Goal: Task Accomplishment & Management: Use online tool/utility

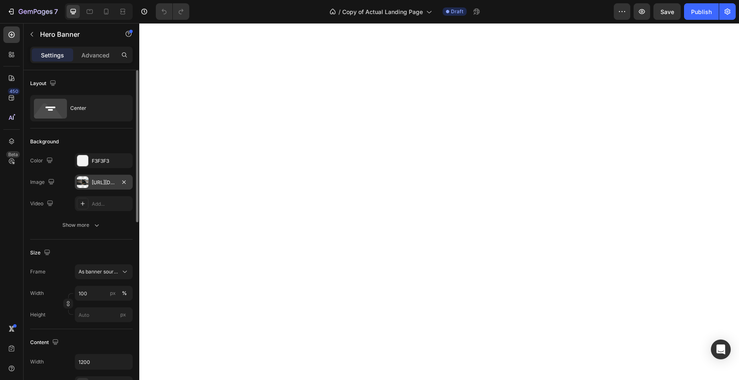
click at [90, 183] on div "[URL][DOMAIN_NAME]" at bounding box center [104, 182] width 58 height 15
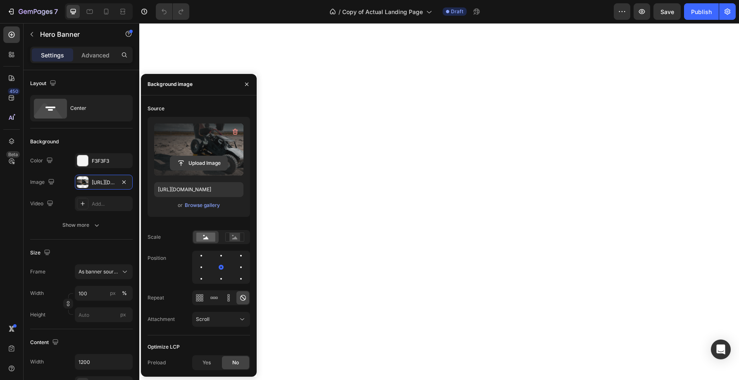
click at [196, 156] on input "file" at bounding box center [198, 163] width 57 height 14
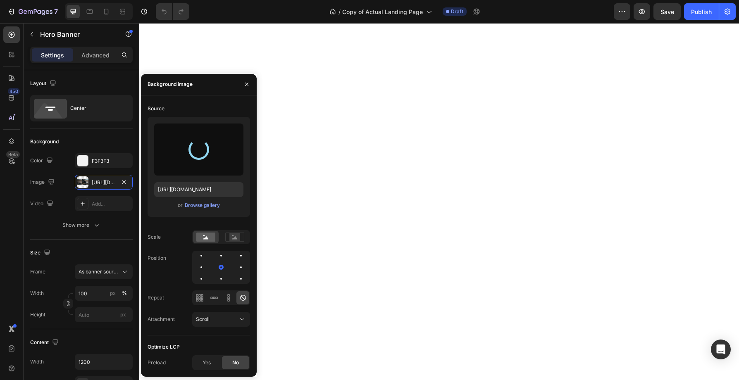
type input "[URL][DOMAIN_NAME]"
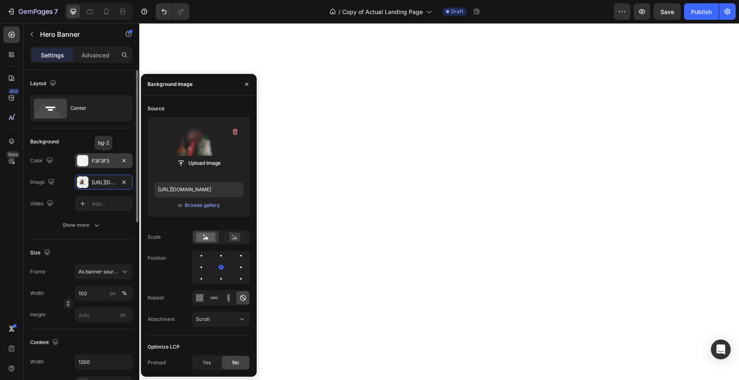
click at [105, 159] on div "F3F3F3" at bounding box center [104, 160] width 24 height 7
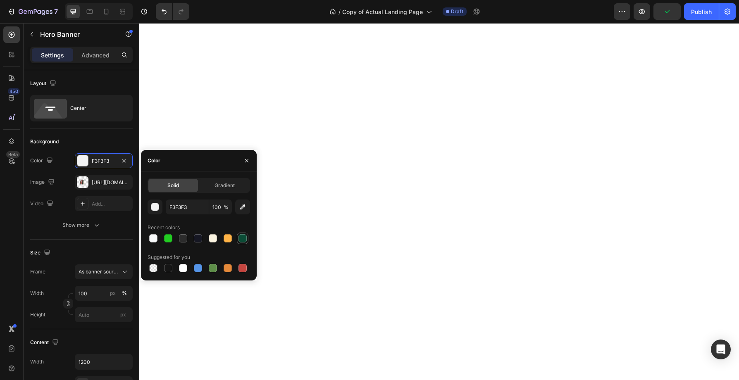
click at [245, 240] on div at bounding box center [242, 238] width 8 height 8
type input "0B4C36"
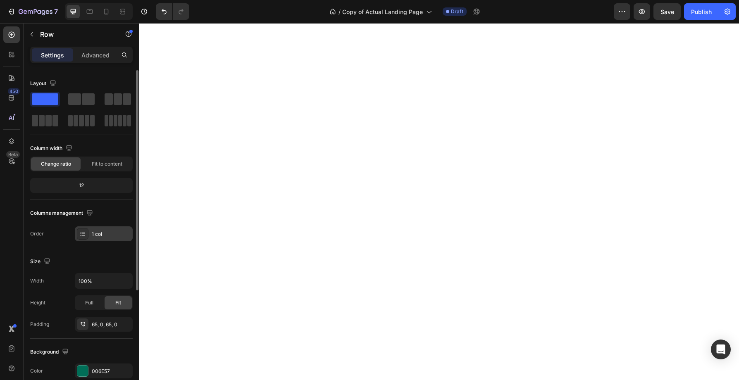
scroll to position [57, 0]
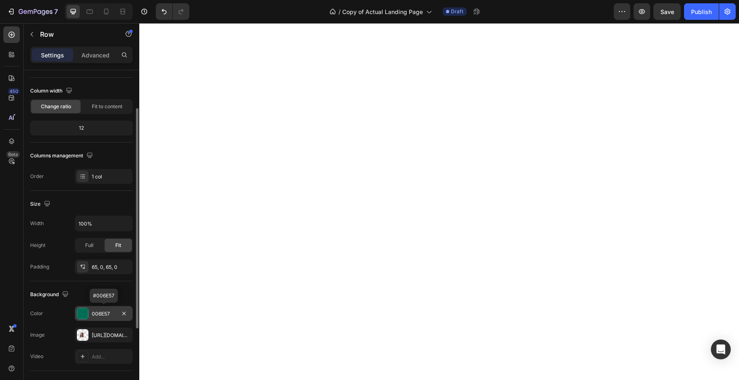
click at [109, 317] on div "006E57" at bounding box center [104, 313] width 24 height 7
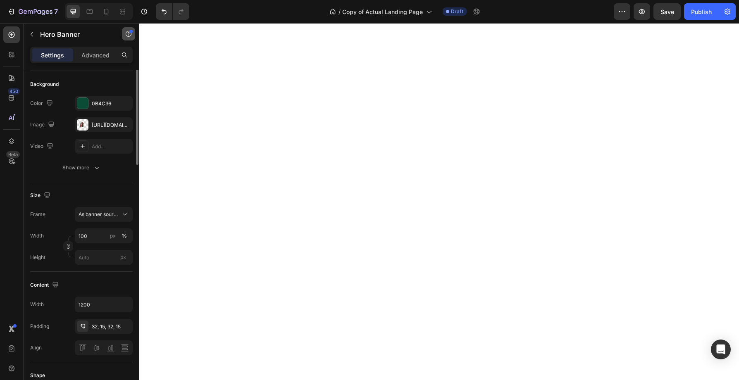
scroll to position [0, 0]
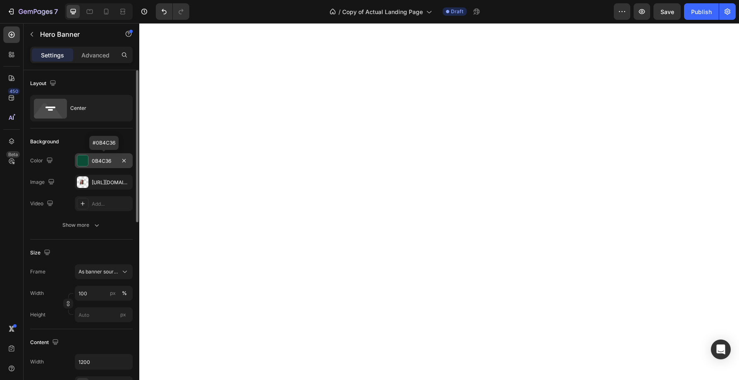
click at [100, 161] on div "0B4C36" at bounding box center [104, 160] width 24 height 7
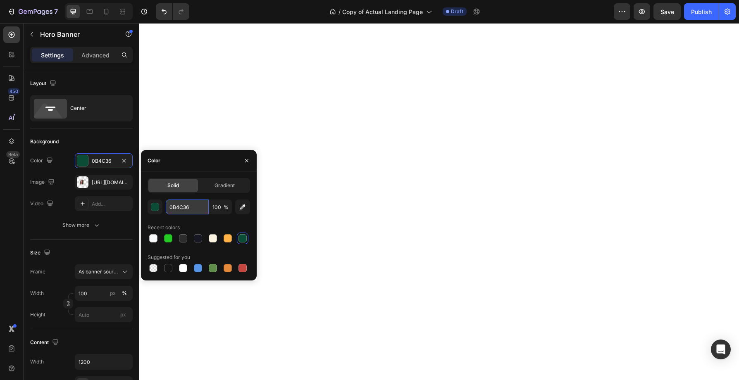
paste input "06E57"
type input "006E57"
click at [247, 160] on icon "button" at bounding box center [246, 160] width 7 height 7
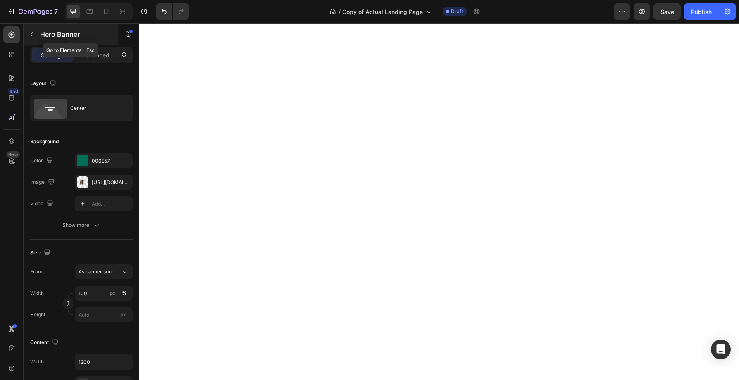
click at [33, 31] on icon "button" at bounding box center [32, 34] width 7 height 7
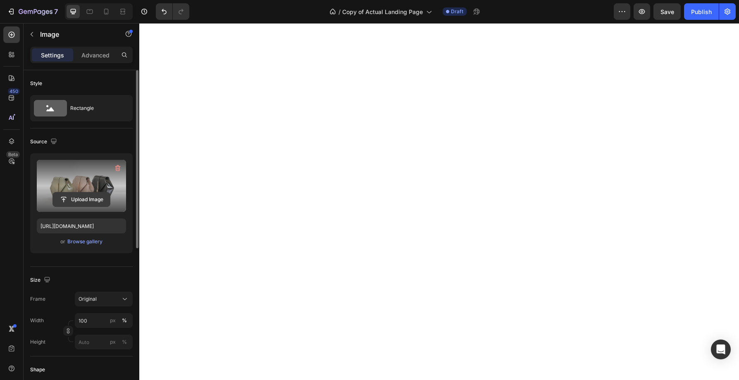
click at [85, 199] on input "file" at bounding box center [81, 200] width 57 height 14
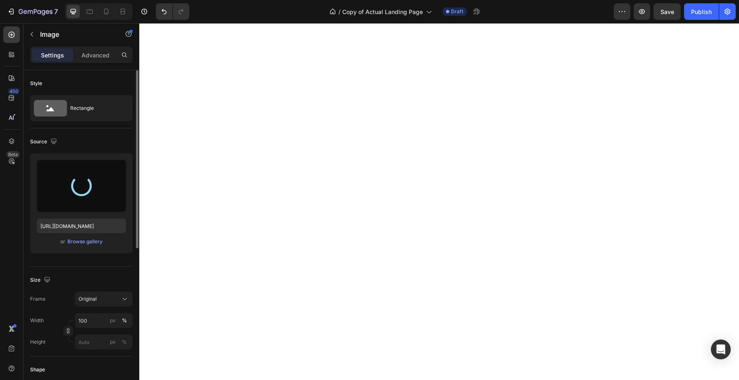
type input "https://cdn.shopify.com/s/files/1/0738/7168/7893/files/gempages_579959335975649…"
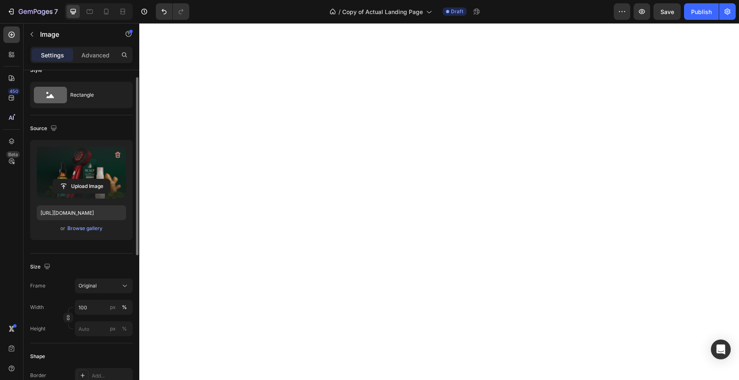
scroll to position [25, 0]
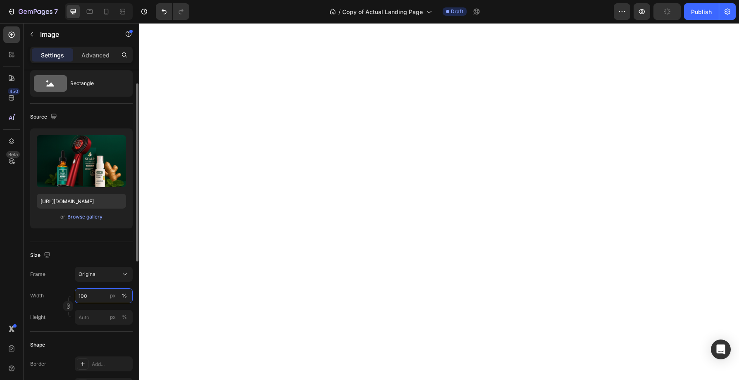
click at [91, 297] on input "100" at bounding box center [104, 295] width 58 height 15
type input "150"
click at [96, 316] on input "px %" at bounding box center [104, 317] width 58 height 15
click at [126, 317] on div "%" at bounding box center [124, 317] width 5 height 7
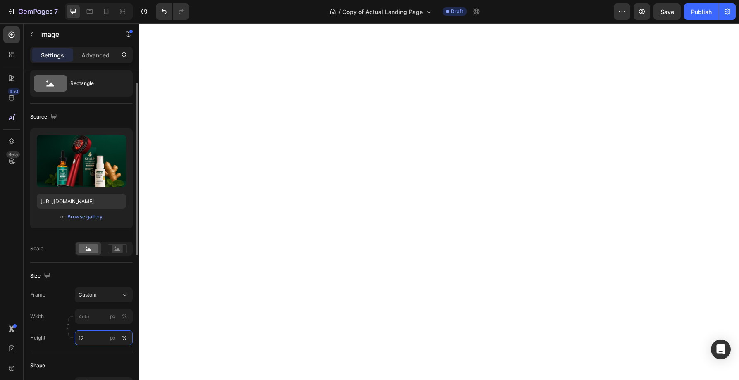
type input "120"
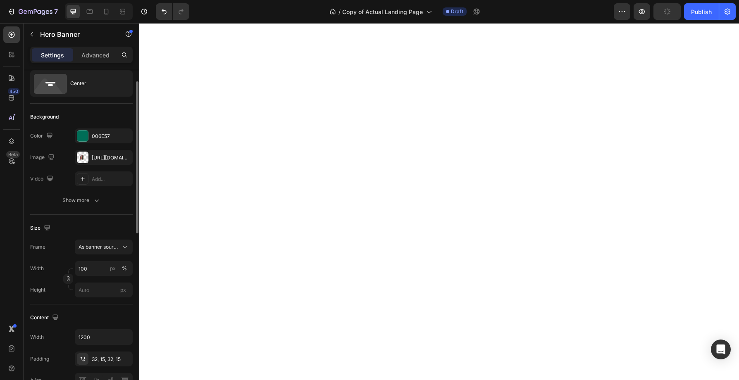
scroll to position [0, 0]
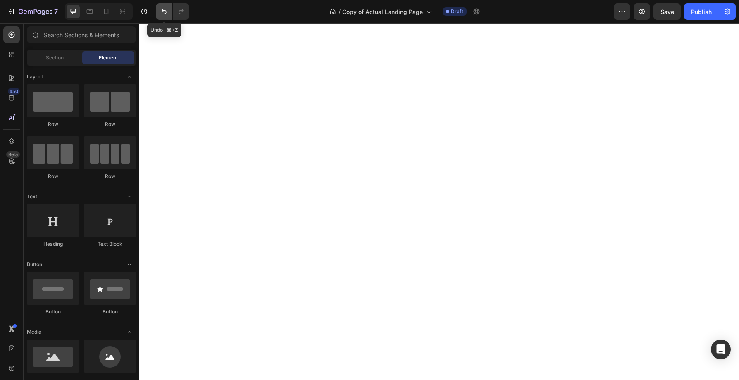
click at [163, 10] on icon "Undo/Redo" at bounding box center [164, 11] width 5 height 5
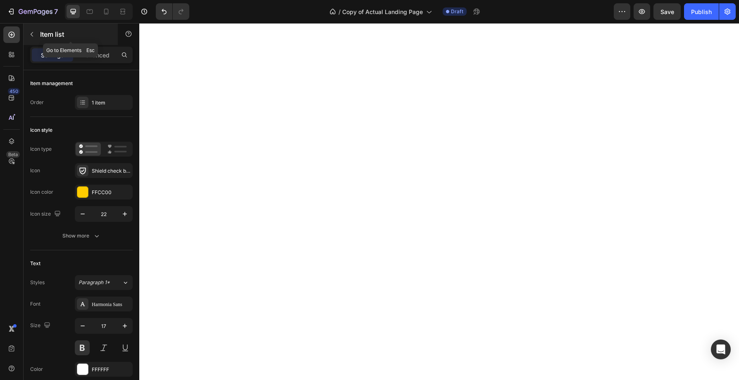
click at [47, 34] on p "Item list" at bounding box center [75, 34] width 70 height 10
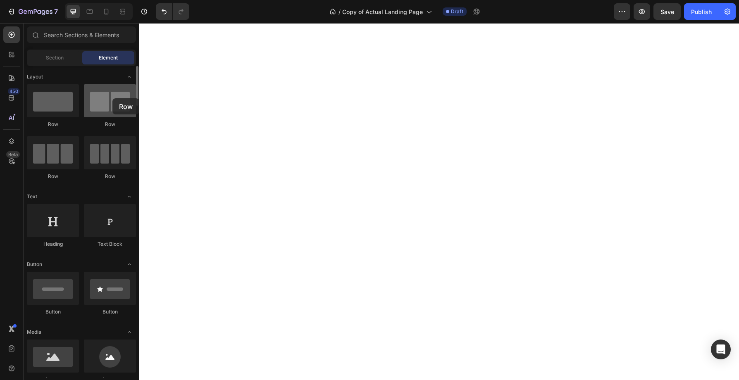
click at [112, 98] on div at bounding box center [110, 100] width 52 height 33
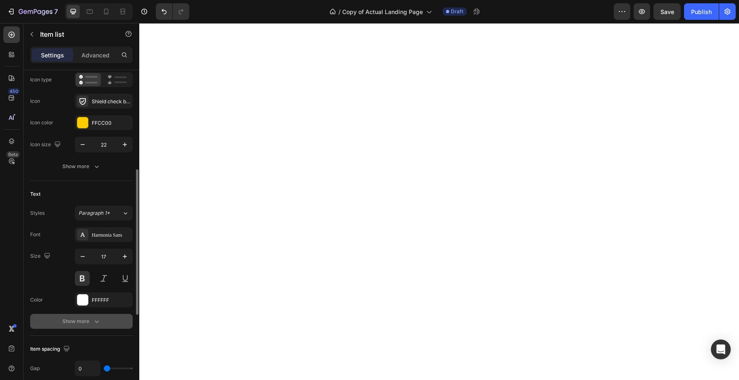
scroll to position [59, 0]
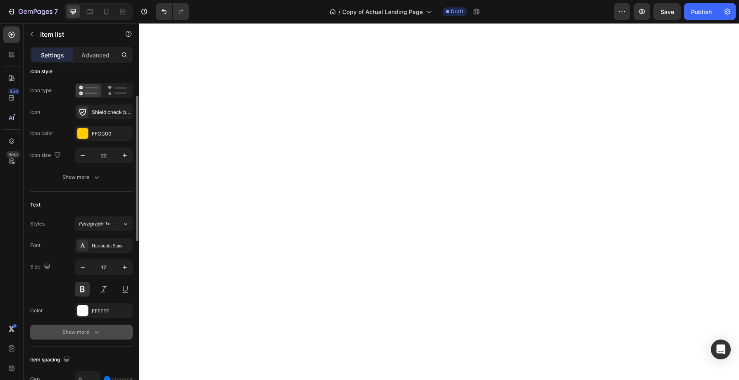
click at [95, 331] on icon "button" at bounding box center [97, 332] width 8 height 8
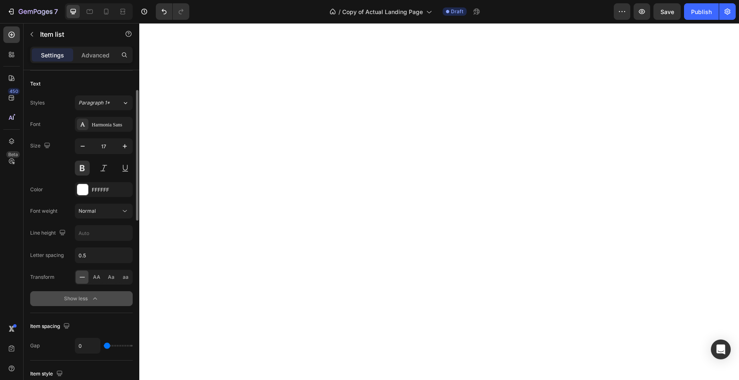
scroll to position [191, 0]
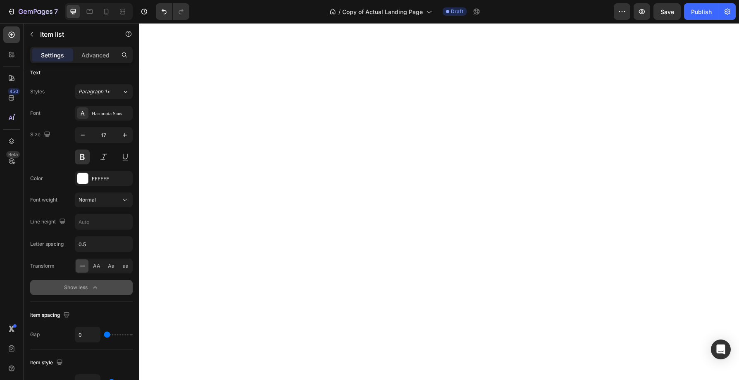
click at [96, 288] on icon "button" at bounding box center [95, 287] width 8 height 8
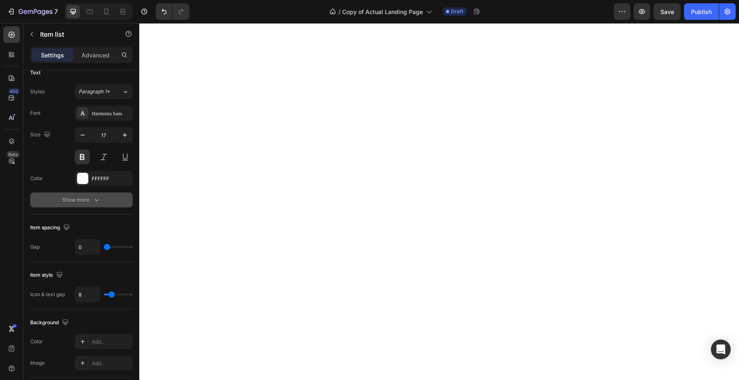
click at [96, 204] on button "Show more" at bounding box center [81, 200] width 102 height 15
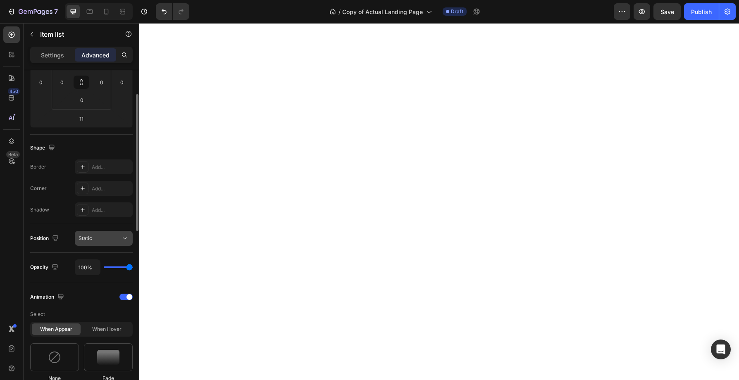
scroll to position [0, 0]
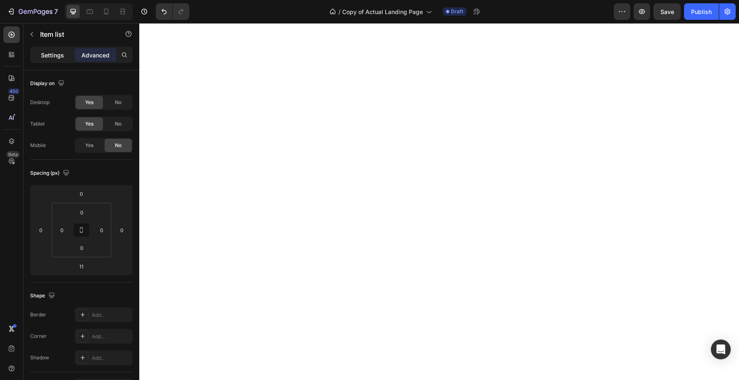
click at [53, 54] on p "Settings" at bounding box center [52, 55] width 23 height 9
type input "8"
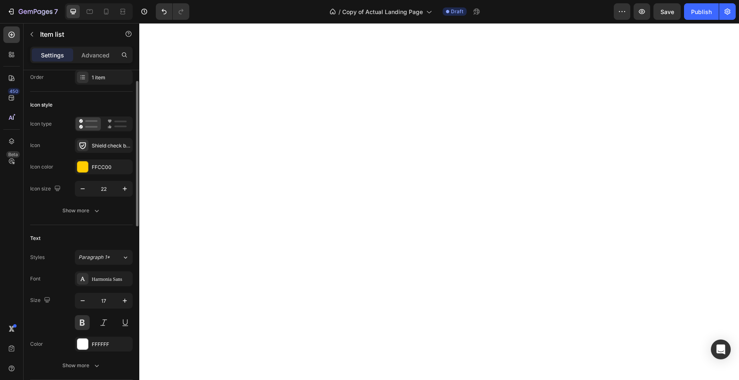
scroll to position [63, 0]
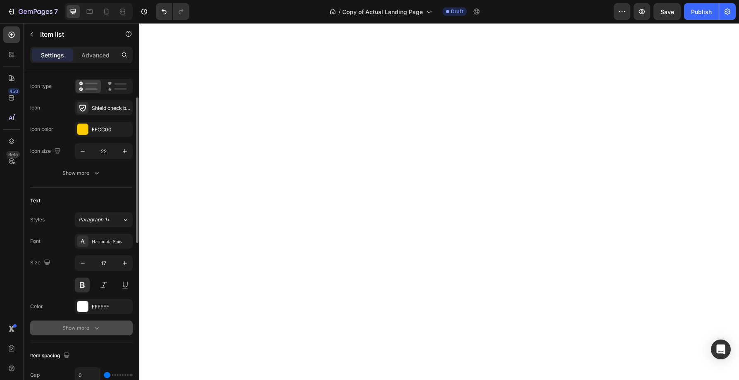
click at [98, 328] on icon "button" at bounding box center [97, 328] width 4 height 2
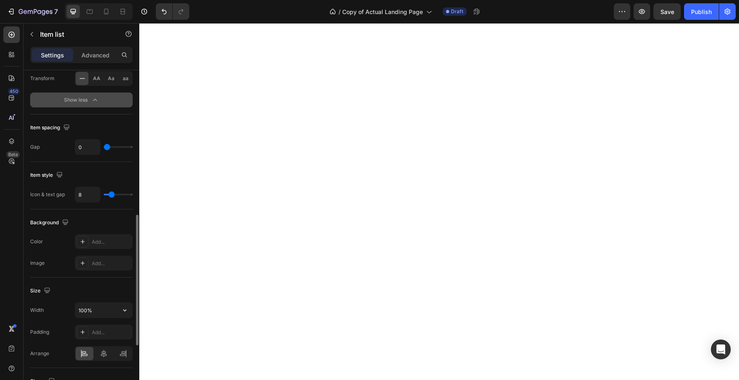
scroll to position [383, 0]
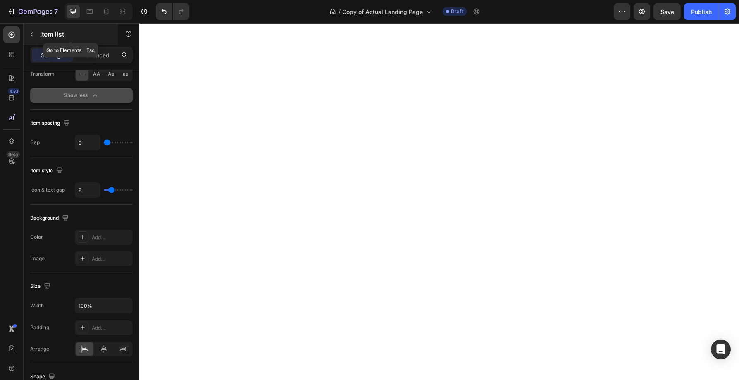
click at [35, 34] on icon "button" at bounding box center [32, 34] width 7 height 7
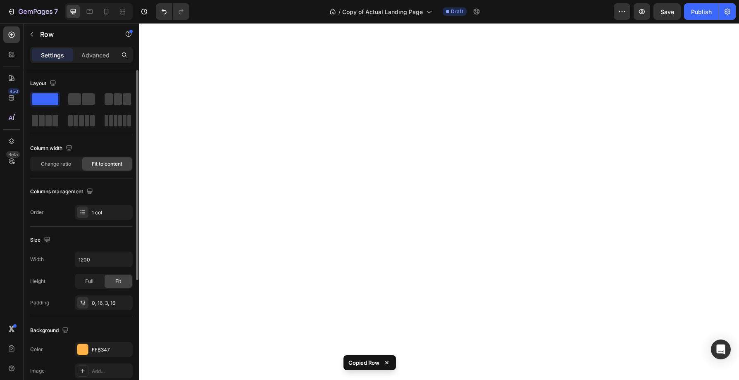
scroll to position [196, 0]
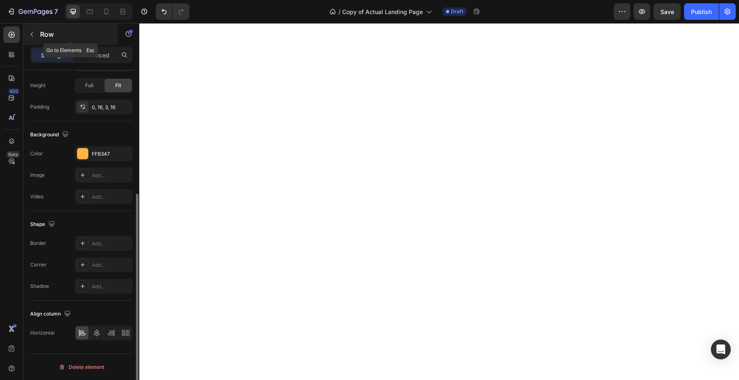
click at [40, 31] on div "Row" at bounding box center [71, 34] width 94 height 21
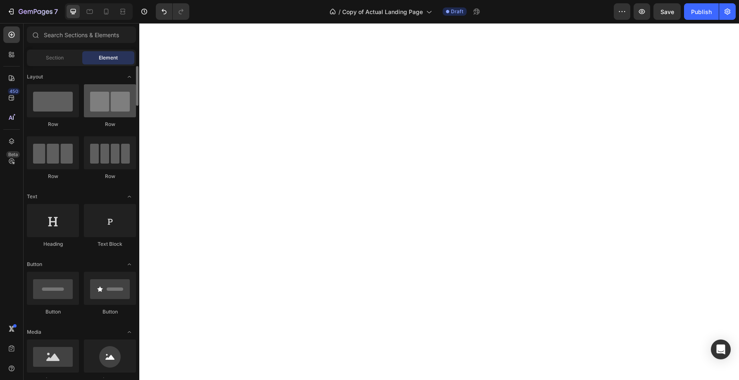
click at [110, 108] on div at bounding box center [110, 100] width 52 height 33
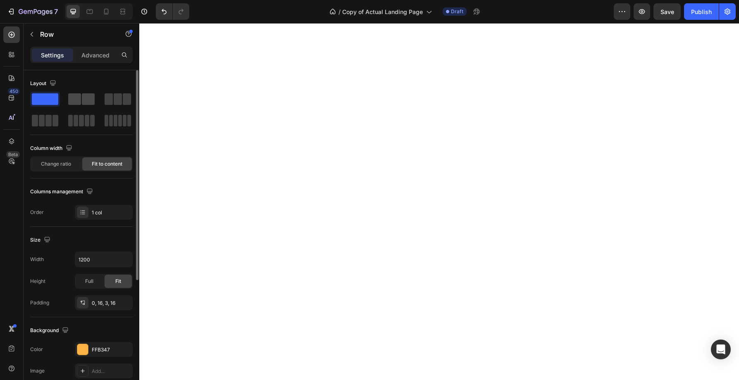
click at [82, 99] on span at bounding box center [88, 99] width 13 height 12
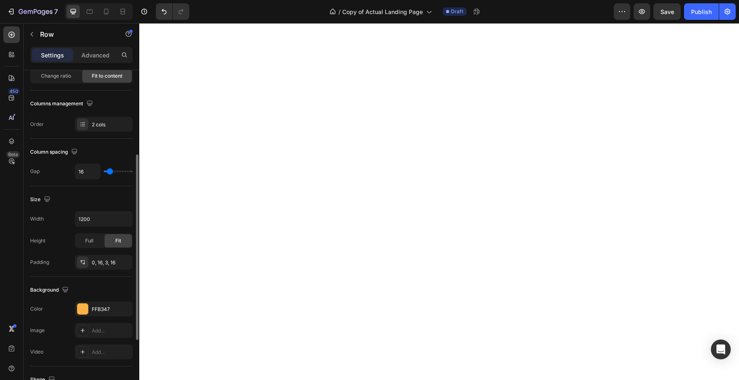
scroll to position [111, 0]
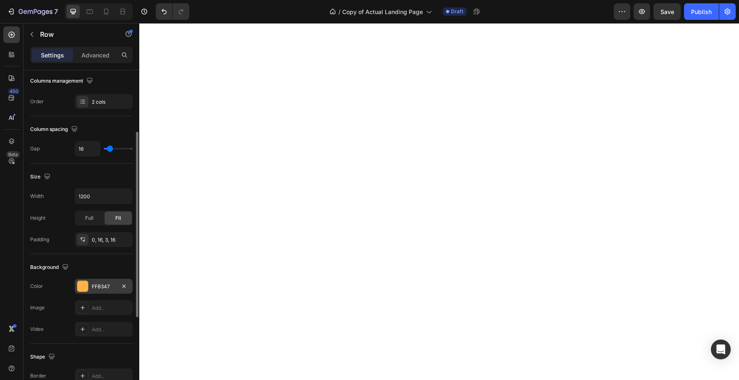
click at [109, 287] on div "FFB347" at bounding box center [104, 286] width 24 height 7
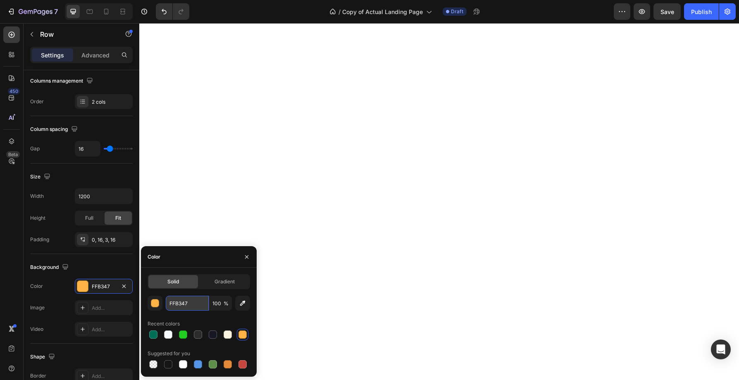
drag, startPoint x: 195, startPoint y: 306, endPoint x: 167, endPoint y: 306, distance: 28.1
click at [167, 306] on input "FFB347" at bounding box center [187, 303] width 43 height 15
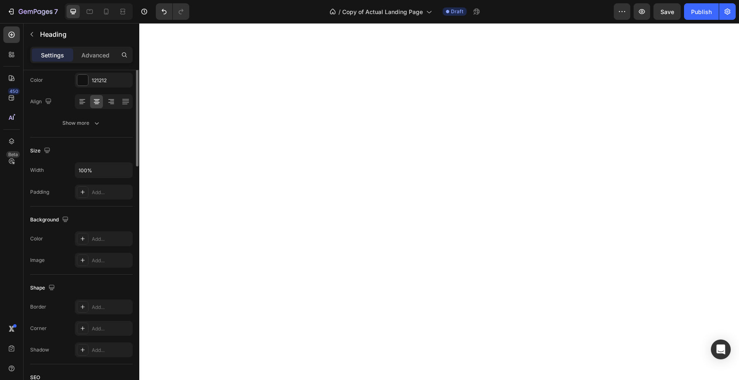
scroll to position [0, 0]
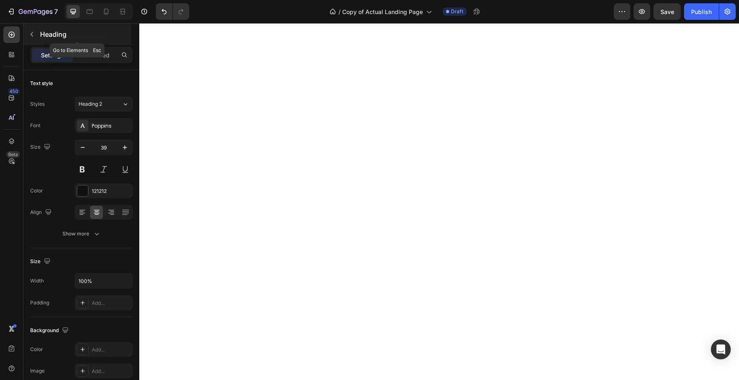
click at [34, 33] on icon "button" at bounding box center [32, 34] width 7 height 7
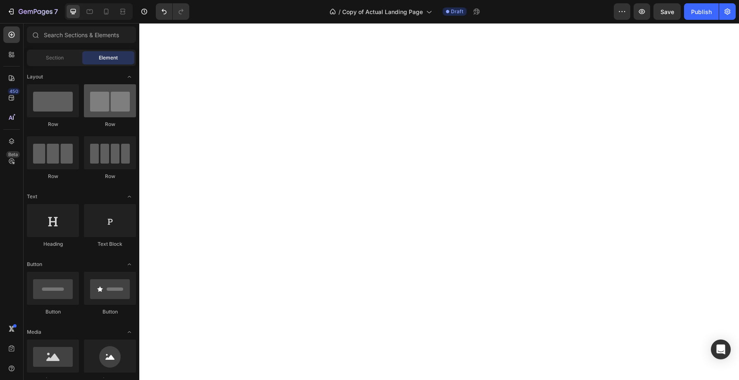
click at [105, 101] on div at bounding box center [110, 100] width 52 height 33
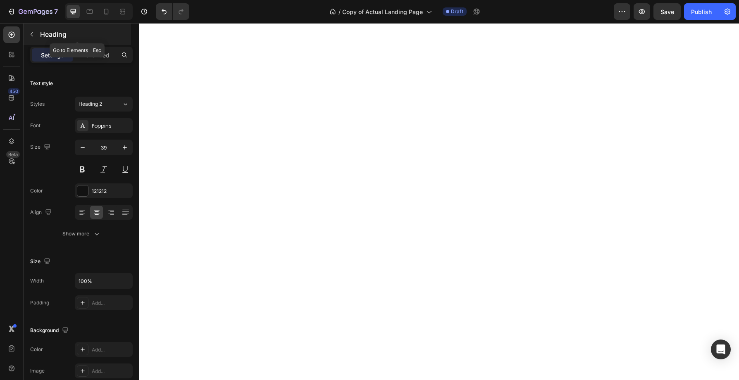
click at [52, 33] on p "Heading" at bounding box center [84, 34] width 89 height 10
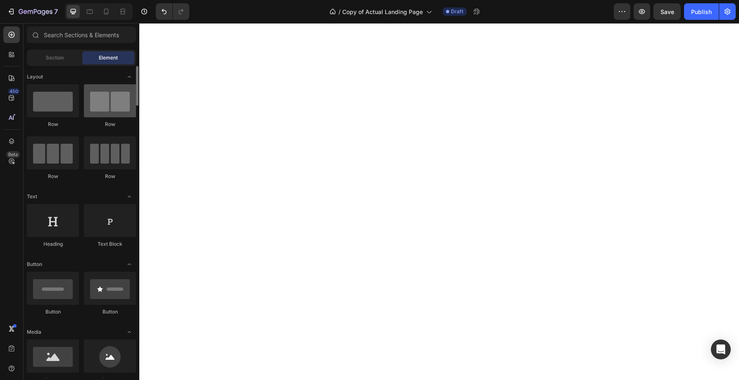
click at [102, 102] on div at bounding box center [110, 100] width 52 height 33
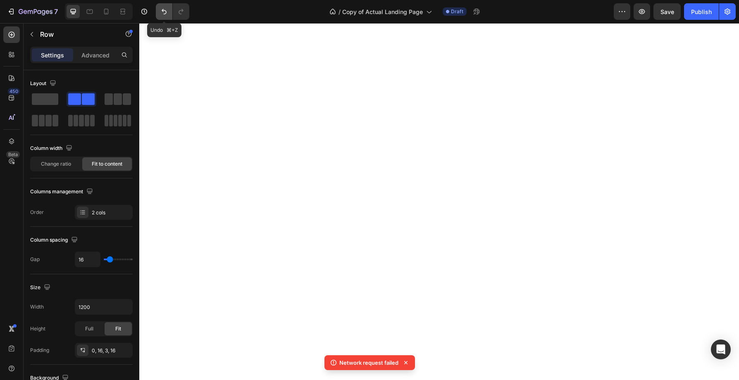
click at [161, 9] on icon "Undo/Redo" at bounding box center [164, 11] width 8 height 8
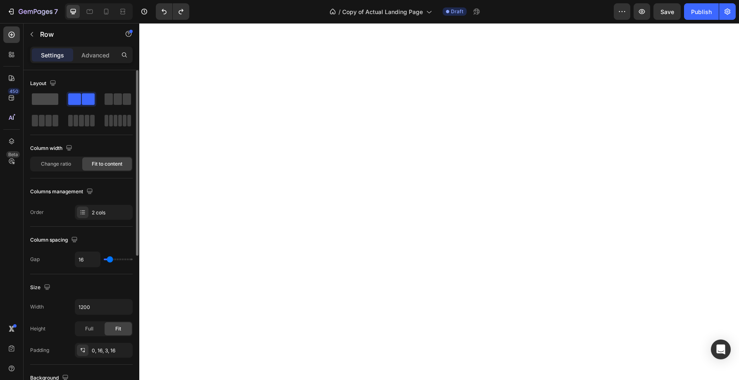
click at [53, 100] on span at bounding box center [45, 99] width 26 height 12
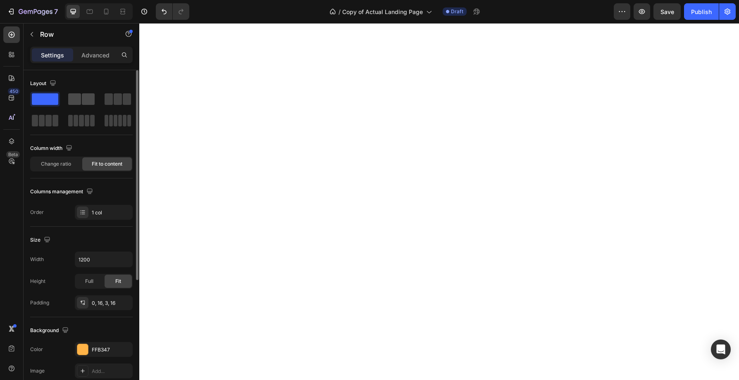
click at [79, 102] on span at bounding box center [74, 99] width 13 height 12
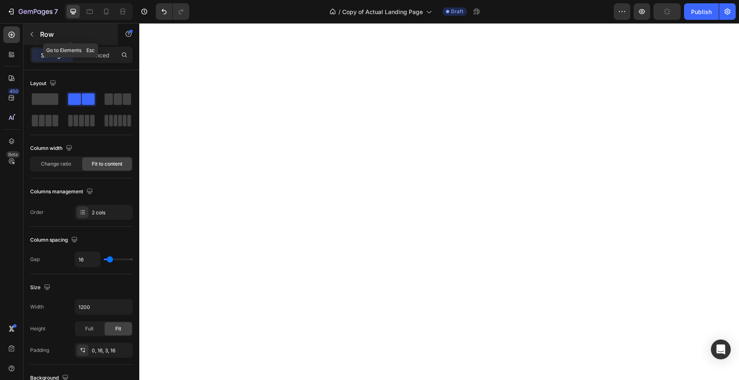
click at [41, 33] on p "Row" at bounding box center [75, 34] width 70 height 10
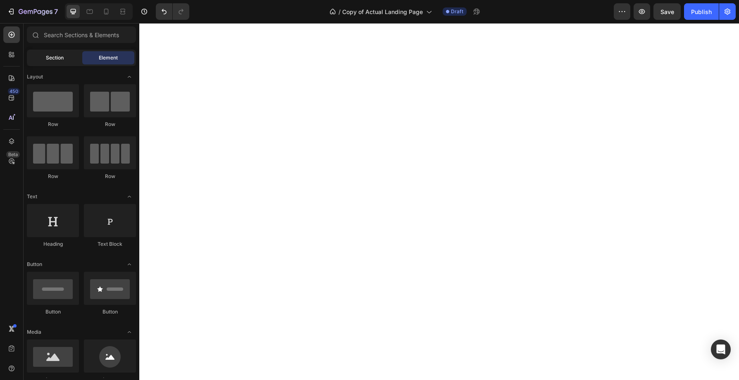
click at [59, 58] on span "Section" at bounding box center [55, 57] width 18 height 7
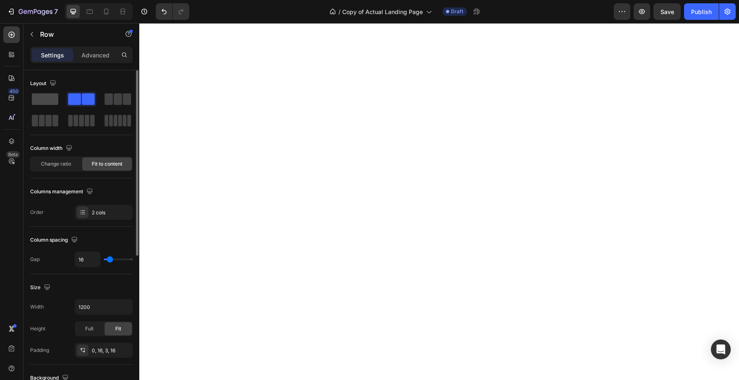
click at [51, 97] on span at bounding box center [45, 99] width 26 height 12
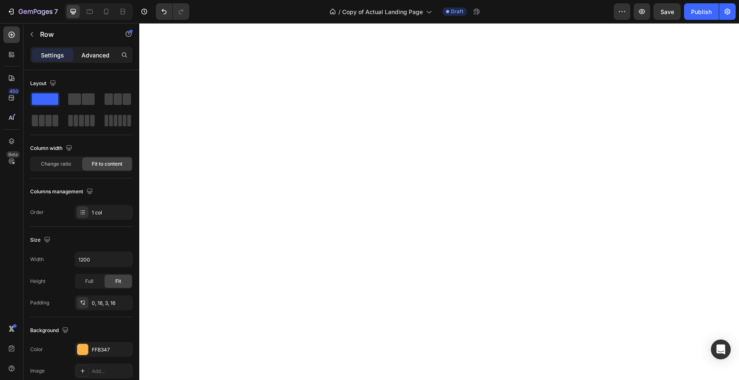
click at [99, 51] on p "Advanced" at bounding box center [95, 55] width 28 height 9
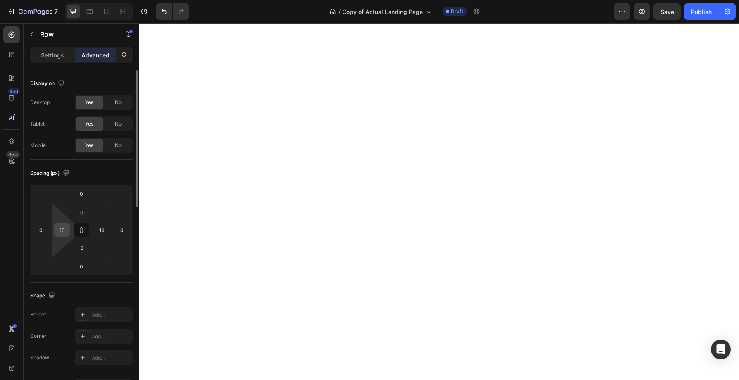
click at [67, 233] on input "16" at bounding box center [62, 230] width 12 height 12
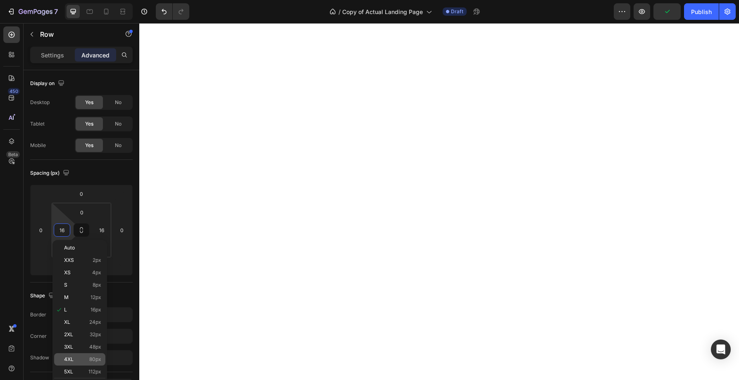
click at [93, 355] on div "4XL 80px" at bounding box center [79, 359] width 51 height 12
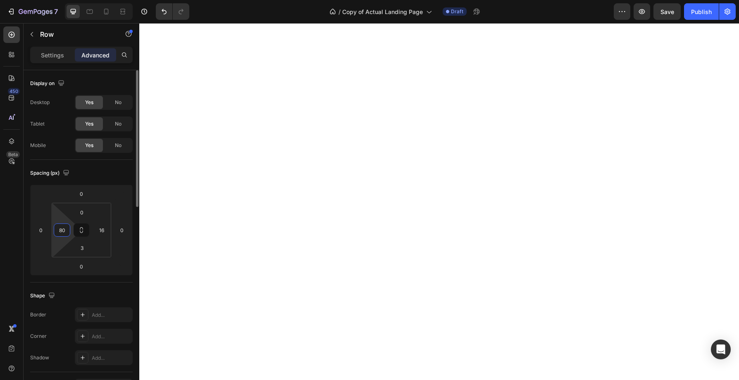
click at [67, 233] on input "80" at bounding box center [62, 230] width 12 height 12
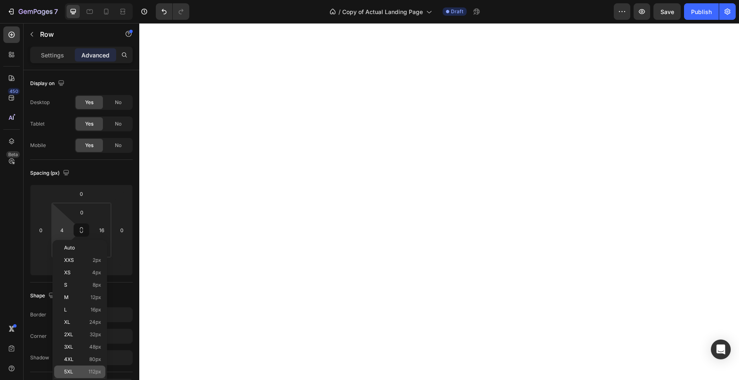
click at [95, 372] on span "112px" at bounding box center [94, 372] width 13 height 6
type input "112"
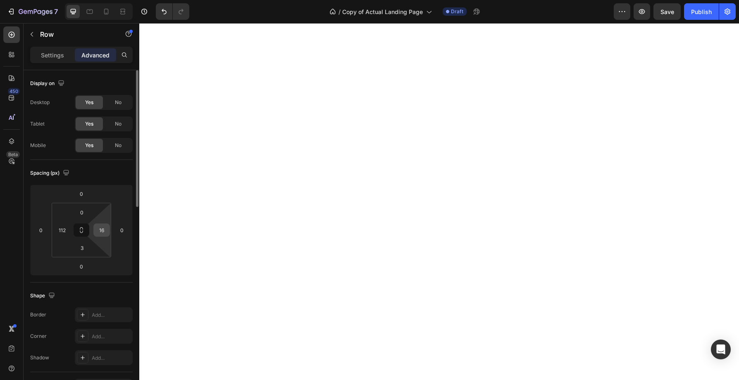
click at [100, 233] on input "16" at bounding box center [101, 230] width 12 height 12
type input "0"
click at [163, 11] on icon "Undo/Redo" at bounding box center [164, 11] width 5 height 5
type input "16"
click at [163, 11] on icon "Undo/Redo" at bounding box center [164, 11] width 5 height 5
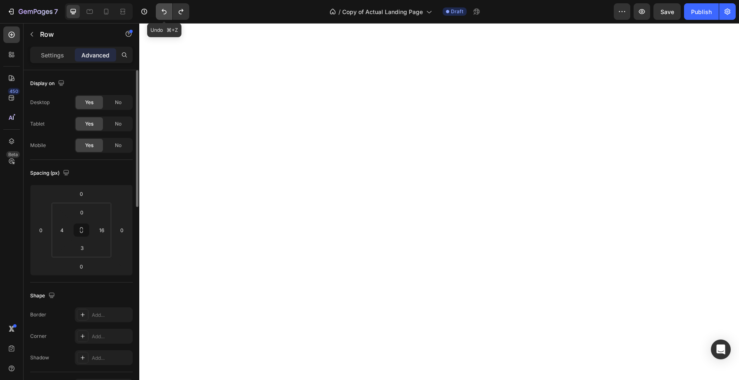
click at [163, 11] on icon "Undo/Redo" at bounding box center [164, 11] width 5 height 5
type input "16"
click at [163, 11] on icon "Undo/Redo" at bounding box center [164, 11] width 5 height 5
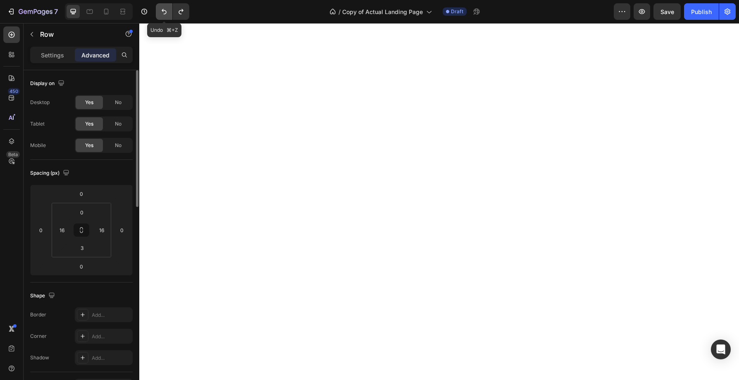
click at [163, 11] on icon "Undo/Redo" at bounding box center [164, 11] width 5 height 5
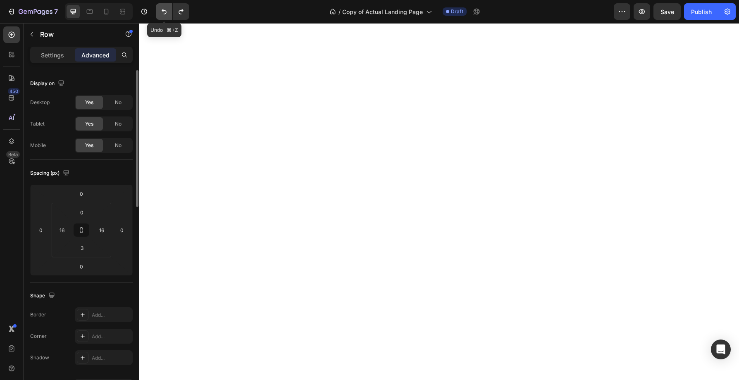
click at [163, 11] on icon "Undo/Redo" at bounding box center [164, 11] width 5 height 5
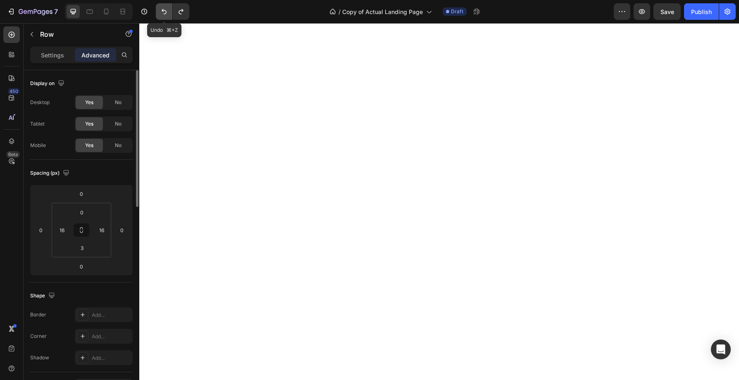
click at [163, 11] on icon "Undo/Redo" at bounding box center [164, 11] width 5 height 5
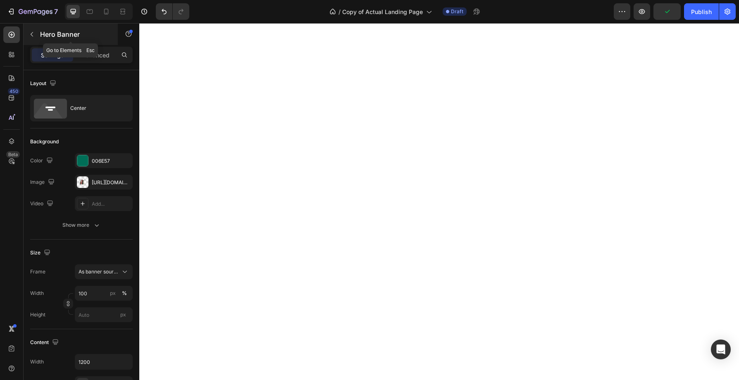
click at [32, 33] on icon "button" at bounding box center [32, 34] width 7 height 7
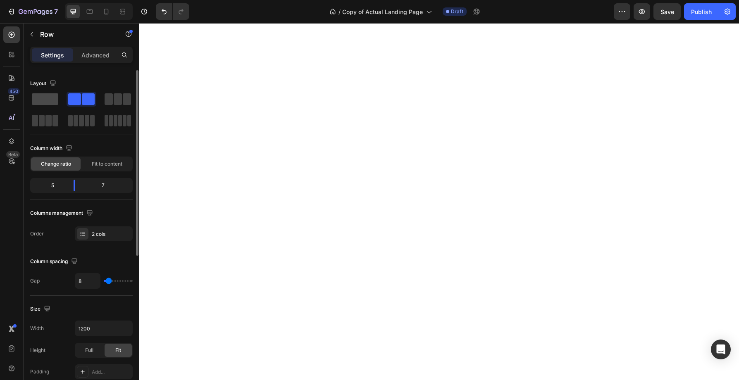
click at [46, 99] on span at bounding box center [45, 99] width 26 height 12
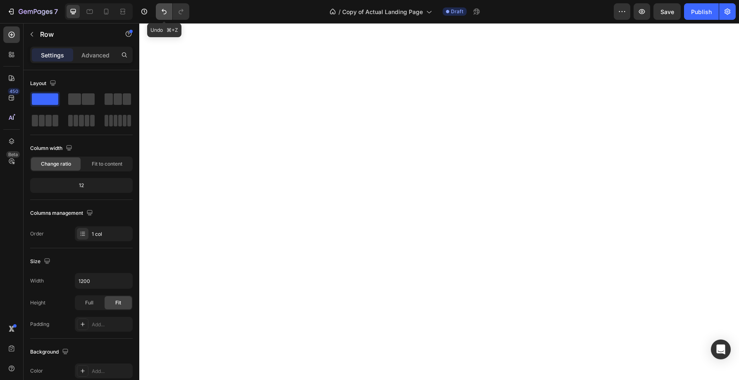
click at [164, 10] on icon "Undo/Redo" at bounding box center [164, 11] width 5 height 5
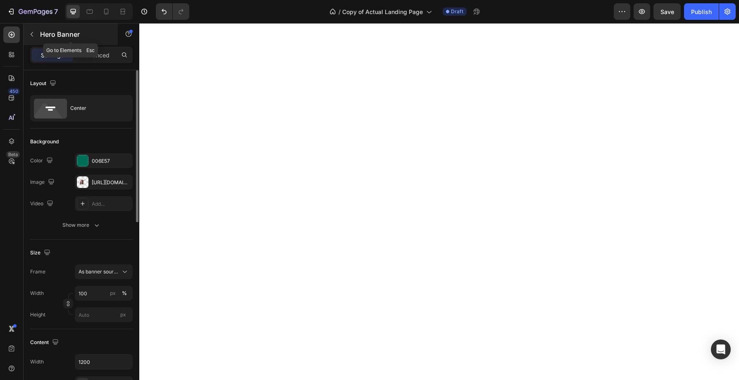
click at [30, 33] on icon "button" at bounding box center [32, 34] width 7 height 7
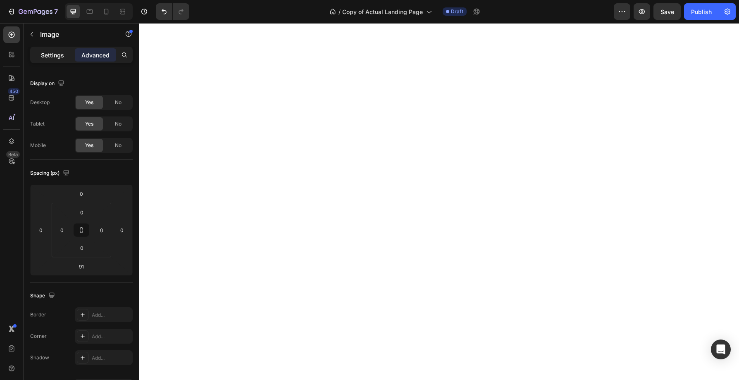
click at [41, 55] on p "Settings" at bounding box center [52, 55] width 23 height 9
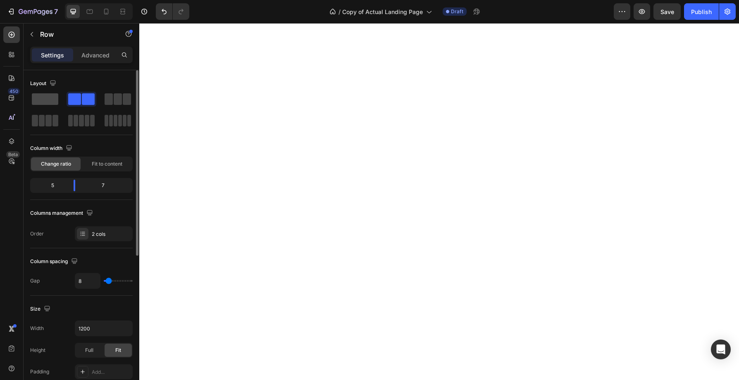
click at [50, 101] on span at bounding box center [45, 99] width 26 height 12
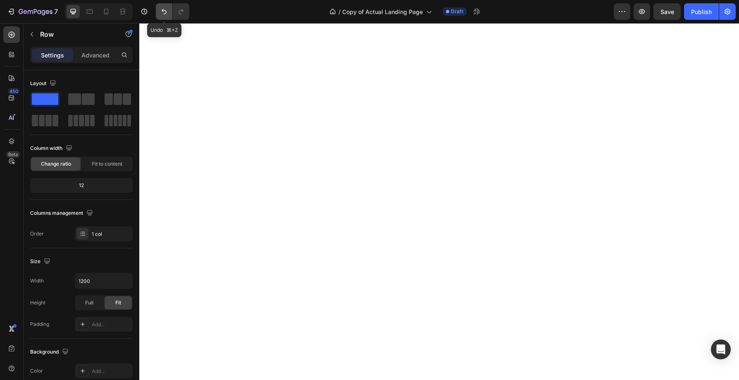
click at [162, 10] on icon "Undo/Redo" at bounding box center [164, 11] width 5 height 5
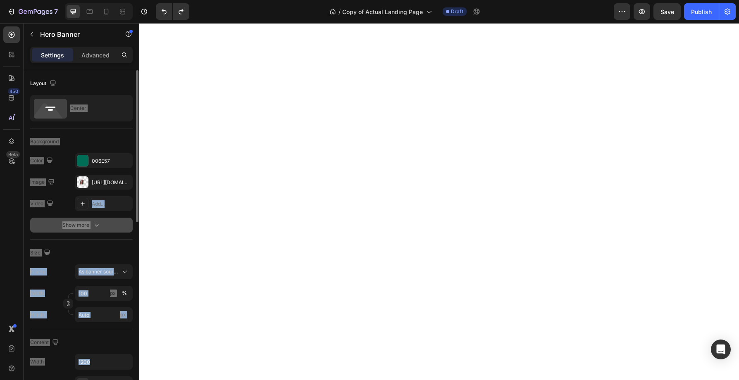
click at [99, 224] on icon "button" at bounding box center [97, 225] width 8 height 8
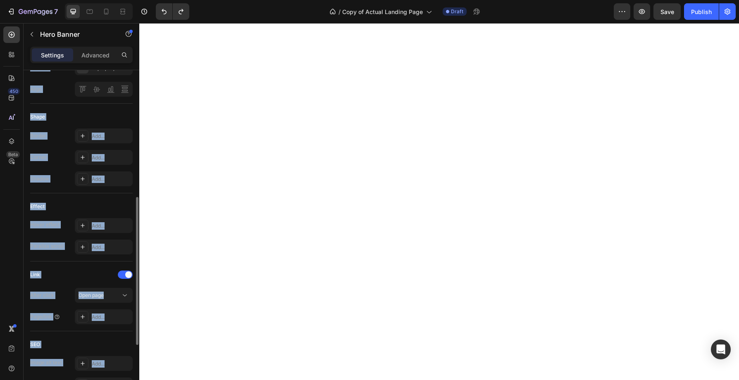
scroll to position [363, 0]
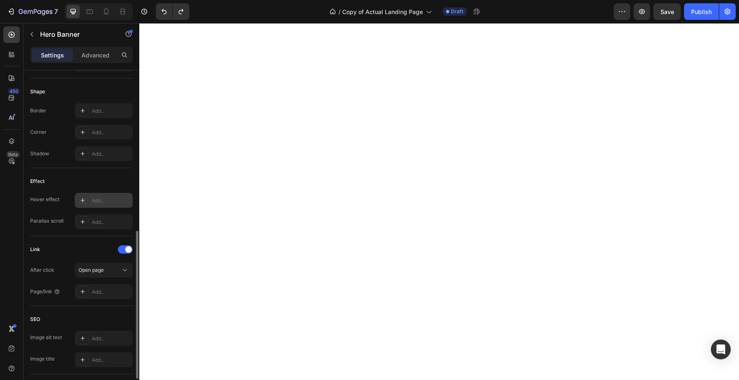
click at [84, 201] on icon at bounding box center [82, 200] width 7 height 7
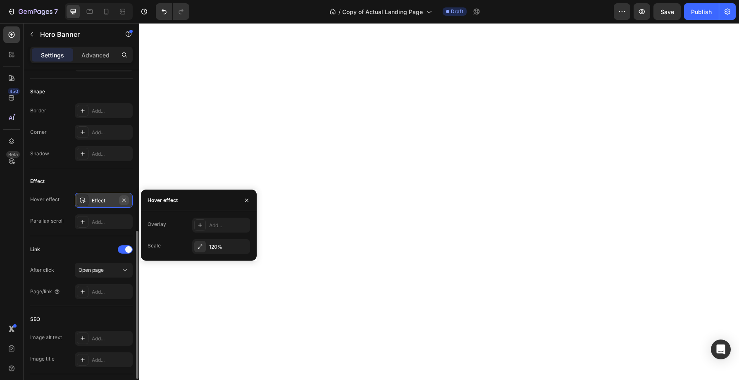
click at [123, 199] on icon "button" at bounding box center [123, 199] width 3 height 3
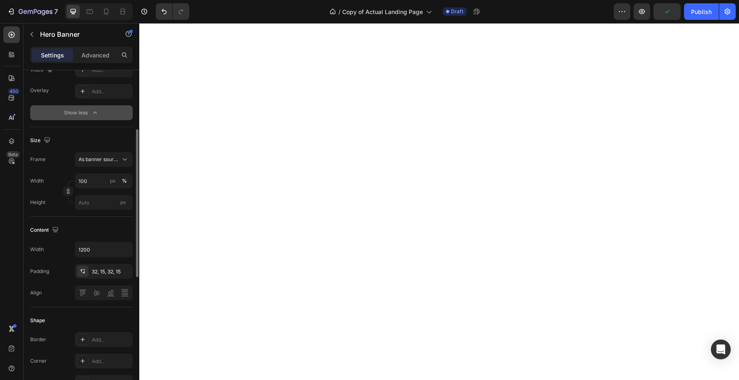
scroll to position [0, 0]
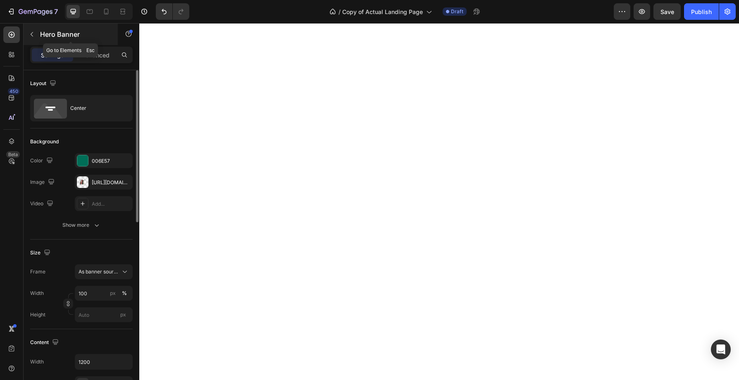
click at [31, 33] on icon "button" at bounding box center [32, 34] width 7 height 7
click at [36, 31] on button "button" at bounding box center [31, 34] width 13 height 13
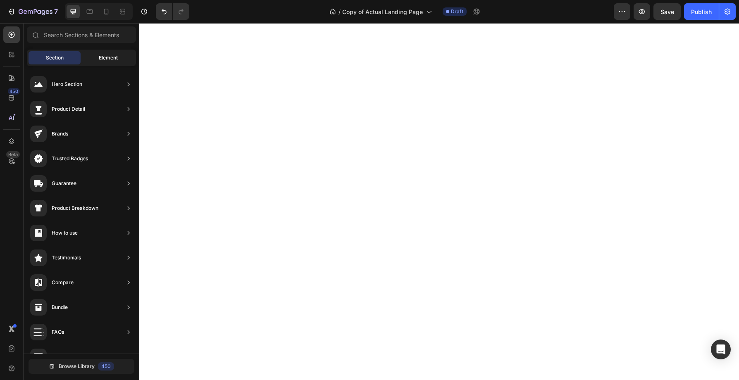
click at [104, 60] on span "Element" at bounding box center [108, 57] width 19 height 7
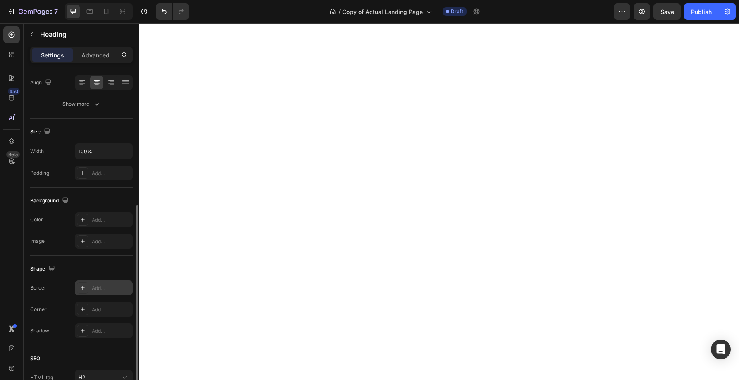
scroll to position [112, 0]
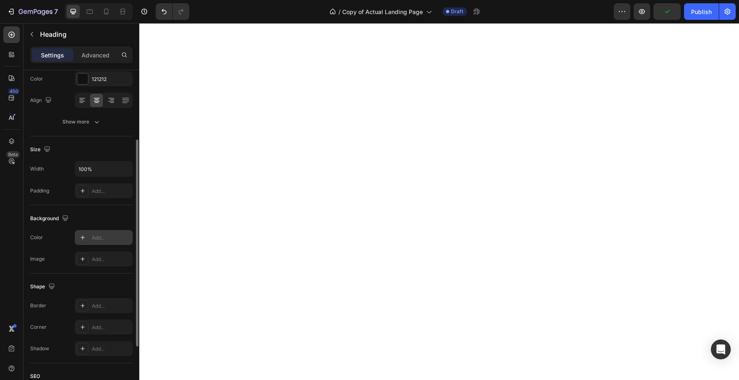
click at [112, 240] on div "Add..." at bounding box center [111, 237] width 39 height 7
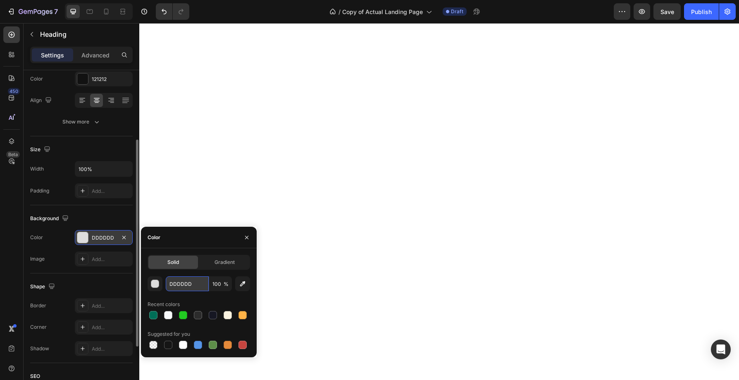
click at [195, 285] on input "DDDDDD" at bounding box center [187, 283] width 43 height 15
paste input "Copy element from Gempages!"
type input "C"
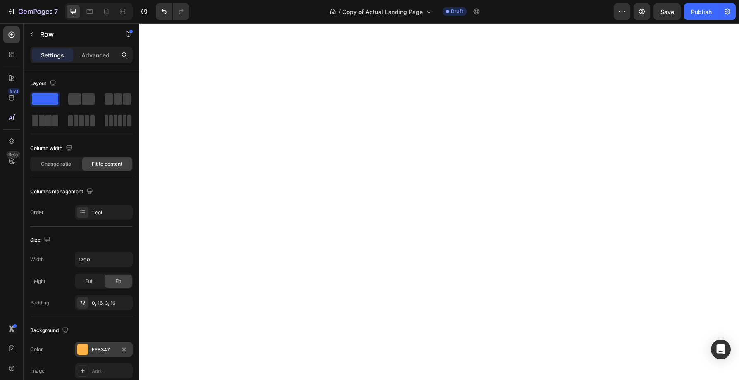
click at [111, 350] on div "FFB347" at bounding box center [104, 349] width 24 height 7
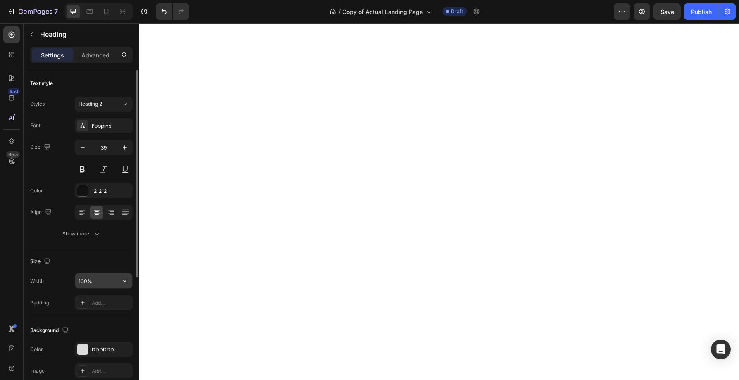
scroll to position [87, 0]
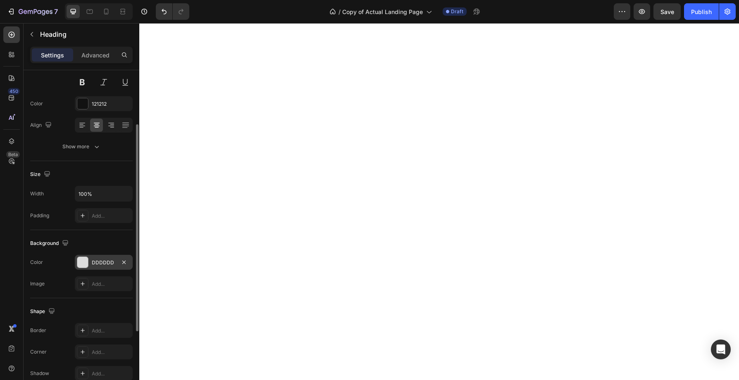
click at [113, 262] on div "DDDDDD" at bounding box center [104, 262] width 24 height 7
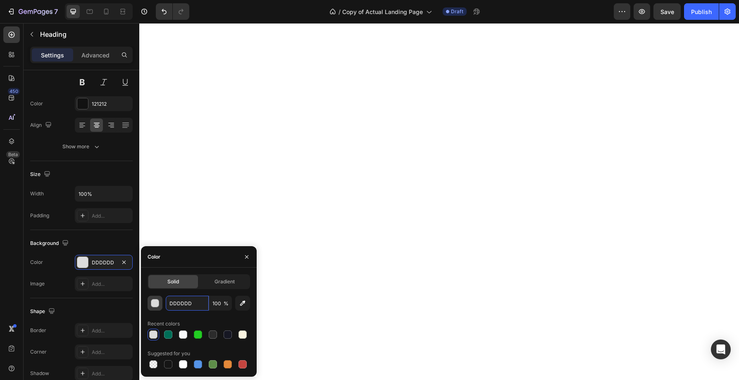
drag, startPoint x: 194, startPoint y: 302, endPoint x: 154, endPoint y: 302, distance: 39.7
click at [154, 302] on div "DDDDDD 100 %" at bounding box center [199, 303] width 102 height 15
drag, startPoint x: 198, startPoint y: 306, endPoint x: 171, endPoint y: 302, distance: 28.0
click at [171, 302] on input "DDDDDD" at bounding box center [187, 303] width 43 height 15
paste input "FFB347"
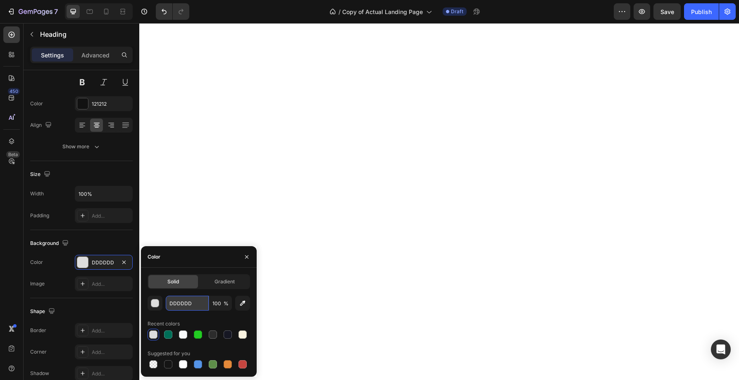
type input "FFB347"
click at [109, 10] on icon at bounding box center [106, 11] width 8 height 8
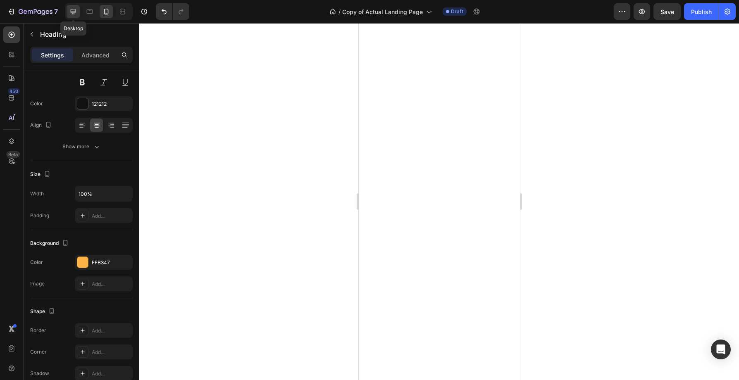
click at [73, 10] on icon at bounding box center [73, 11] width 8 height 8
click at [88, 11] on icon at bounding box center [90, 11] width 8 height 8
click at [110, 12] on icon at bounding box center [106, 11] width 8 height 8
type input "29"
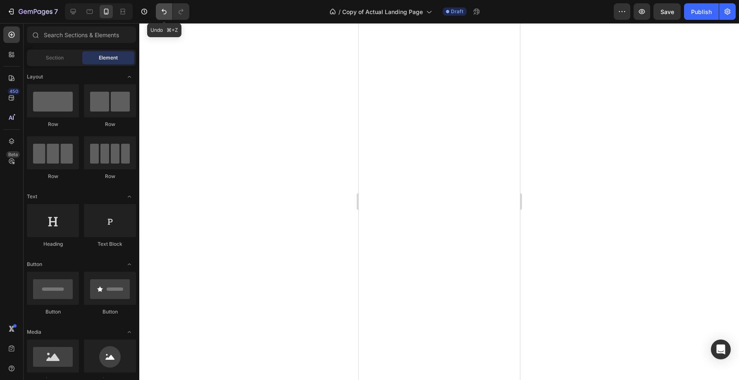
click at [161, 11] on icon "Undo/Redo" at bounding box center [164, 11] width 8 height 8
click at [72, 12] on icon at bounding box center [73, 11] width 5 height 5
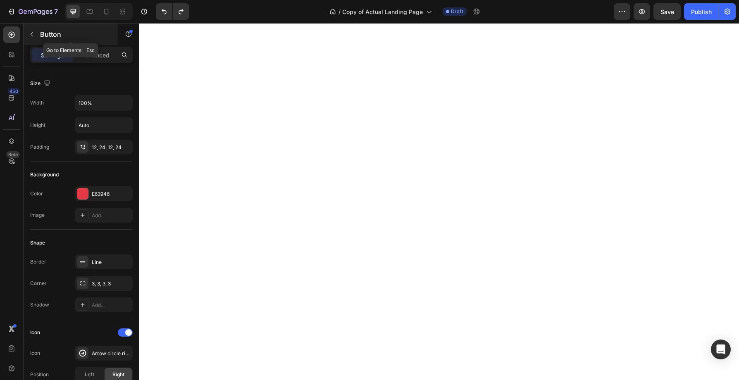
click at [31, 35] on icon "button" at bounding box center [32, 34] width 7 height 7
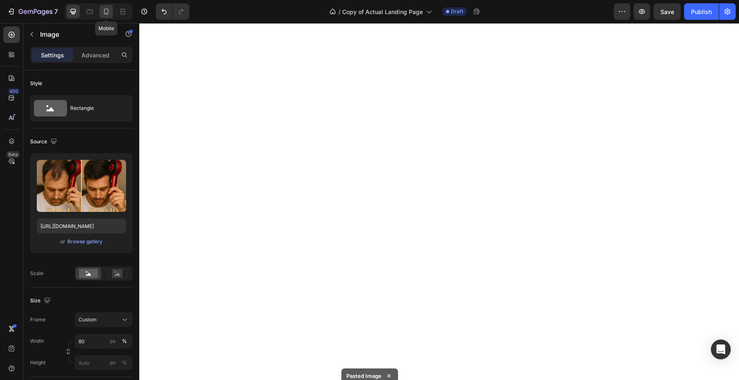
click at [106, 14] on icon at bounding box center [106, 11] width 8 height 8
click at [29, 33] on icon "button" at bounding box center [32, 34] width 7 height 7
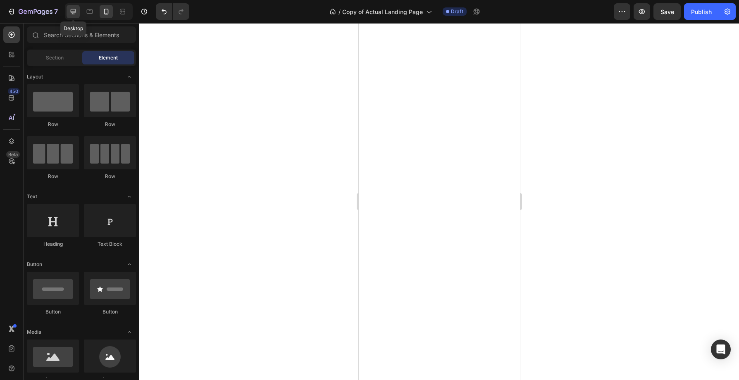
click at [71, 13] on icon at bounding box center [73, 11] width 8 height 8
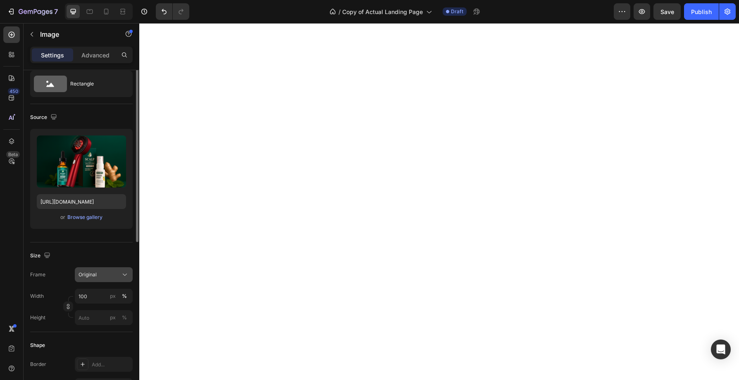
scroll to position [38, 0]
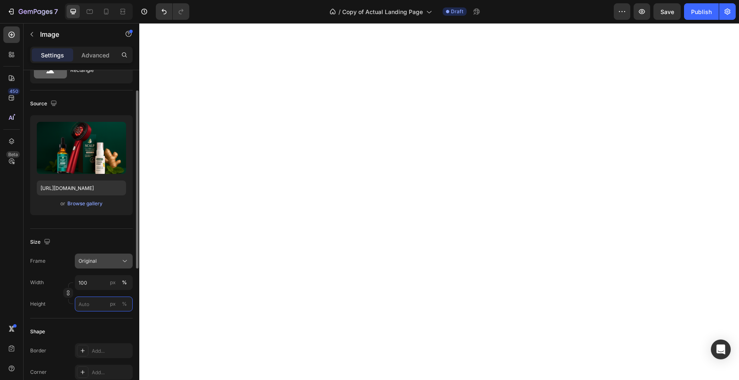
click at [97, 301] on input "px %" at bounding box center [104, 304] width 58 height 15
click at [124, 305] on div "%" at bounding box center [124, 303] width 5 height 7
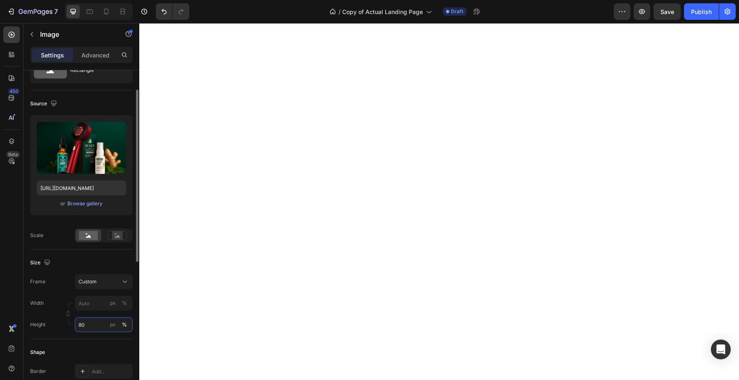
type input "80"
click at [126, 325] on div "%" at bounding box center [124, 324] width 5 height 7
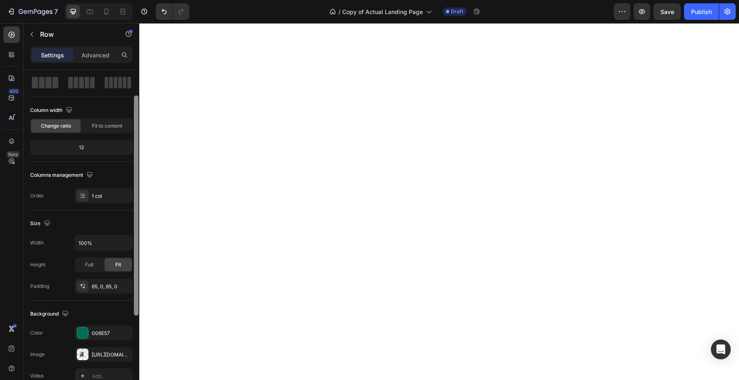
scroll to position [0, 0]
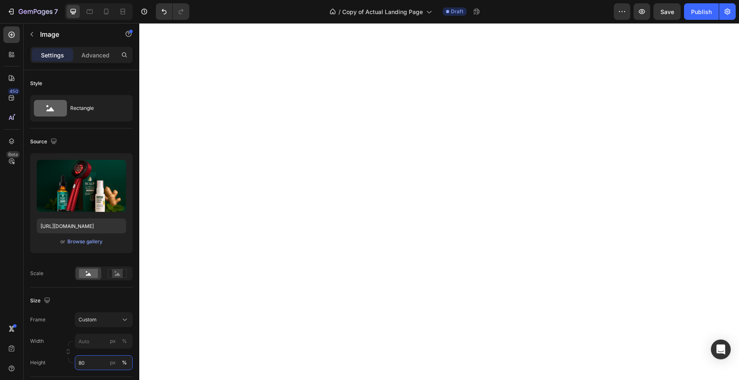
click at [89, 364] on input "80" at bounding box center [104, 362] width 58 height 15
type input "1"
type input "95"
click at [121, 364] on button "%" at bounding box center [124, 363] width 10 height 10
click at [93, 343] on input "px %" at bounding box center [104, 341] width 58 height 15
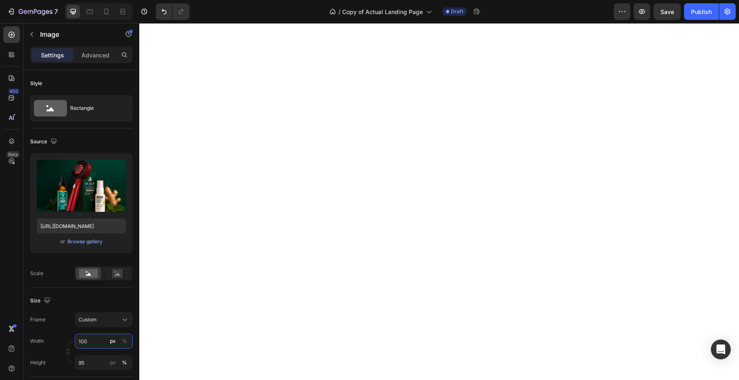
type input "100"
click at [125, 344] on div "%" at bounding box center [124, 341] width 5 height 7
click at [97, 362] on input "95" at bounding box center [104, 362] width 58 height 15
type input "150"
click at [95, 54] on p "Advanced" at bounding box center [95, 55] width 28 height 9
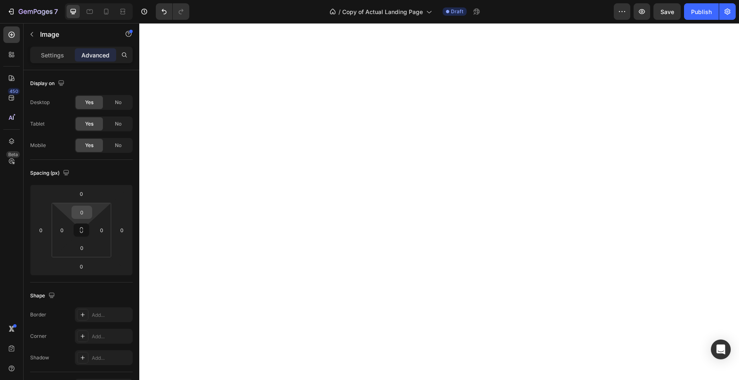
click at [86, 215] on input "0" at bounding box center [82, 212] width 17 height 12
click at [49, 58] on p "Settings" at bounding box center [52, 55] width 23 height 9
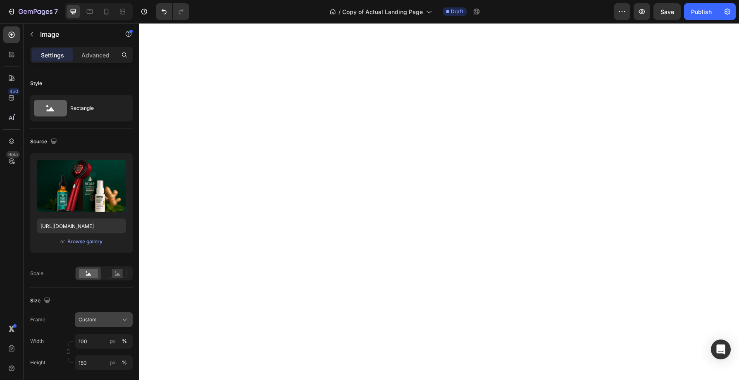
click at [125, 321] on icon at bounding box center [125, 320] width 8 height 8
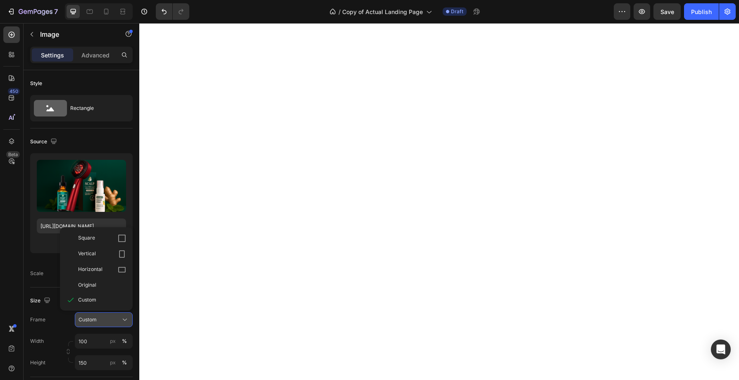
click at [124, 320] on icon at bounding box center [125, 320] width 4 height 2
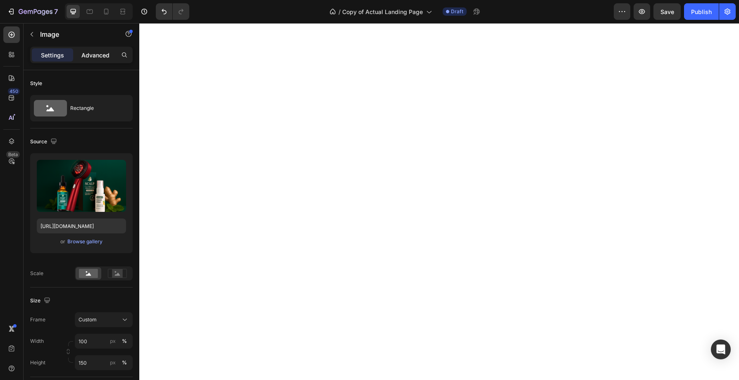
click at [97, 55] on p "Advanced" at bounding box center [95, 55] width 28 height 9
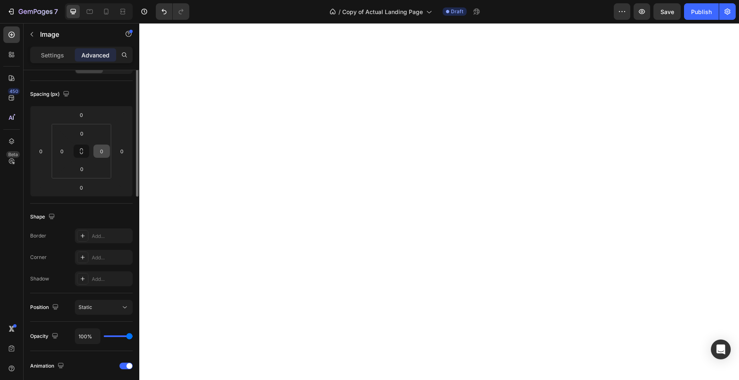
scroll to position [49, 0]
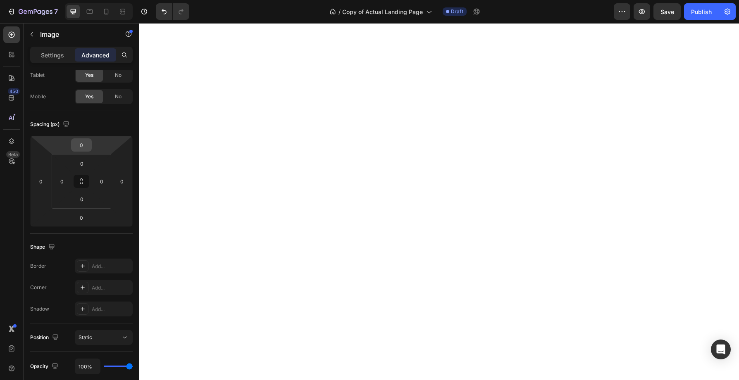
click at [88, 149] on input "0" at bounding box center [81, 145] width 17 height 12
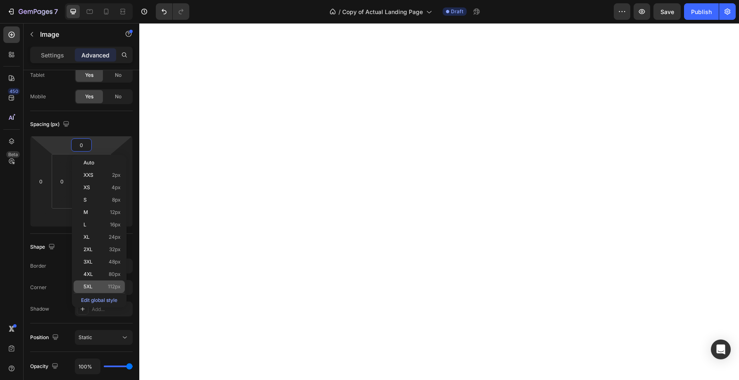
click at [117, 285] on span "112px" at bounding box center [114, 287] width 13 height 6
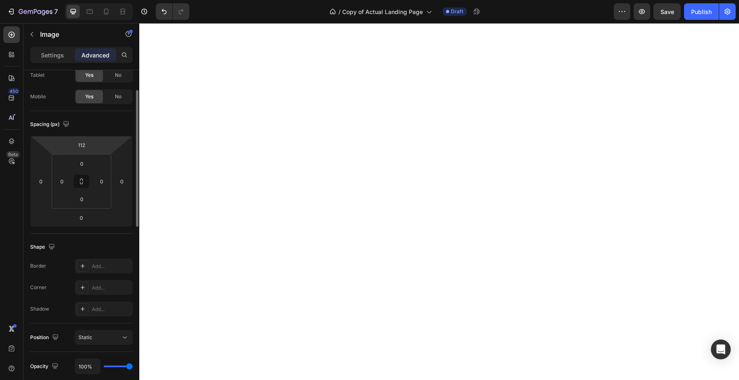
click at [95, 0] on html "7 Version history / Copy of Actual Landing Page Draft Preview Save Publish 450 …" at bounding box center [369, 0] width 739 height 0
click at [135, 122] on div at bounding box center [136, 158] width 5 height 137
type input "0"
click at [94, 0] on html "7 Version history / Copy of Actual Landing Page Draft Preview Save Publish 450 …" at bounding box center [369, 0] width 739 height 0
type input "120"
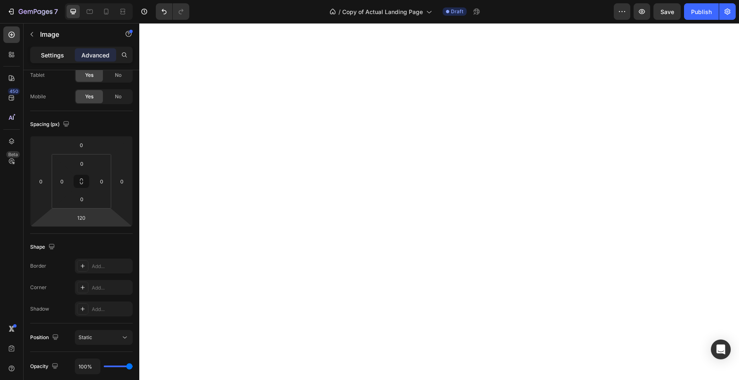
click at [57, 58] on p "Settings" at bounding box center [52, 55] width 23 height 9
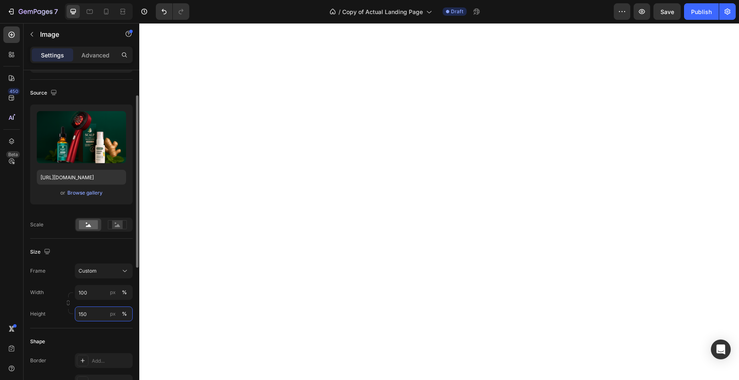
click at [97, 316] on input "150" at bounding box center [104, 314] width 58 height 15
type input "1"
type input "200"
click at [123, 315] on div "%" at bounding box center [124, 313] width 5 height 7
type input "180"
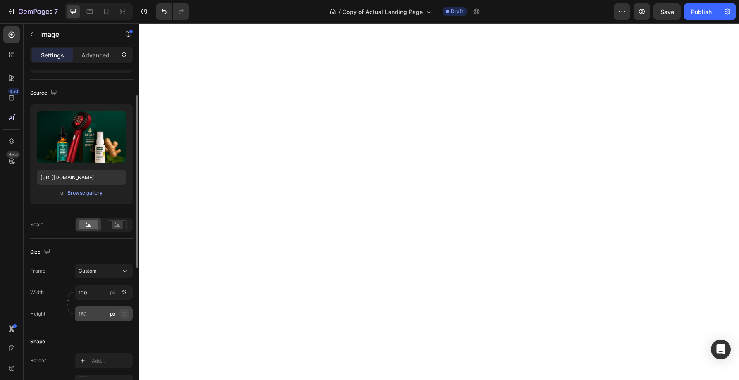
click at [125, 315] on div "%" at bounding box center [124, 313] width 5 height 7
type input "170"
click at [126, 313] on div "%" at bounding box center [124, 313] width 5 height 7
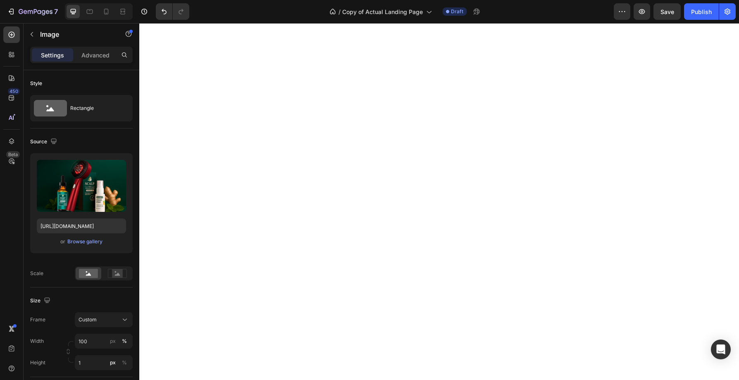
scroll to position [49, 0]
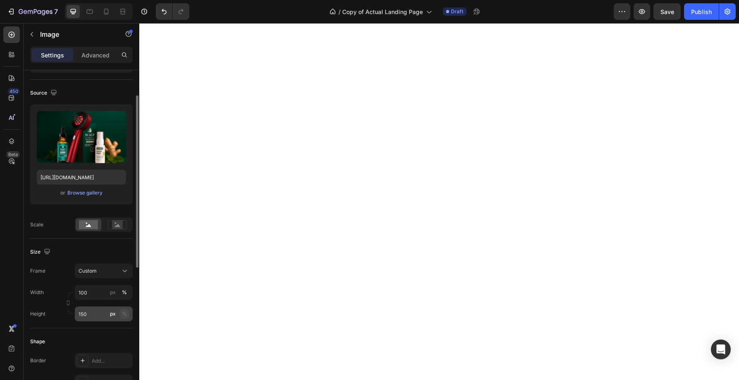
type input "150"
click at [124, 315] on div "%" at bounding box center [124, 313] width 5 height 7
click at [98, 295] on input "100" at bounding box center [104, 292] width 58 height 15
type input "9"
type input "100"
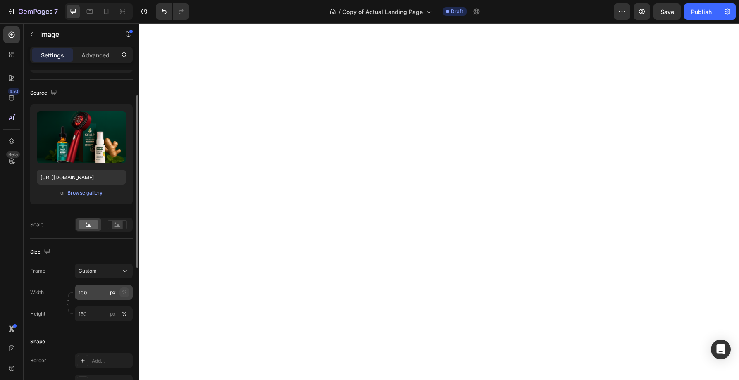
click at [125, 293] on div "%" at bounding box center [124, 292] width 5 height 7
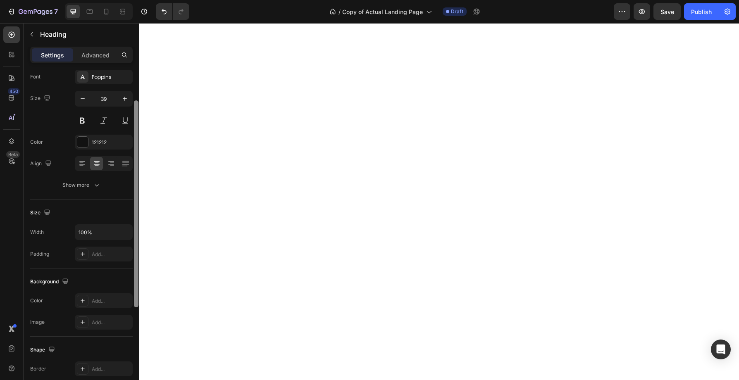
scroll to position [0, 0]
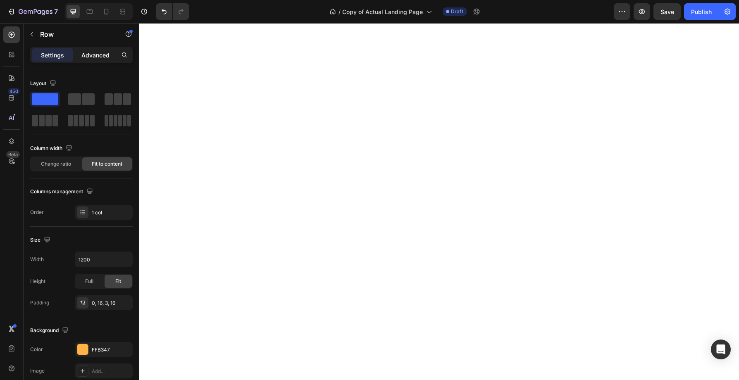
click at [100, 57] on p "Advanced" at bounding box center [95, 55] width 28 height 9
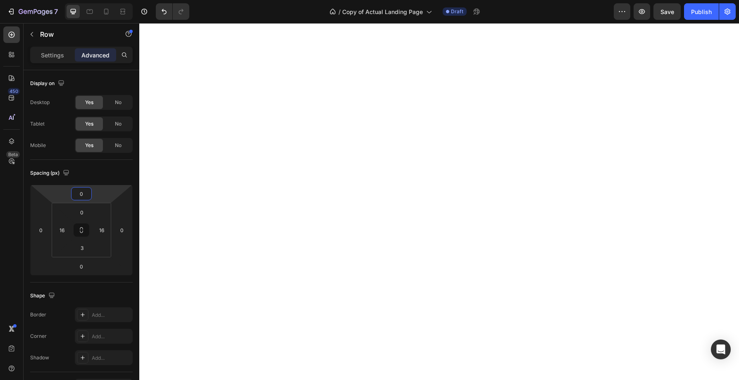
click at [88, 195] on input "0" at bounding box center [81, 194] width 17 height 12
type input "1"
type input "9"
type input "8"
type input "70"
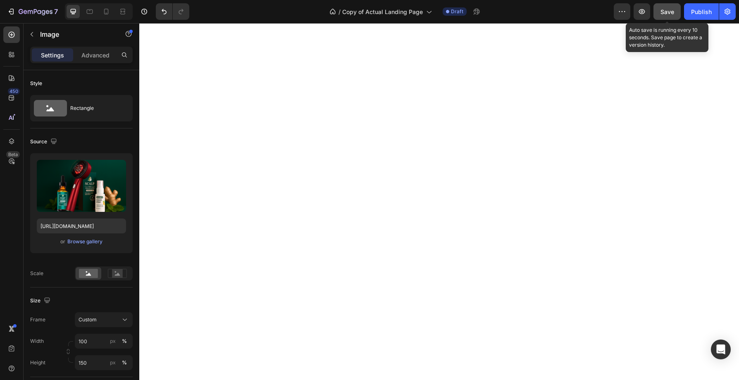
click at [665, 14] on span "Save" at bounding box center [667, 11] width 14 height 7
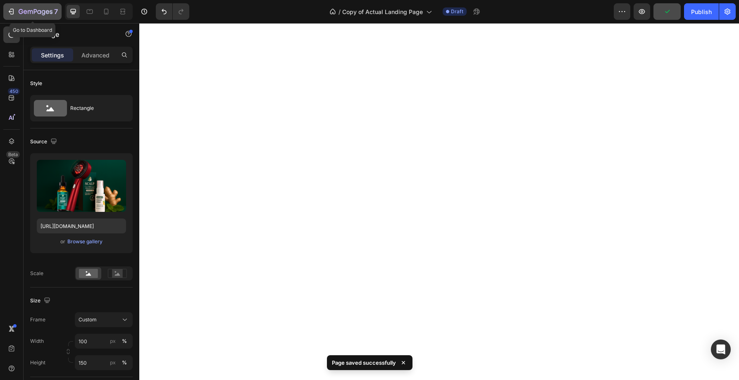
click at [12, 12] on icon "button" at bounding box center [11, 11] width 8 height 8
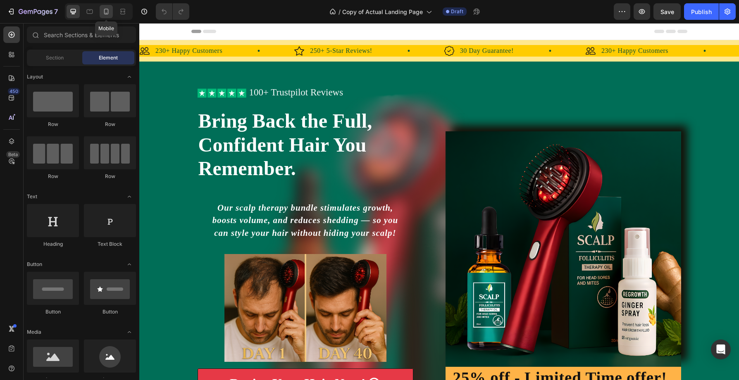
click at [105, 13] on icon at bounding box center [106, 12] width 5 height 6
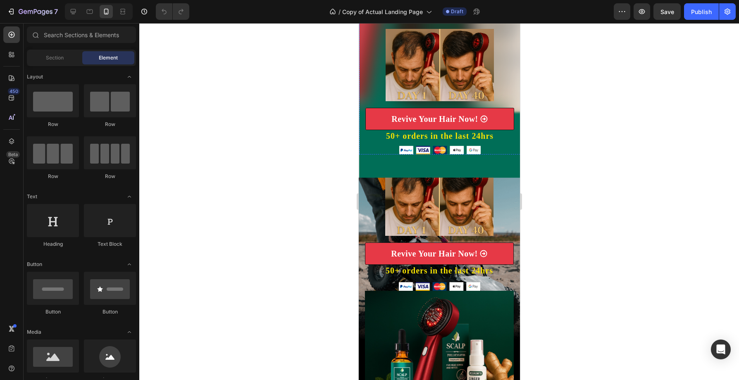
scroll to position [386, 0]
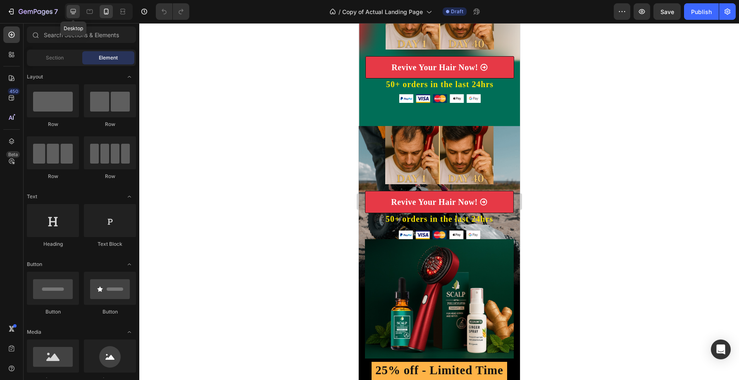
click at [71, 10] on icon at bounding box center [73, 11] width 8 height 8
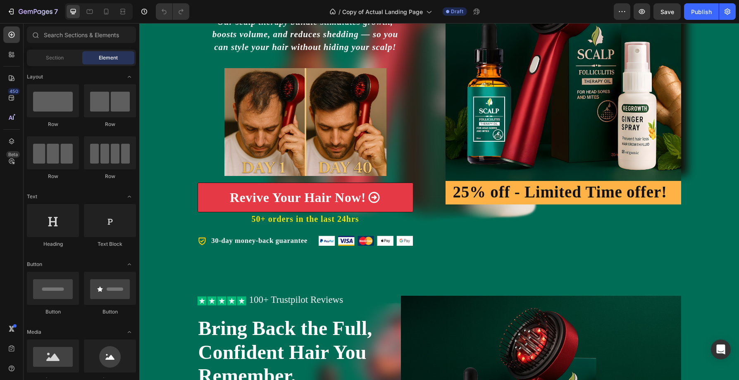
scroll to position [56, 0]
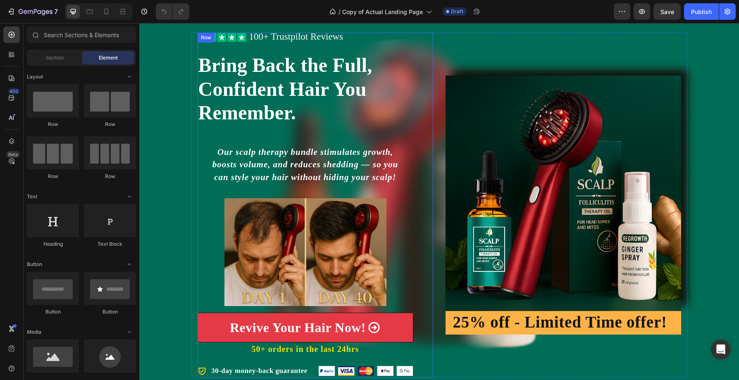
click at [414, 188] on div "Icon Icon Icon Icon Icon Icon List 100+ Trustpilot Reviews Text Block Row Icon …" at bounding box center [316, 205] width 236 height 345
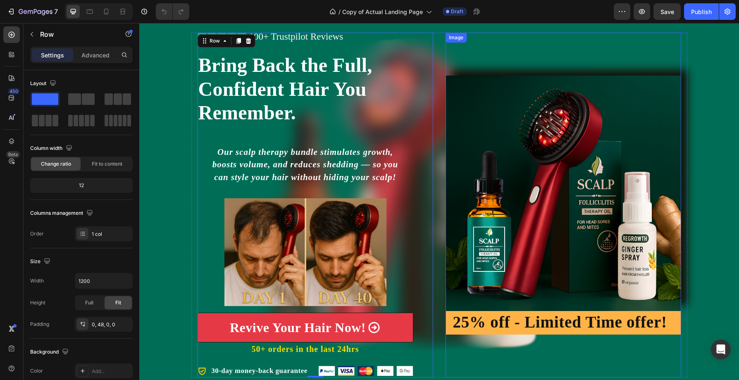
click at [494, 171] on img at bounding box center [563, 194] width 236 height 236
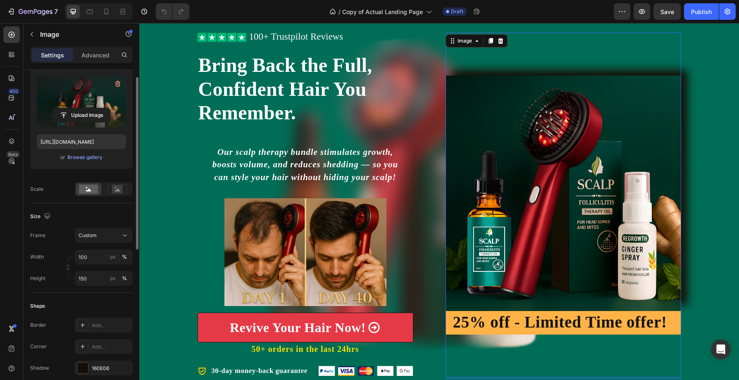
scroll to position [97, 0]
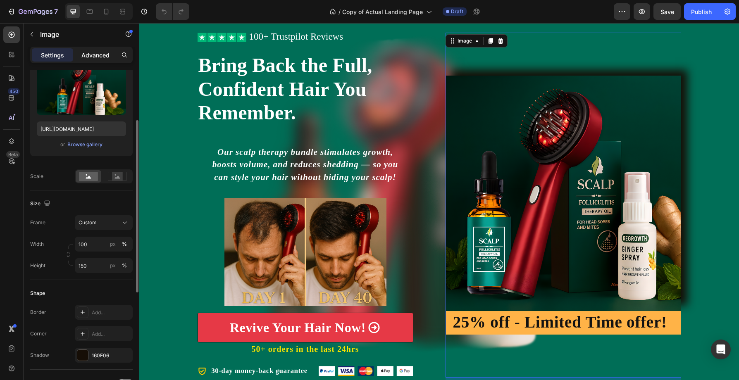
click at [90, 56] on p "Advanced" at bounding box center [95, 55] width 28 height 9
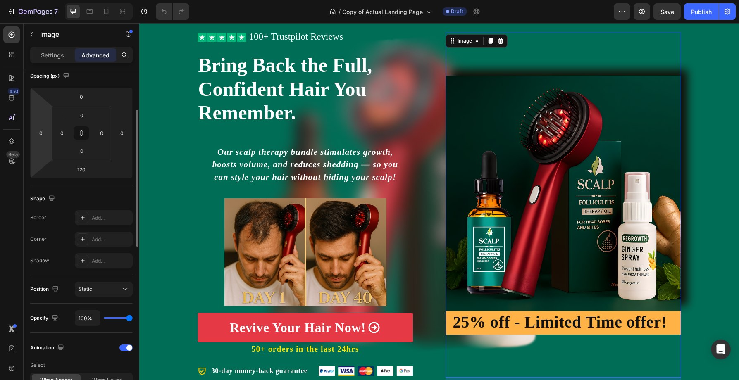
click at [45, 0] on html "7 Version history / Copy of Actual Landing Page Draft Preview Save Publish 450 …" at bounding box center [369, 0] width 739 height 0
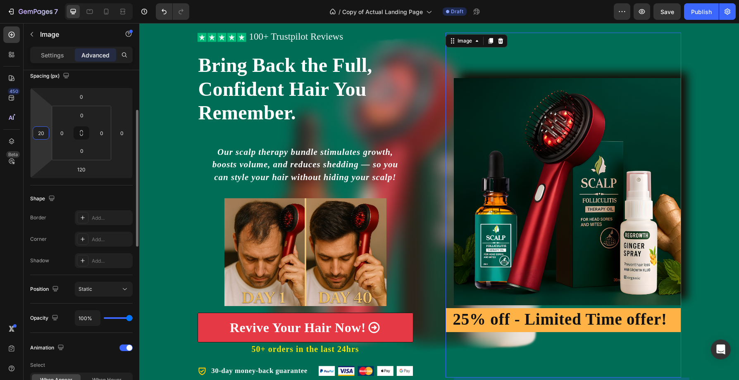
type input "2"
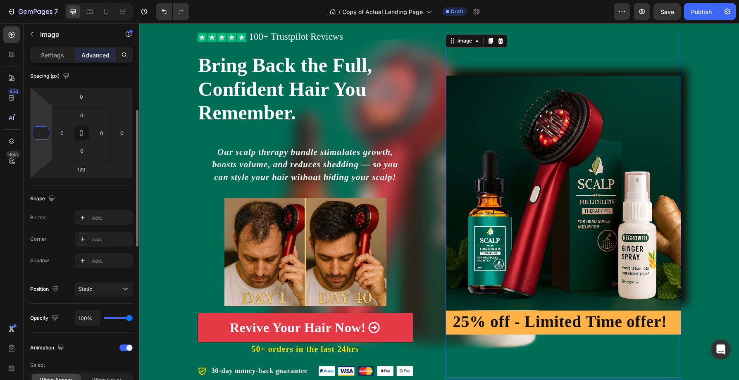
type input "0"
click at [63, 0] on html "7 Version history / Copy of Actual Landing Page Draft Preview Save Publish 450 …" at bounding box center [369, 0] width 739 height 0
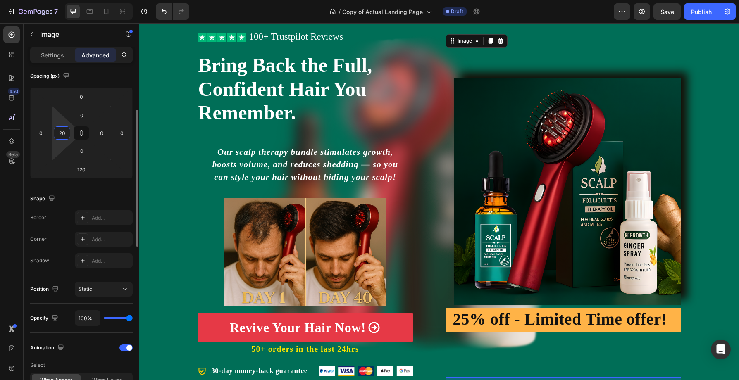
type input "2"
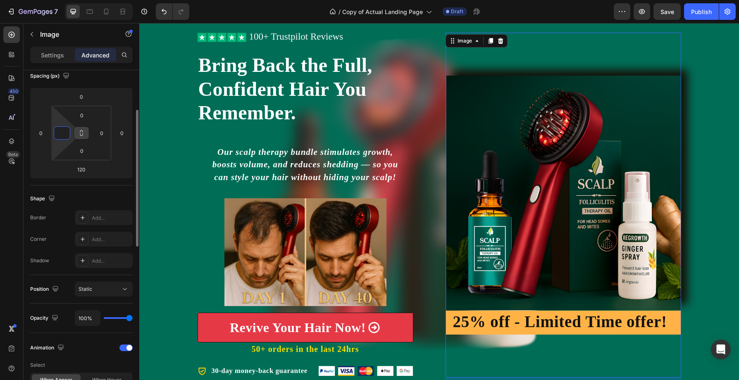
click at [80, 134] on icon at bounding box center [81, 134] width 3 height 2
type input "0"
click at [81, 134] on icon at bounding box center [81, 133] width 0 height 3
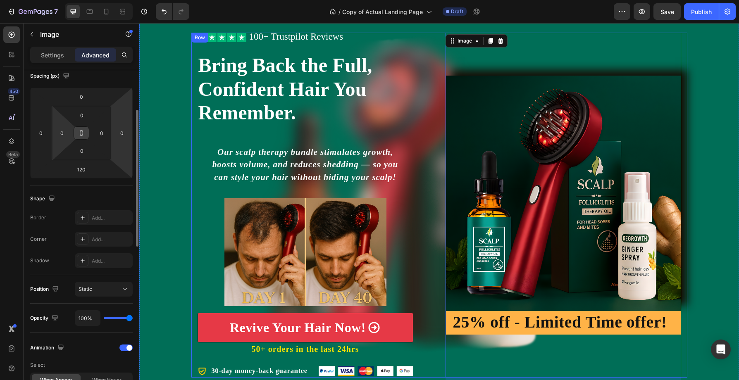
click at [518, 55] on div "Image 120 25% off - Limited Time offer! Heading Row" at bounding box center [563, 205] width 236 height 345
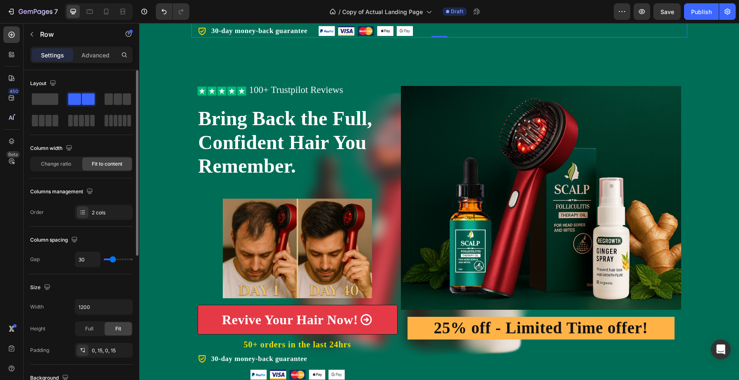
scroll to position [299, 0]
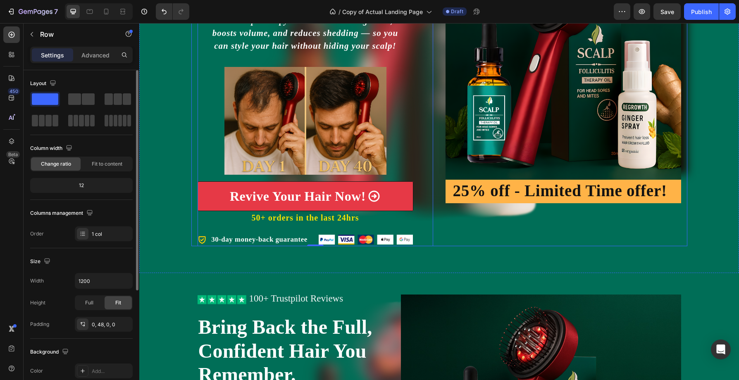
scroll to position [107, 0]
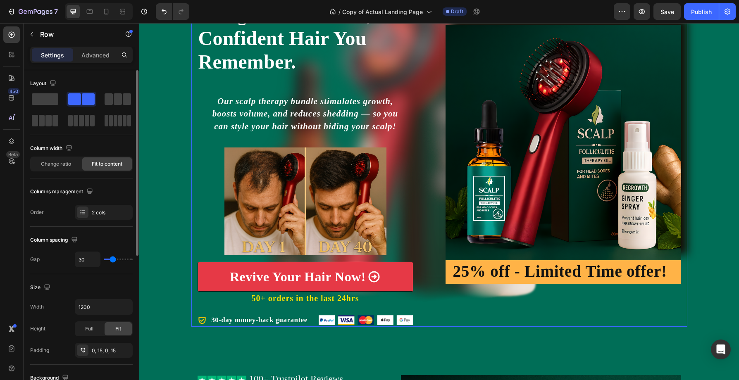
click at [440, 101] on div "Icon Icon Icon Icon Icon Icon List 100+ Trustpilot Reviews Text Block Row Icon …" at bounding box center [439, 154] width 496 height 345
click at [433, 103] on div "Icon Icon Icon Icon Icon Icon List 100+ Trustpilot Reviews Text Block Row Icon …" at bounding box center [439, 154] width 496 height 345
click at [425, 106] on div "Icon Icon Icon Icon Icon Icon List 100+ Trustpilot Reviews Text Block Row Icon …" at bounding box center [316, 154] width 236 height 345
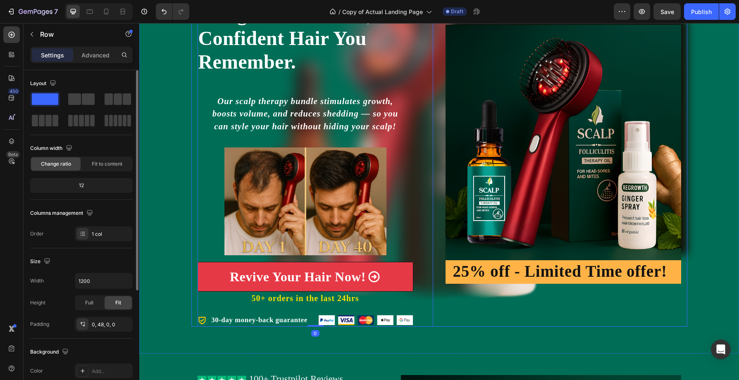
click at [438, 101] on div "Icon Icon Icon Icon Icon Icon List 100+ Trustpilot Reviews Text Block Row Icon …" at bounding box center [439, 154] width 496 height 345
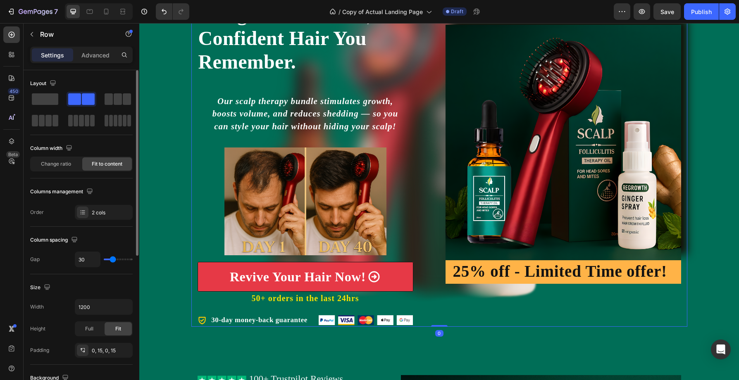
click at [437, 102] on div "Icon Icon Icon Icon Icon Icon List 100+ Trustpilot Reviews Text Block Row Icon …" at bounding box center [439, 154] width 496 height 345
click at [435, 104] on div "Icon Icon Icon Icon Icon Icon List 100+ Trustpilot Reviews Text Block Row Icon …" at bounding box center [439, 154] width 496 height 345
click at [452, 314] on div "Image 25% off - Limited Time offer! Heading Row" at bounding box center [563, 154] width 236 height 345
click at [447, 316] on div "Image 25% off - Limited Time offer! Heading Row" at bounding box center [563, 154] width 236 height 345
click at [440, 307] on div "Icon Icon Icon Icon Icon Icon List 100+ Trustpilot Reviews Text Block Row Icon …" at bounding box center [439, 154] width 496 height 345
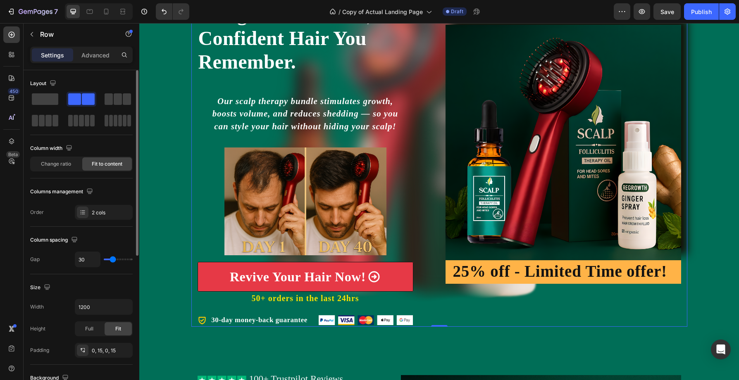
click at [433, 172] on div "Icon Icon Icon Icon Icon Icon List 100+ Trustpilot Reviews Text Block Row Icon …" at bounding box center [316, 154] width 236 height 345
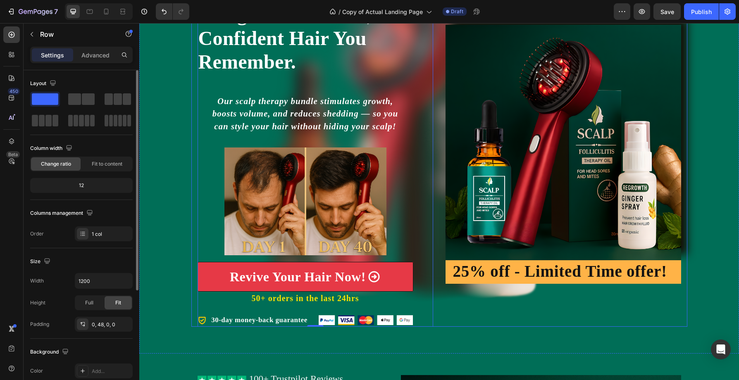
click at [603, 302] on div "Image 25% off - Limited Time offer! Heading Row" at bounding box center [563, 154] width 236 height 345
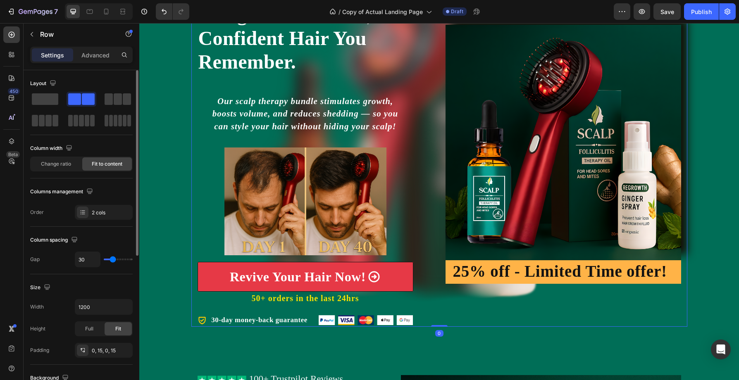
click at [686, 237] on div "Icon Icon Icon Icon Icon Icon List 100+ Trustpilot Reviews Text Block Row Icon …" at bounding box center [439, 154] width 496 height 345
click at [442, 196] on div "Icon Icon Icon Icon Icon Icon List 100+ Trustpilot Reviews Text Block Row Icon …" at bounding box center [439, 154] width 496 height 345
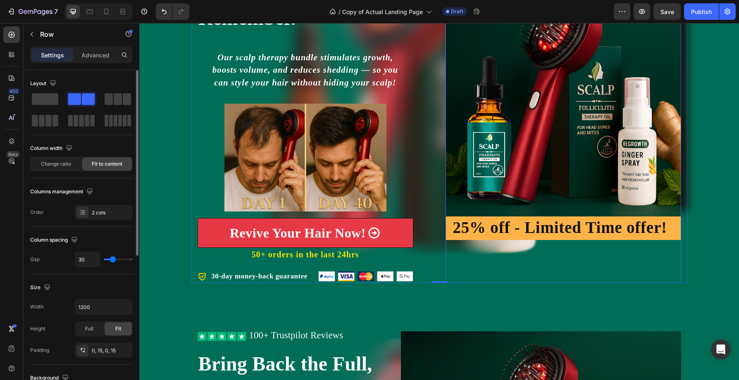
scroll to position [235, 0]
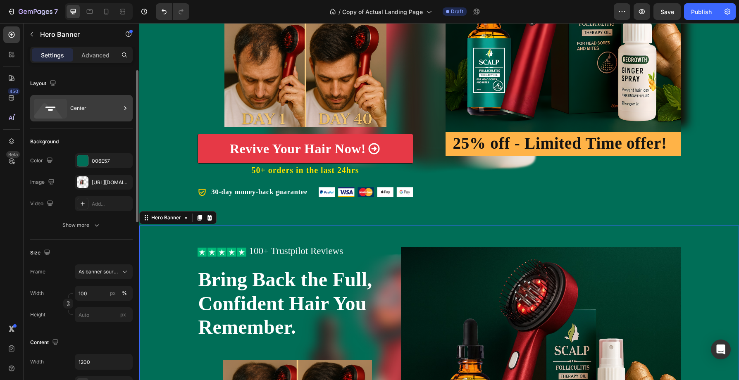
click at [55, 107] on rect at bounding box center [50, 108] width 10 height 2
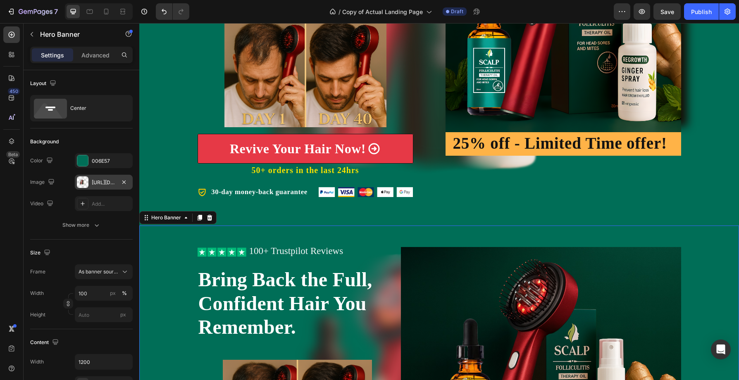
click at [102, 183] on div "[URL][DOMAIN_NAME]" at bounding box center [104, 182] width 24 height 7
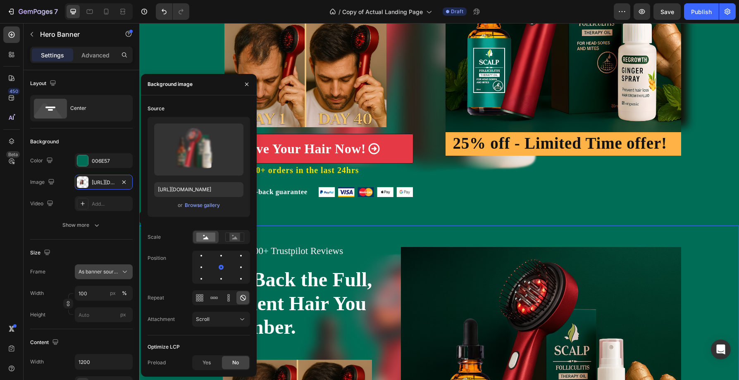
click at [110, 273] on span "As banner source" at bounding box center [99, 271] width 40 height 7
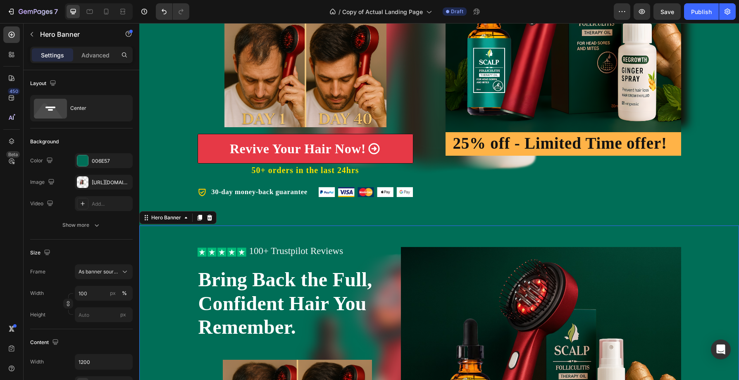
click at [101, 249] on div "Size" at bounding box center [81, 252] width 102 height 13
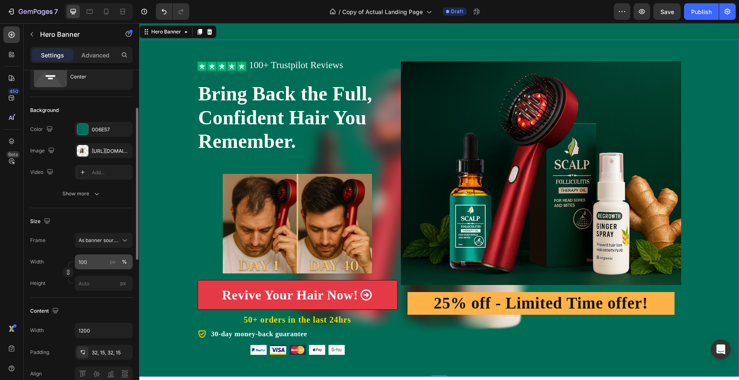
scroll to position [80, 0]
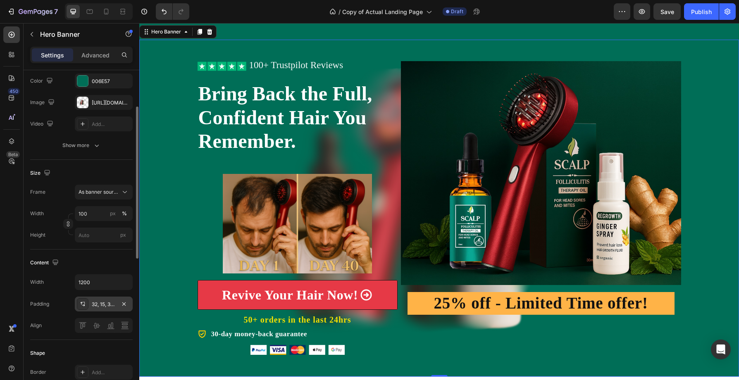
click at [98, 304] on div "32, 15, 32, 15" at bounding box center [104, 304] width 24 height 7
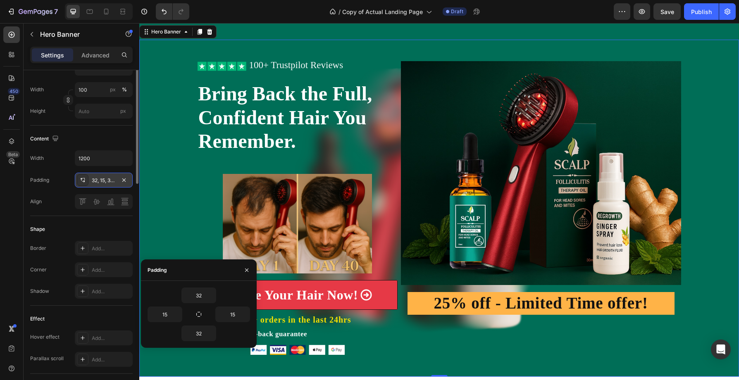
scroll to position [0, 0]
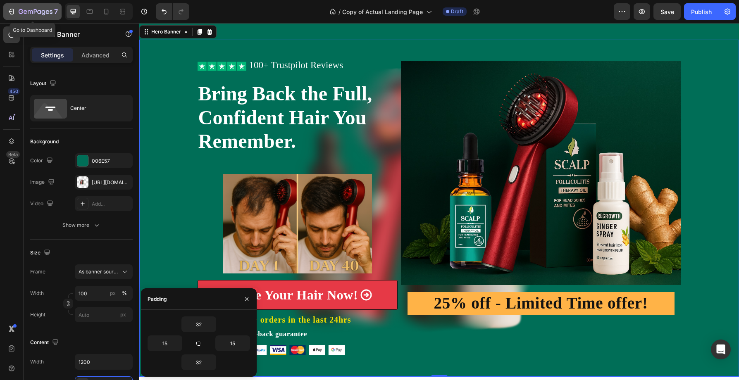
click at [16, 9] on div "7" at bounding box center [32, 12] width 51 height 10
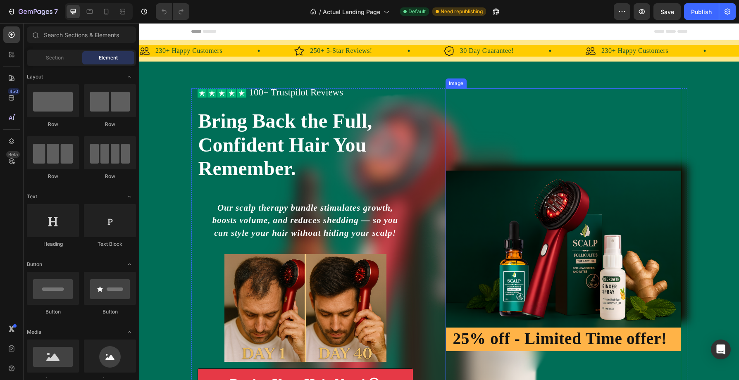
click at [481, 198] on img at bounding box center [563, 249] width 236 height 157
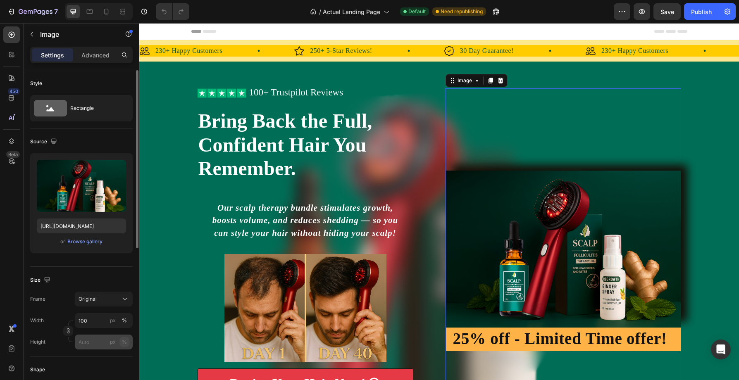
click at [126, 341] on div "%" at bounding box center [124, 341] width 5 height 7
click at [105, 344] on input "px %" at bounding box center [104, 342] width 58 height 15
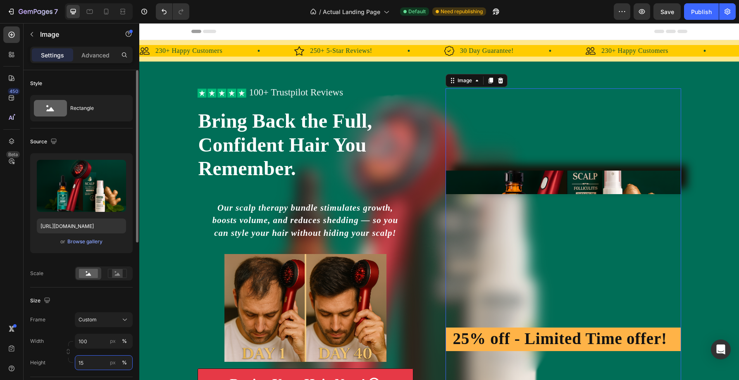
type input "150"
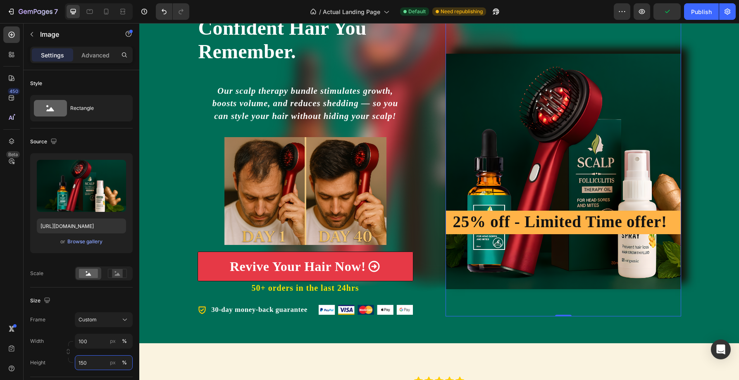
scroll to position [117, 0]
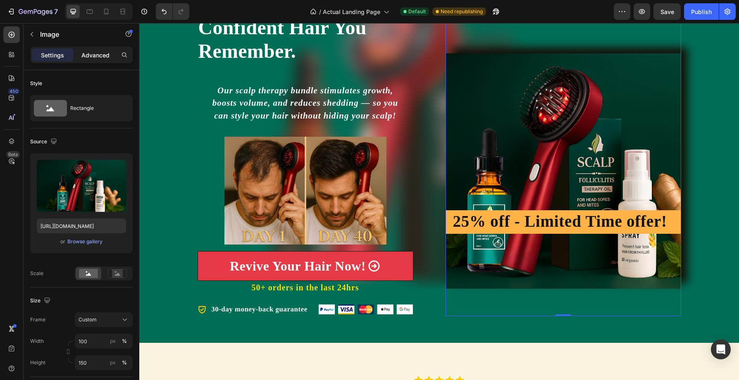
click at [93, 58] on p "Advanced" at bounding box center [95, 55] width 28 height 9
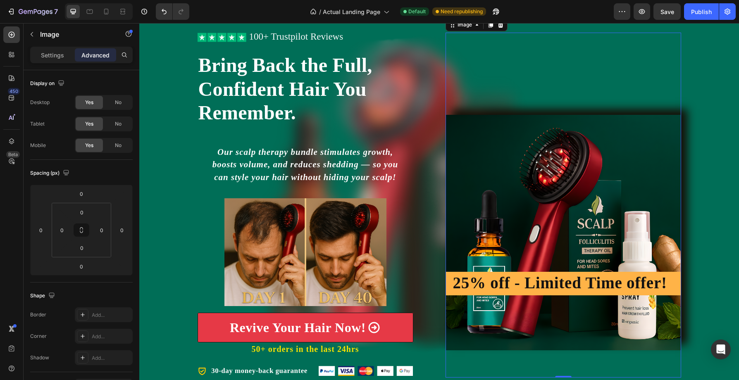
scroll to position [39, 0]
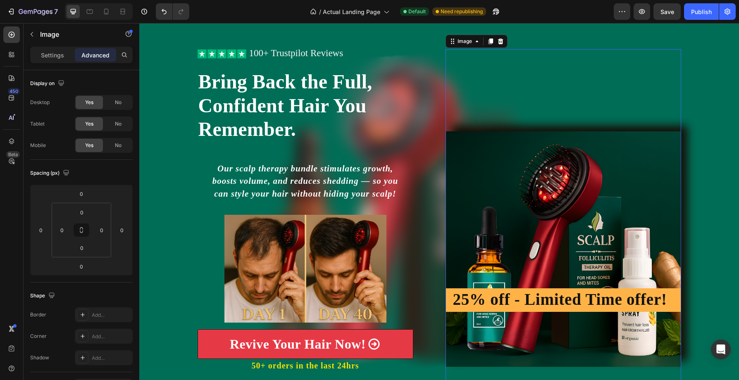
click at [509, 148] on img at bounding box center [563, 249] width 236 height 236
click at [509, 295] on h2 "25% off - Limited Time offer!" at bounding box center [560, 299] width 216 height 23
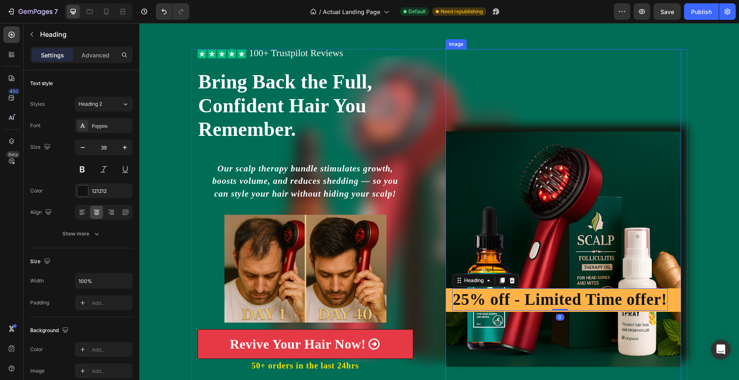
scroll to position [128, 0]
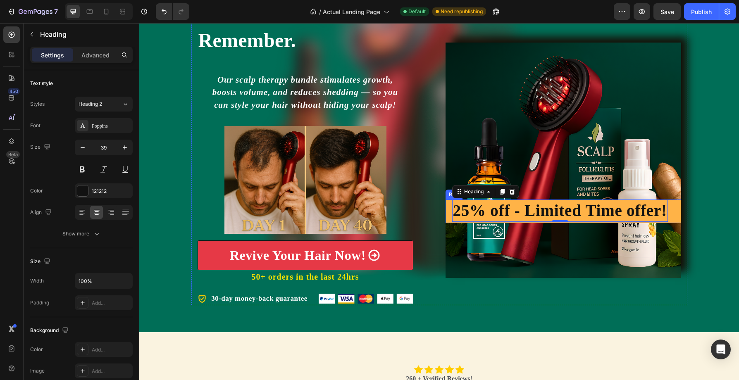
click at [448, 207] on div "25% off - Limited Time offer! Heading 0 Row" at bounding box center [563, 212] width 236 height 24
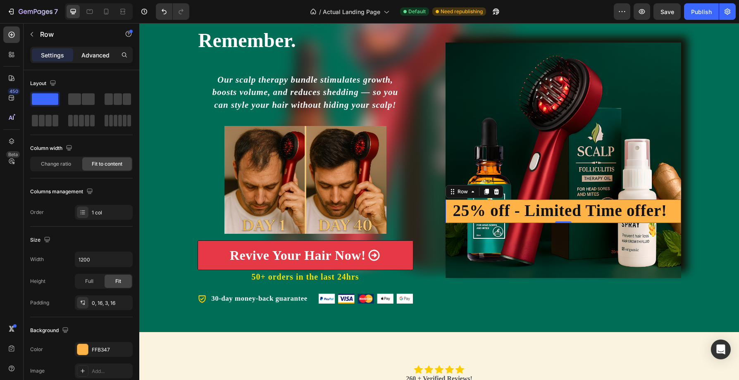
click at [96, 55] on p "Advanced" at bounding box center [95, 55] width 28 height 9
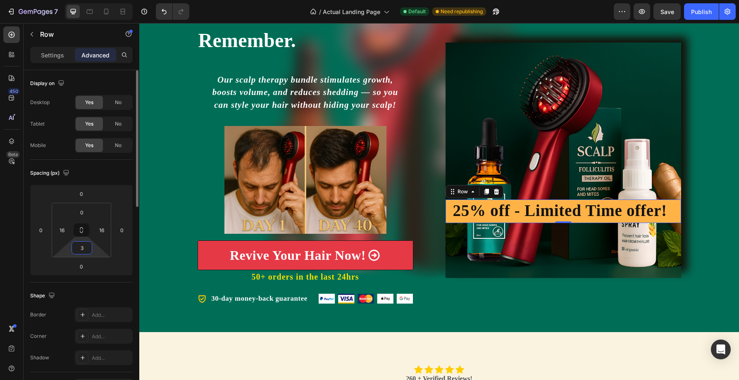
click at [87, 248] on input "3" at bounding box center [82, 248] width 17 height 12
type input "0"
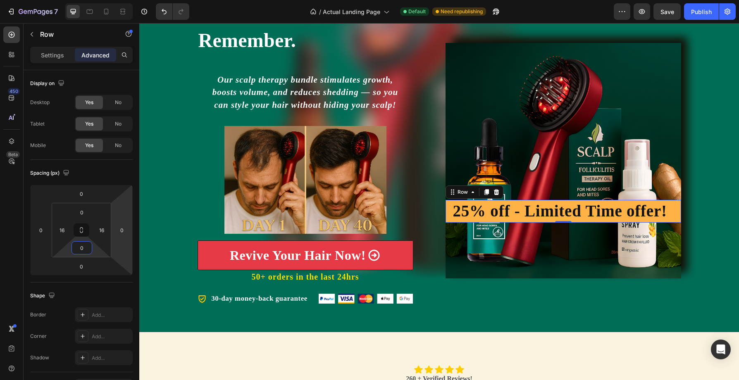
click at [447, 203] on div "25% off - Limited Time offer! Heading Row 0" at bounding box center [563, 211] width 236 height 23
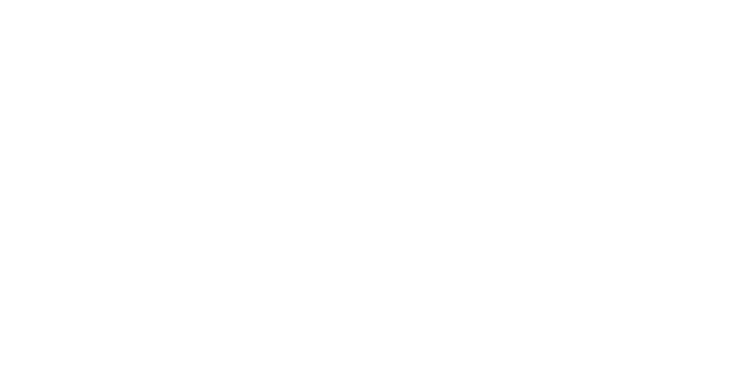
drag, startPoint x: 576, startPoint y: 201, endPoint x: 574, endPoint y: 279, distance: 77.3
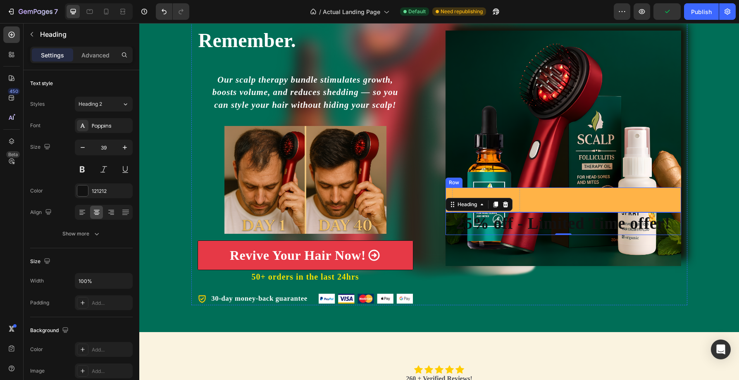
click at [529, 193] on div "Drop element here Row" at bounding box center [563, 200] width 236 height 25
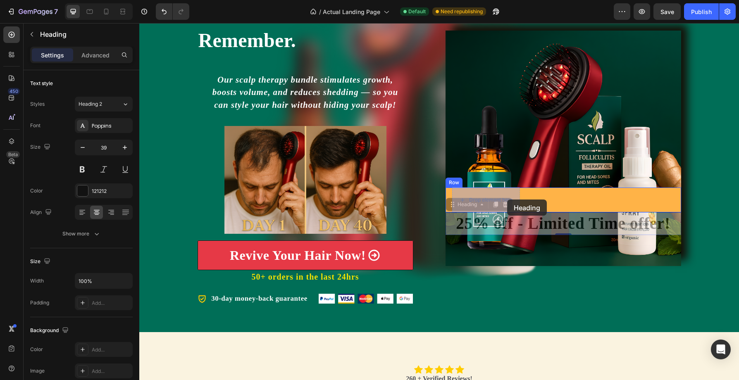
drag, startPoint x: 520, startPoint y: 229, endPoint x: 507, endPoint y: 200, distance: 32.0
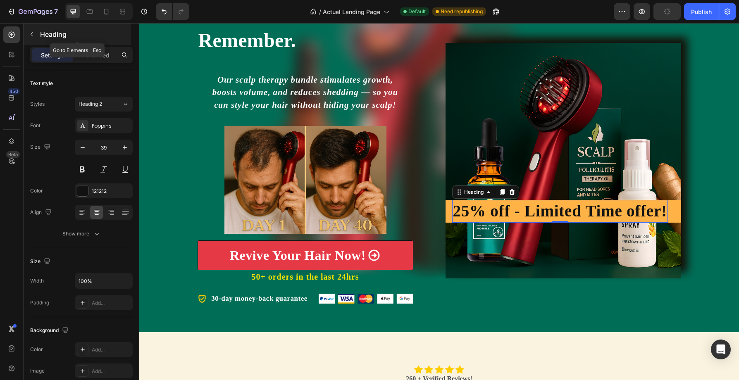
click at [34, 35] on icon "button" at bounding box center [32, 34] width 7 height 7
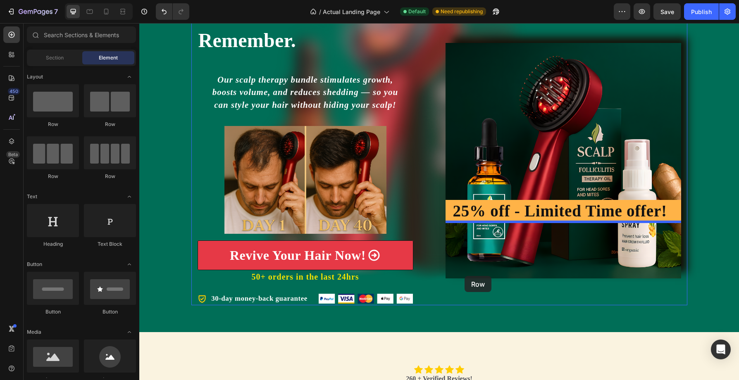
drag, startPoint x: 190, startPoint y: 124, endPoint x: 464, endPoint y: 276, distance: 313.1
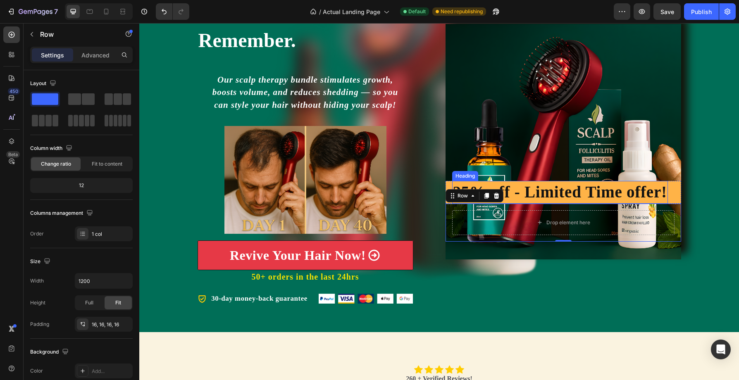
click at [521, 177] on img at bounding box center [563, 142] width 236 height 236
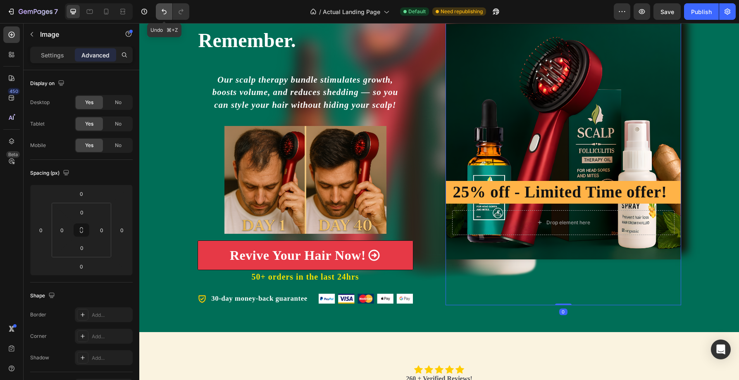
click at [165, 12] on icon "Undo/Redo" at bounding box center [164, 11] width 8 height 8
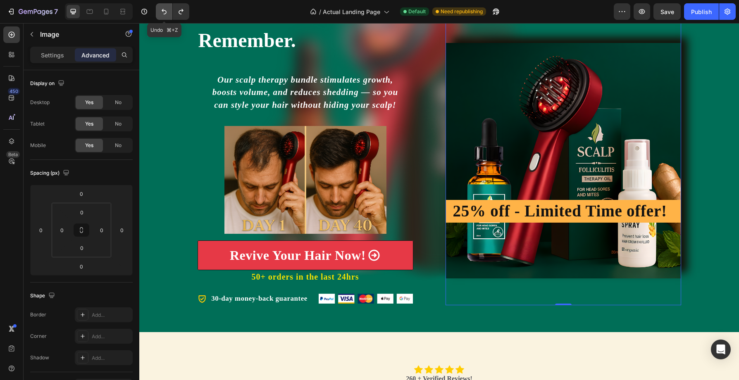
click at [165, 12] on icon "Undo/Redo" at bounding box center [164, 11] width 8 height 8
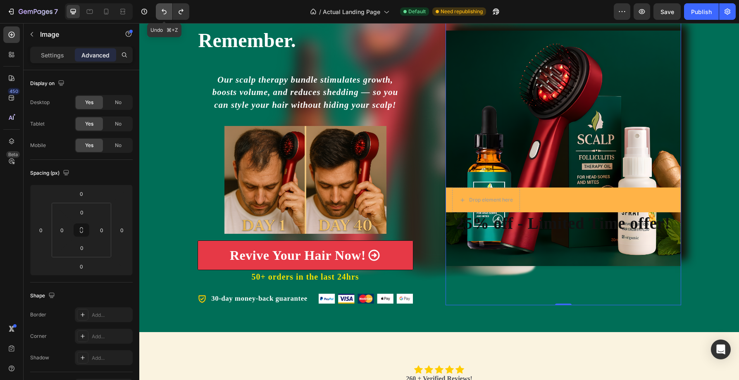
click at [165, 12] on icon "Undo/Redo" at bounding box center [164, 11] width 8 height 8
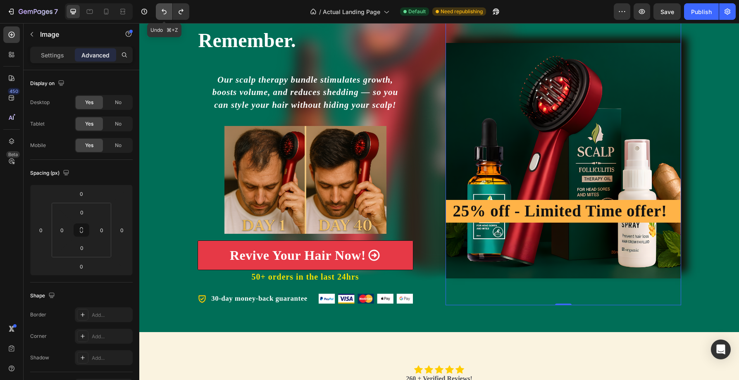
click at [165, 12] on icon "Undo/Redo" at bounding box center [164, 11] width 8 height 8
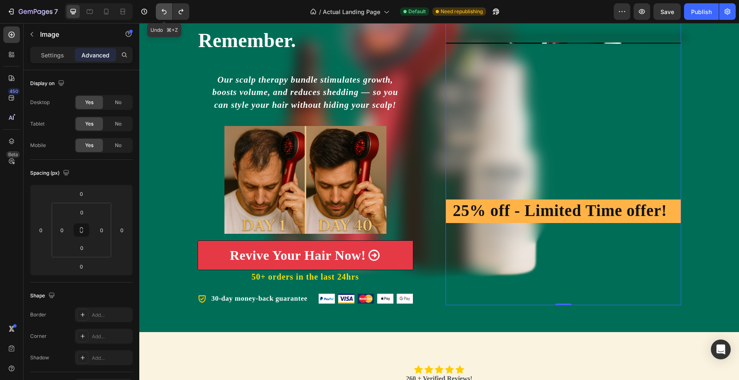
click at [165, 12] on icon "Undo/Redo" at bounding box center [164, 11] width 8 height 8
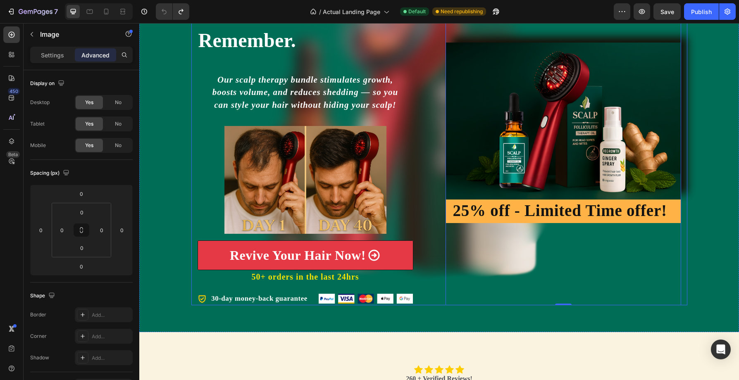
click at [526, 283] on div "Image 0 25% off - Limited Time offer! Heading Row" at bounding box center [563, 132] width 236 height 345
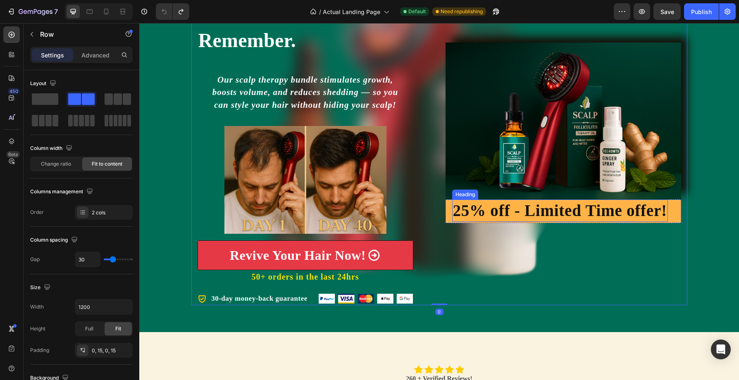
click at [510, 201] on h2 "25% off - Limited Time offer!" at bounding box center [560, 211] width 216 height 23
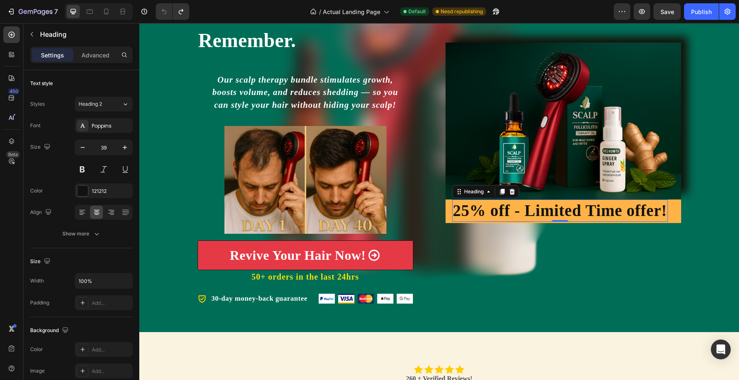
click at [447, 207] on div "25% off - Limited Time offer! Heading 0 Row" at bounding box center [563, 212] width 236 height 24
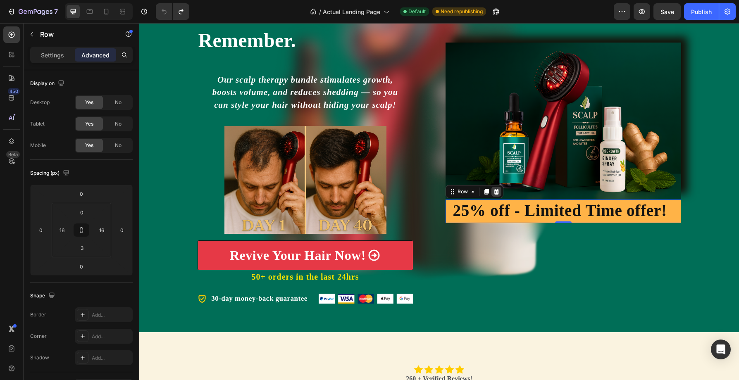
click at [496, 192] on icon at bounding box center [495, 191] width 5 height 6
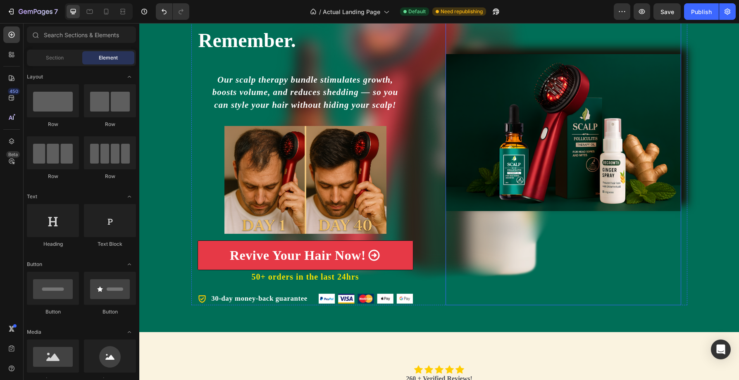
click at [500, 210] on img at bounding box center [563, 132] width 236 height 157
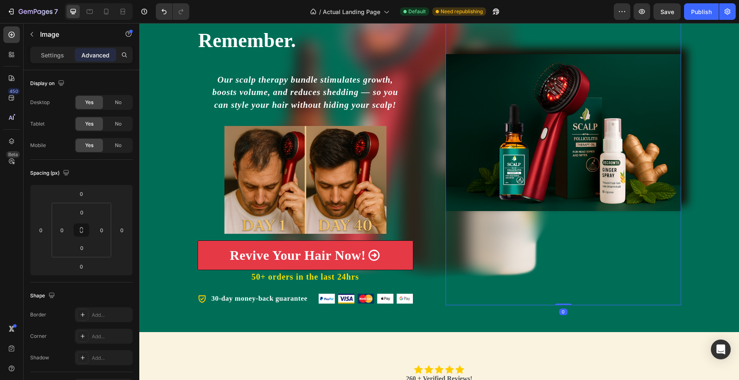
click at [478, 160] on img at bounding box center [563, 132] width 236 height 157
click at [58, 54] on p "Settings" at bounding box center [52, 55] width 23 height 9
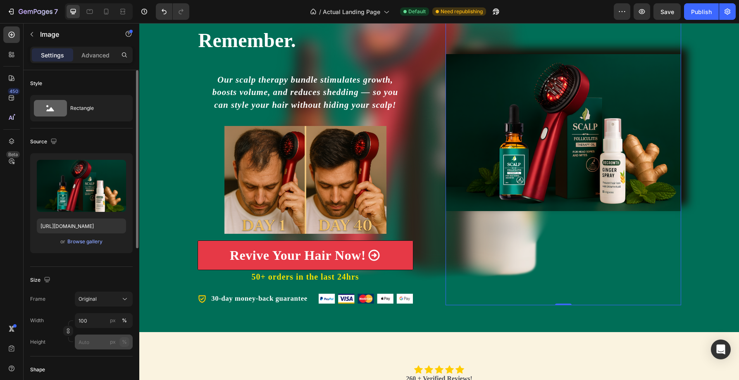
click at [122, 343] on div "%" at bounding box center [124, 341] width 5 height 7
click at [99, 344] on input "px %" at bounding box center [104, 342] width 58 height 15
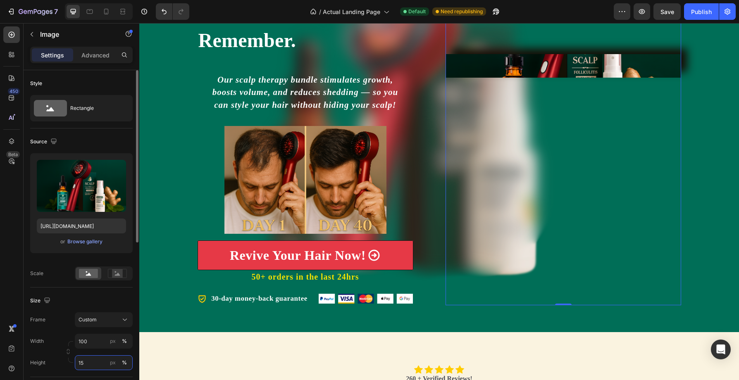
type input "150"
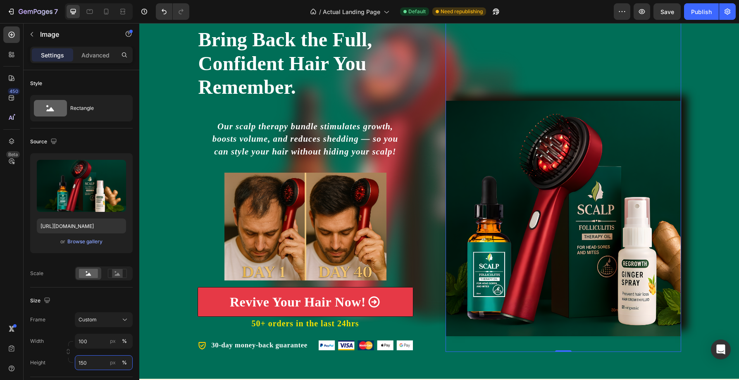
scroll to position [0, 0]
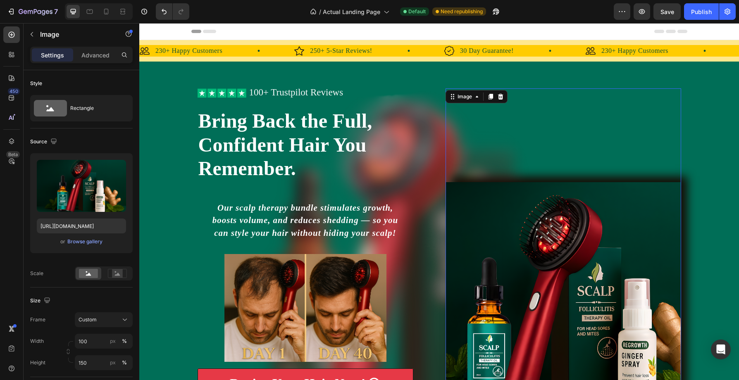
click at [537, 131] on div "Image 0" at bounding box center [563, 260] width 236 height 345
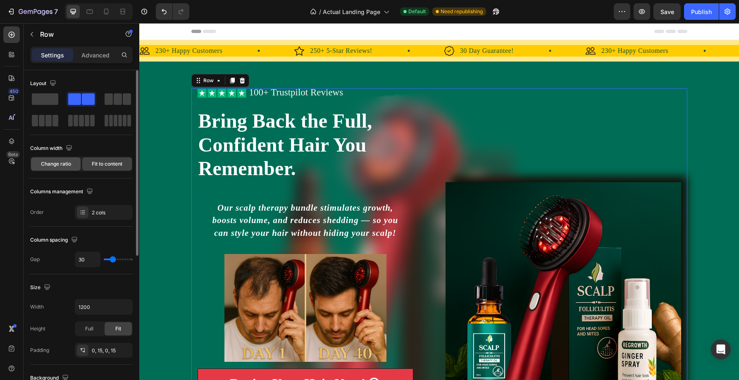
click at [46, 165] on span "Change ratio" at bounding box center [56, 163] width 30 height 7
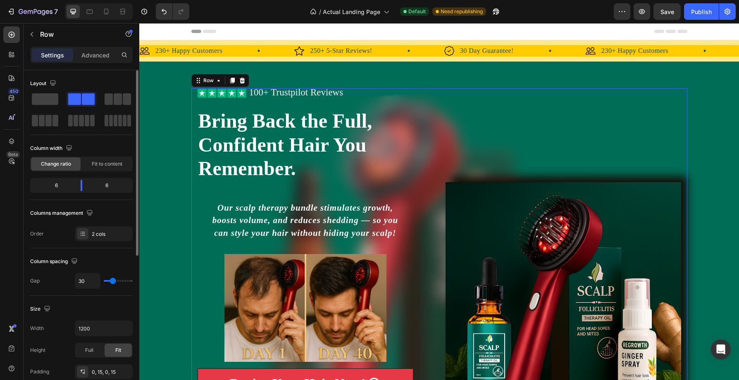
click at [60, 184] on div "6" at bounding box center [53, 186] width 42 height 12
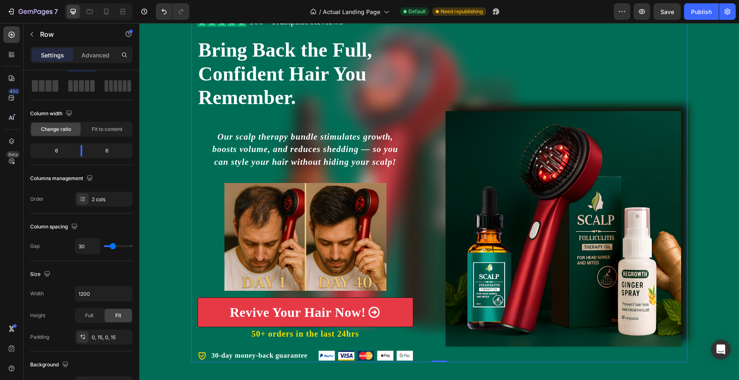
scroll to position [95, 0]
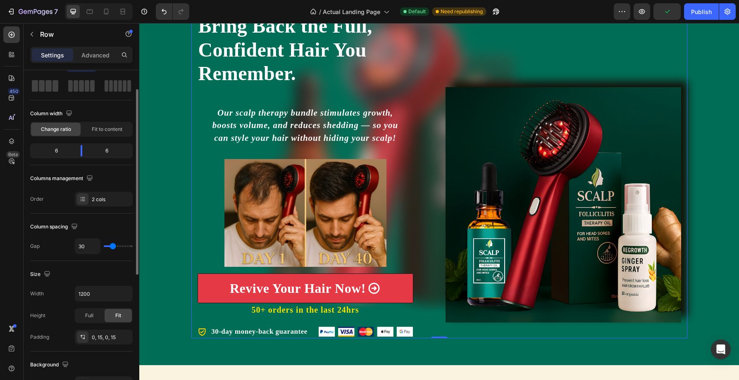
click at [67, 156] on div "6" at bounding box center [53, 151] width 42 height 12
click at [64, 152] on div "6" at bounding box center [53, 151] width 42 height 12
type input "7"
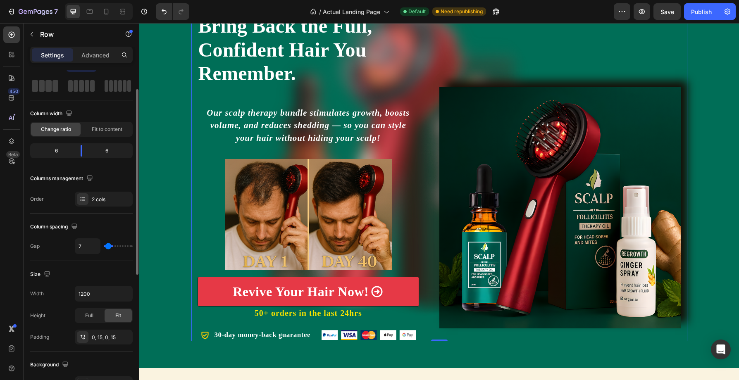
type input "1"
type input "0"
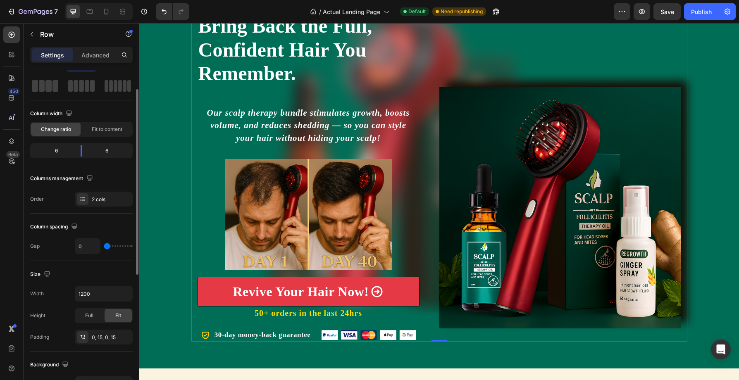
drag, startPoint x: 112, startPoint y: 247, endPoint x: 95, endPoint y: 171, distance: 77.2
type input "0"
click at [104, 245] on input "range" at bounding box center [118, 246] width 29 height 2
click at [68, 149] on div "6" at bounding box center [53, 151] width 42 height 12
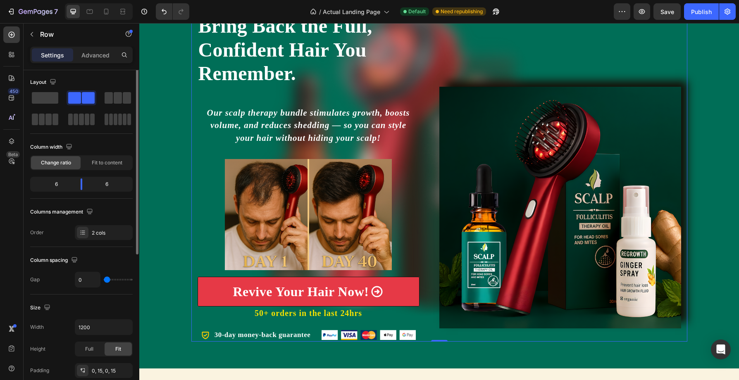
scroll to position [0, 0]
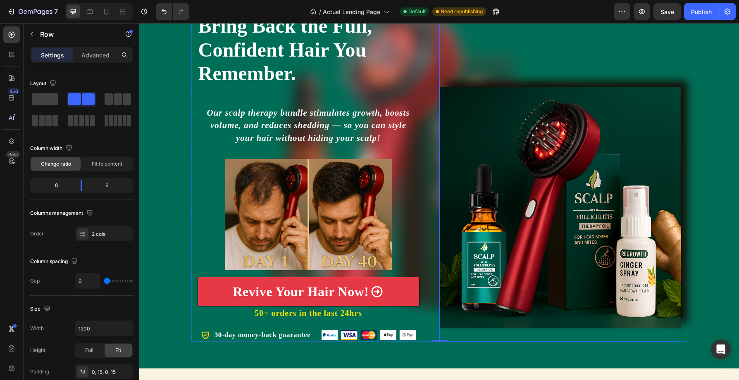
click at [491, 139] on img at bounding box center [560, 208] width 242 height 242
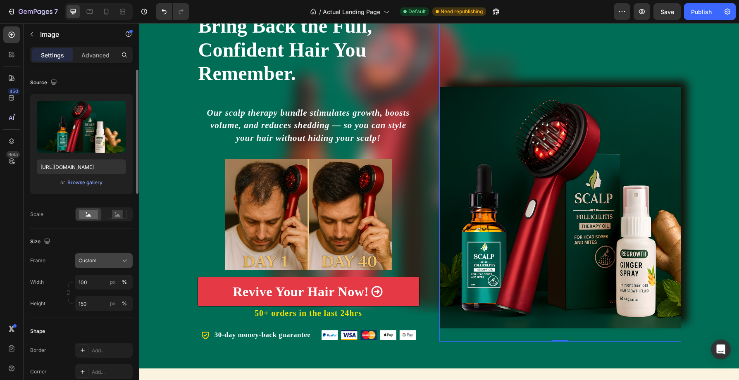
scroll to position [7, 0]
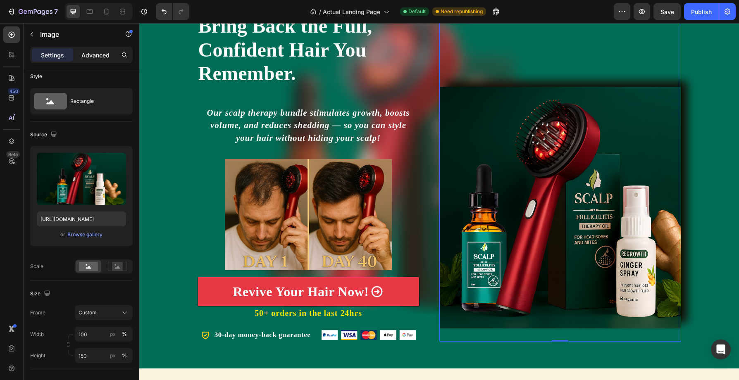
click at [95, 54] on p "Advanced" at bounding box center [95, 55] width 28 height 9
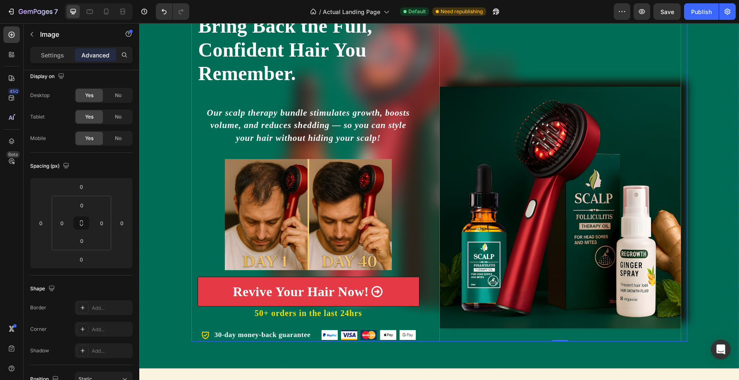
click at [514, 62] on div "Image 0" at bounding box center [560, 167] width 242 height 348
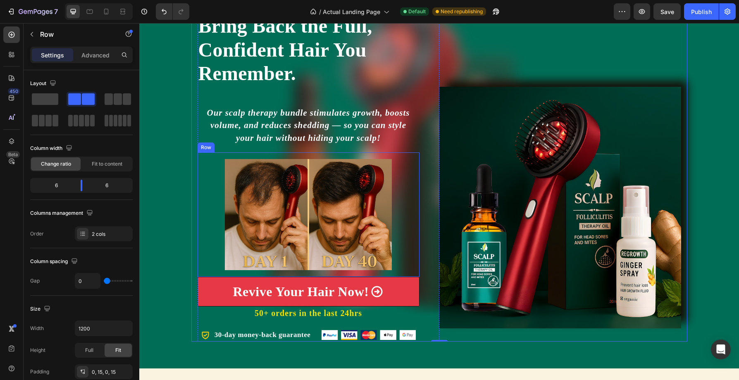
scroll to position [0, 0]
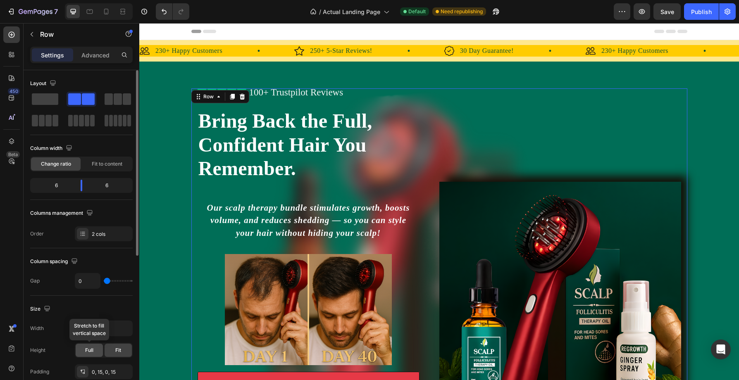
click at [86, 352] on span "Full" at bounding box center [89, 350] width 8 height 7
click at [89, 351] on span "Full" at bounding box center [89, 350] width 8 height 7
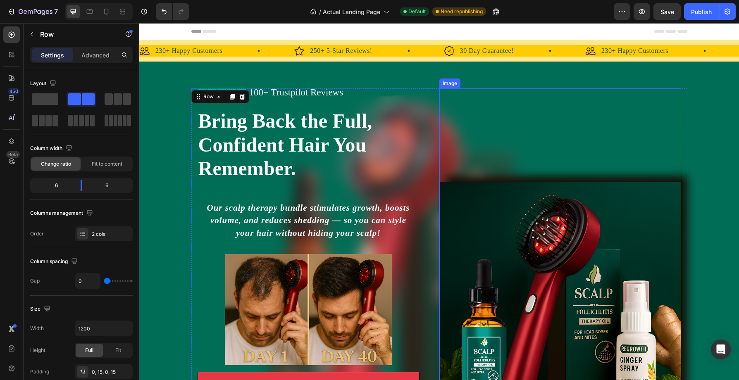
click at [488, 218] on img at bounding box center [560, 303] width 242 height 242
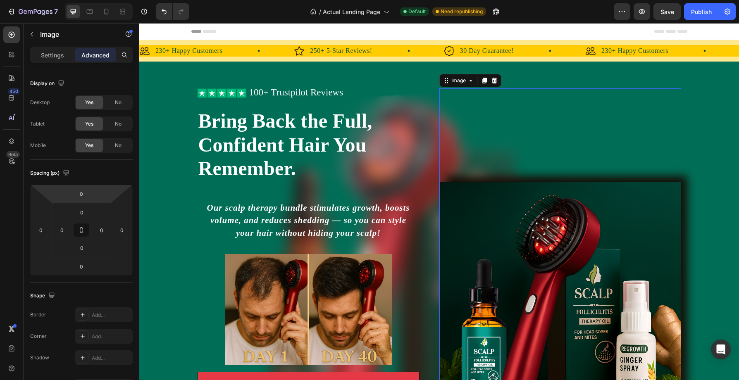
scroll to position [111, 0]
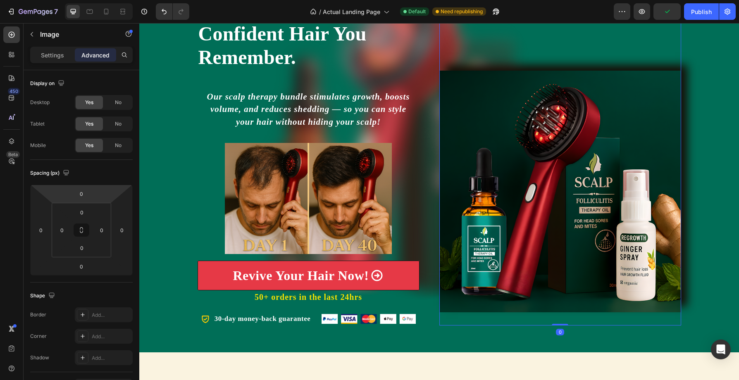
drag, startPoint x: 561, startPoint y: 324, endPoint x: 561, endPoint y: 308, distance: 15.7
click at [561, 232] on div "Image 0" at bounding box center [560, 151] width 242 height 161
click at [37, 52] on div "Settings" at bounding box center [52, 54] width 41 height 13
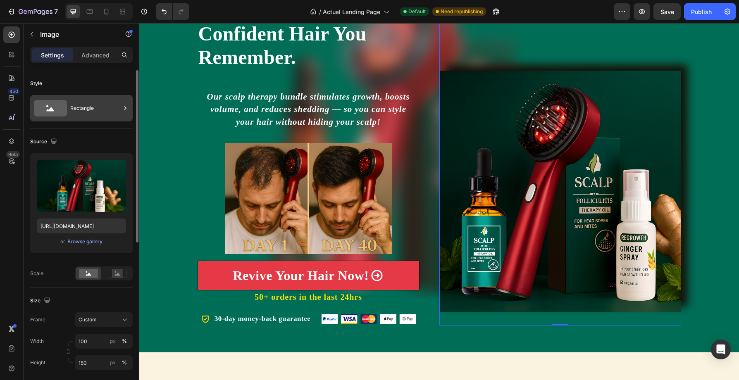
click at [122, 107] on icon at bounding box center [125, 108] width 8 height 8
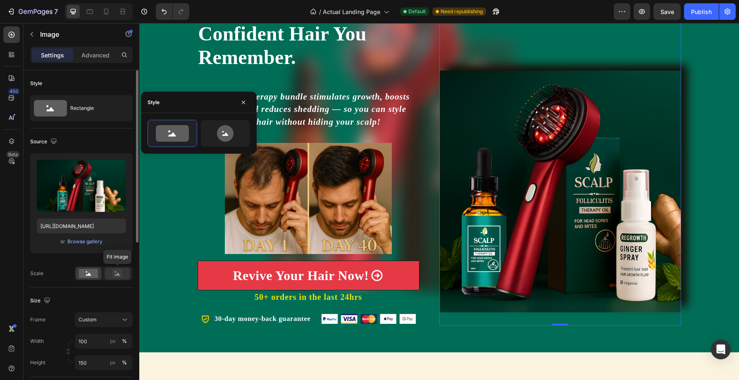
click at [121, 269] on rect at bounding box center [117, 273] width 11 height 8
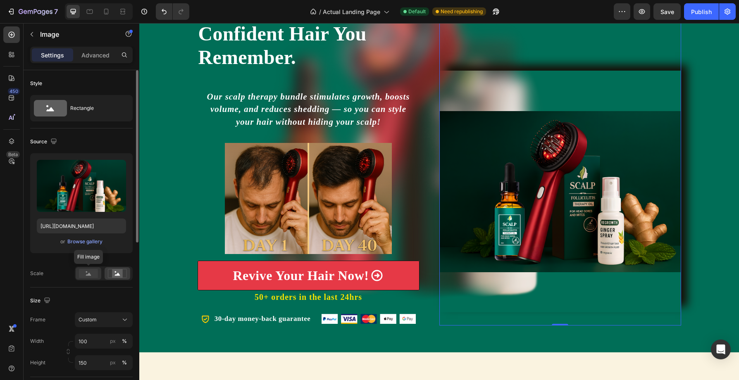
click at [89, 275] on icon at bounding box center [88, 274] width 5 height 3
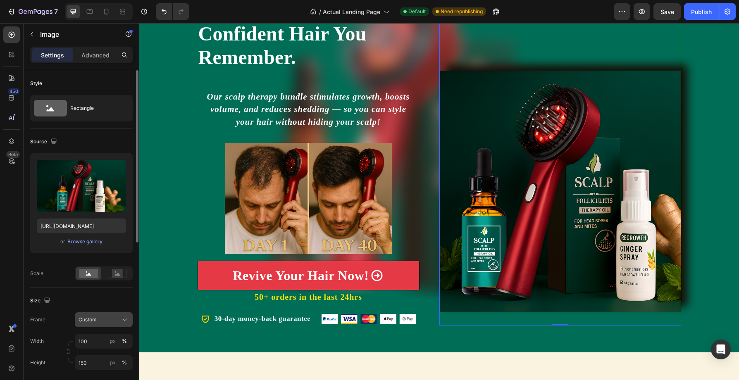
click at [124, 318] on icon at bounding box center [125, 320] width 8 height 8
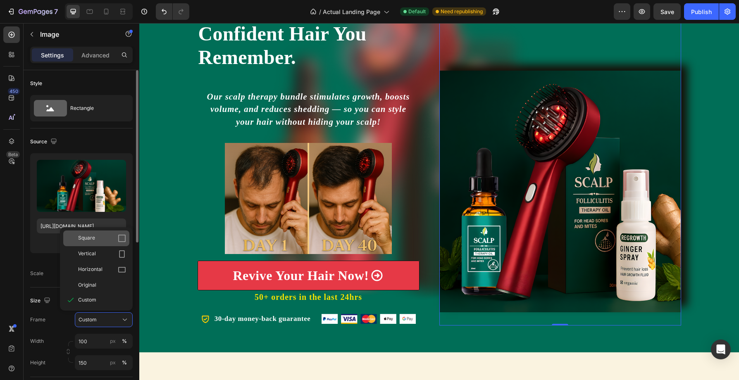
click at [118, 239] on icon at bounding box center [121, 238] width 7 height 7
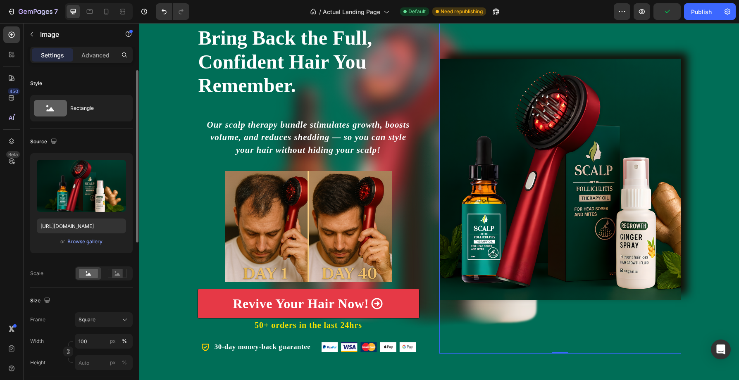
scroll to position [118, 0]
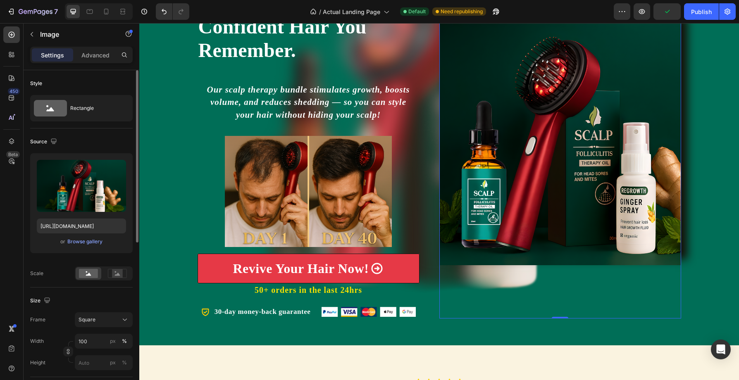
click at [559, 264] on img at bounding box center [560, 145] width 242 height 242
click at [33, 33] on icon "button" at bounding box center [32, 34] width 7 height 7
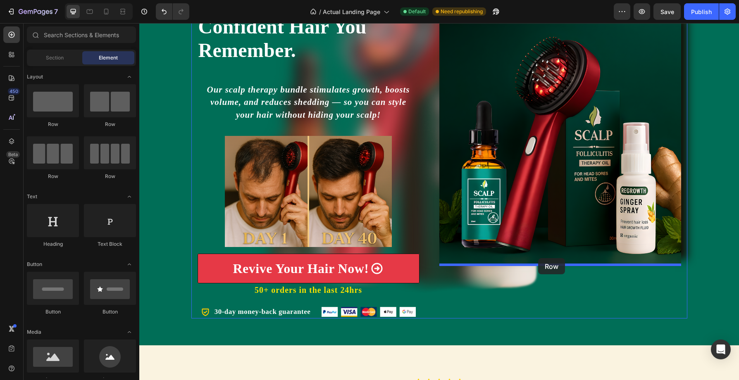
drag, startPoint x: 194, startPoint y: 125, endPoint x: 538, endPoint y: 258, distance: 369.0
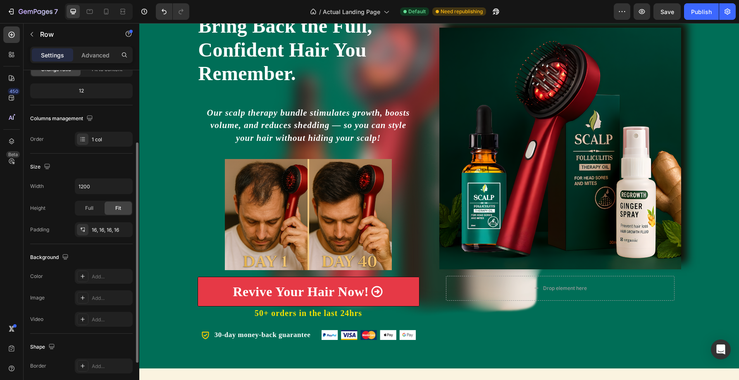
scroll to position [100, 0]
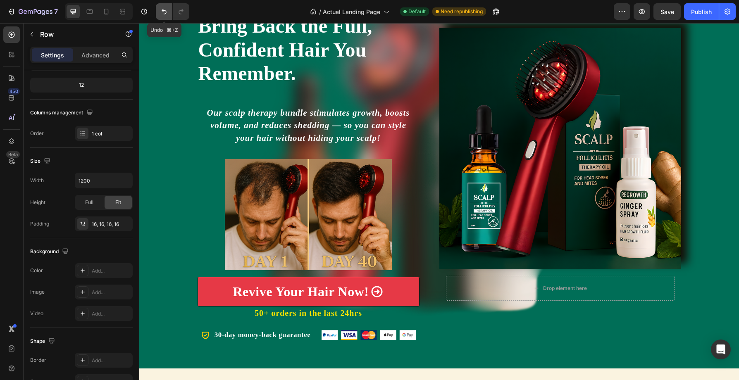
click at [162, 11] on icon "Undo/Redo" at bounding box center [164, 11] width 5 height 5
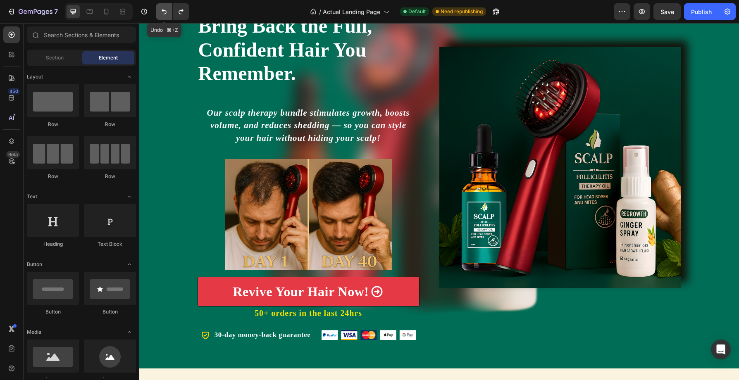
click at [162, 11] on icon "Undo/Redo" at bounding box center [164, 11] width 5 height 5
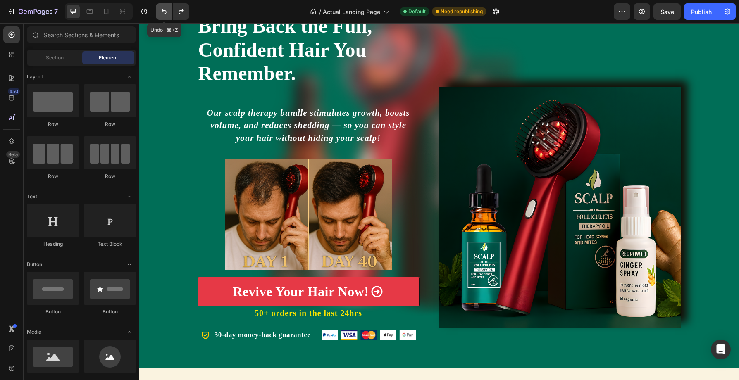
click at [162, 11] on icon "Undo/Redo" at bounding box center [164, 11] width 5 height 5
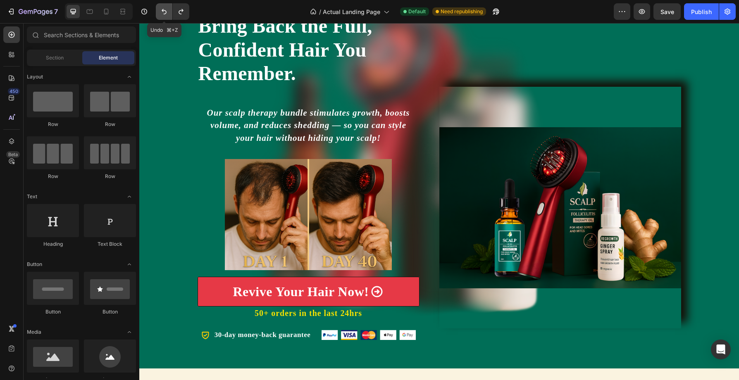
click at [162, 11] on icon "Undo/Redo" at bounding box center [164, 11] width 8 height 8
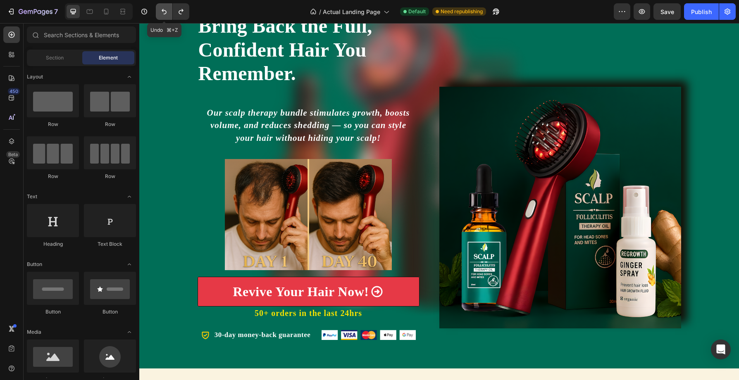
click at [162, 11] on icon "Undo/Redo" at bounding box center [164, 11] width 8 height 8
click at [164, 11] on icon "Undo/Redo" at bounding box center [164, 11] width 8 height 8
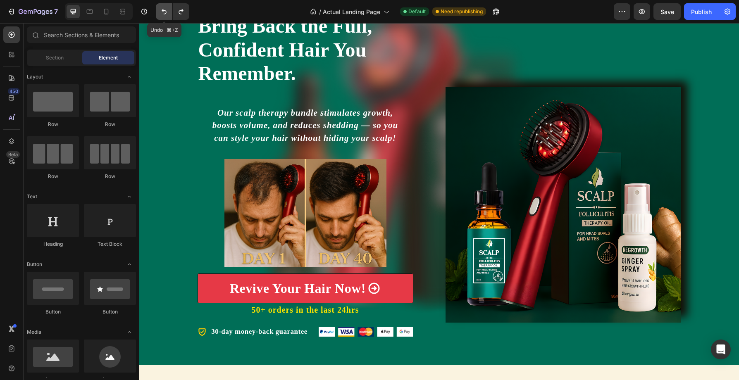
click at [164, 11] on icon "Undo/Redo" at bounding box center [164, 11] width 8 height 8
click at [164, 10] on icon "Undo/Redo" at bounding box center [164, 11] width 8 height 8
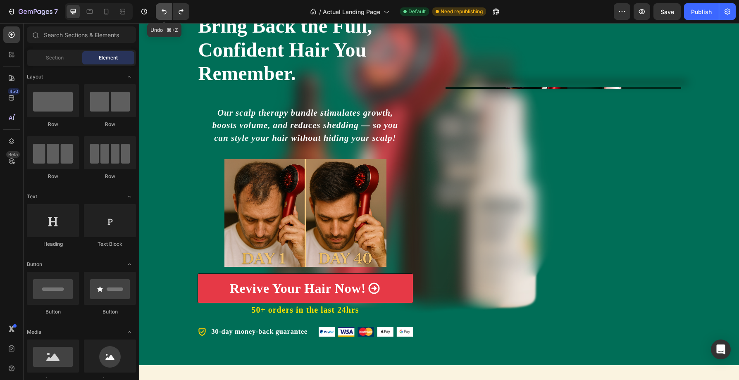
click at [164, 10] on icon "Undo/Redo" at bounding box center [164, 11] width 5 height 5
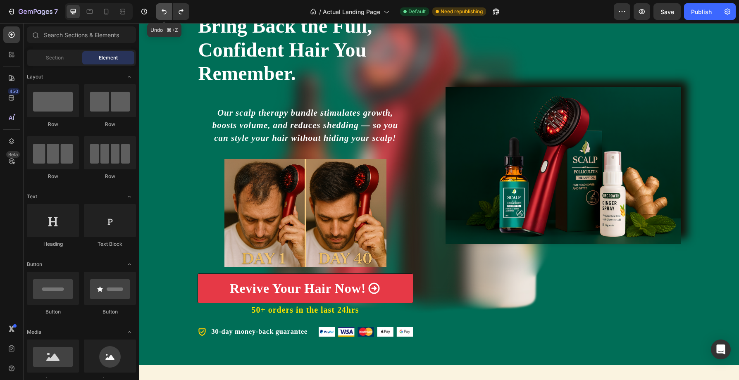
click at [164, 10] on icon "Undo/Redo" at bounding box center [164, 11] width 5 height 5
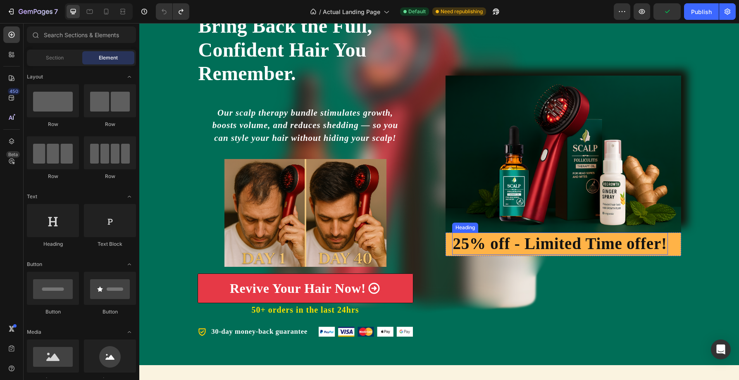
click at [487, 249] on h2 "25% off - Limited Time offer!" at bounding box center [560, 244] width 216 height 23
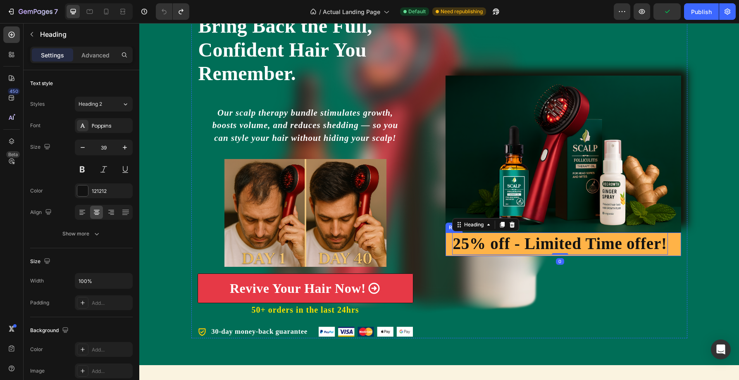
click at [447, 250] on div "25% off - Limited Time offer! Heading 0 Row" at bounding box center [563, 245] width 236 height 24
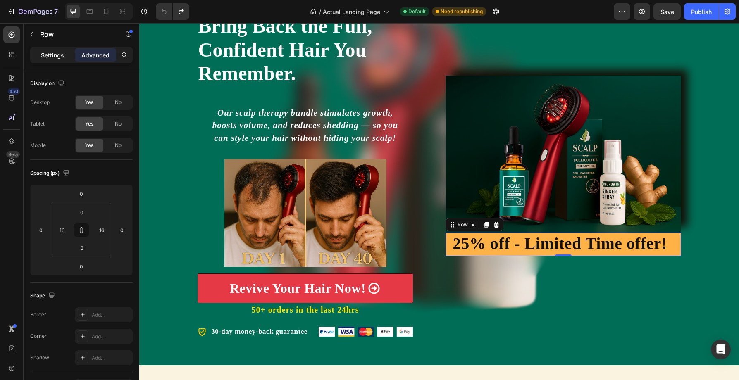
click at [49, 55] on p "Settings" at bounding box center [52, 55] width 23 height 9
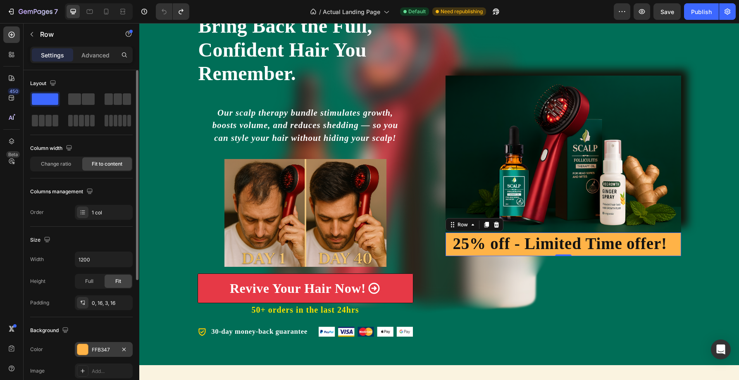
click at [110, 353] on div "FFB347" at bounding box center [104, 349] width 24 height 7
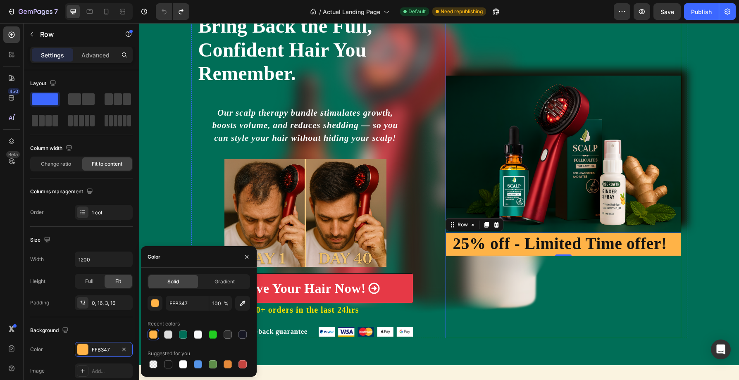
click at [518, 145] on img at bounding box center [563, 154] width 236 height 157
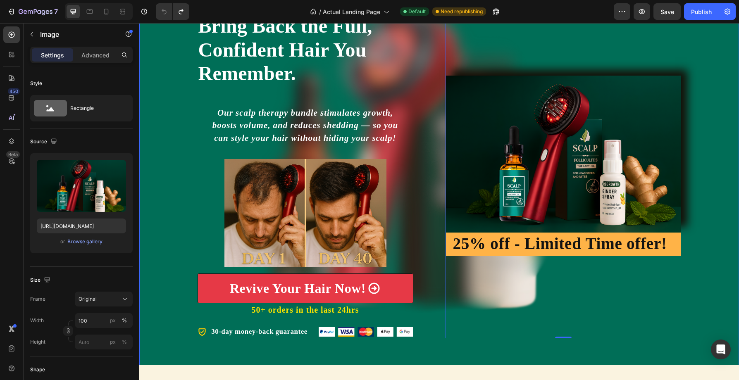
click at [164, 352] on div "Icon Icon Icon Icon Icon Icon List 100+ Trustpilot Reviews Text Block Row Icon …" at bounding box center [439, 166] width 600 height 399
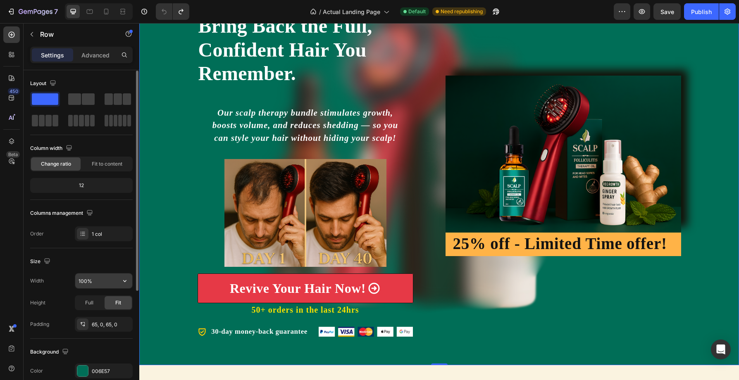
scroll to position [41, 0]
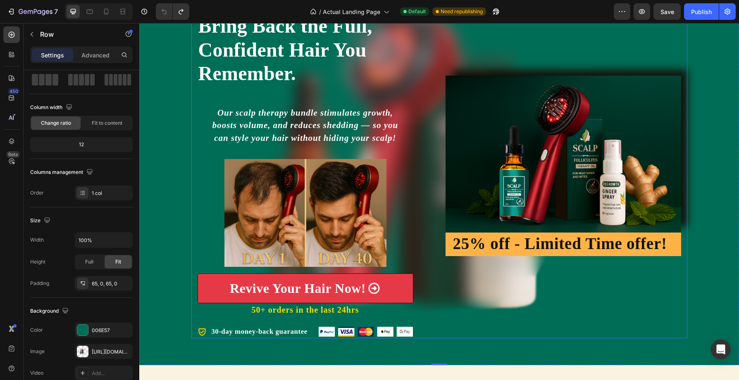
click at [452, 312] on div "Image 25% off - Limited Time offer! Heading Row" at bounding box center [563, 165] width 236 height 345
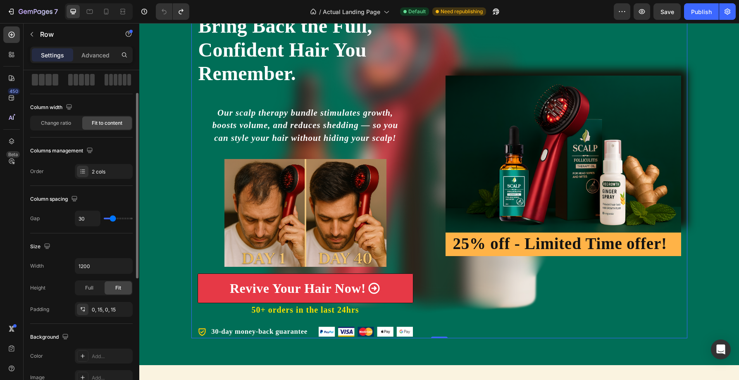
type input "20"
type input "6"
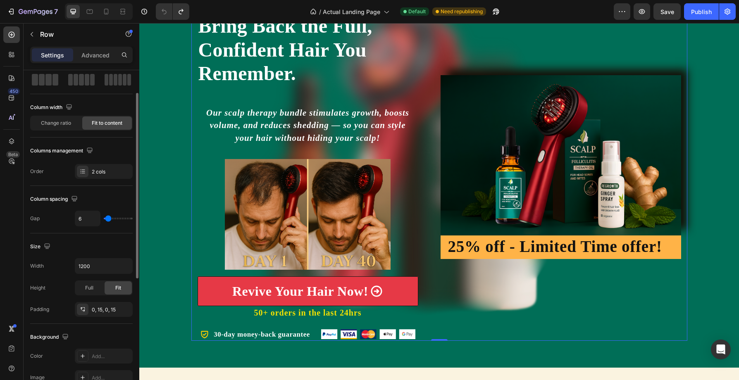
type input "5"
type input "0"
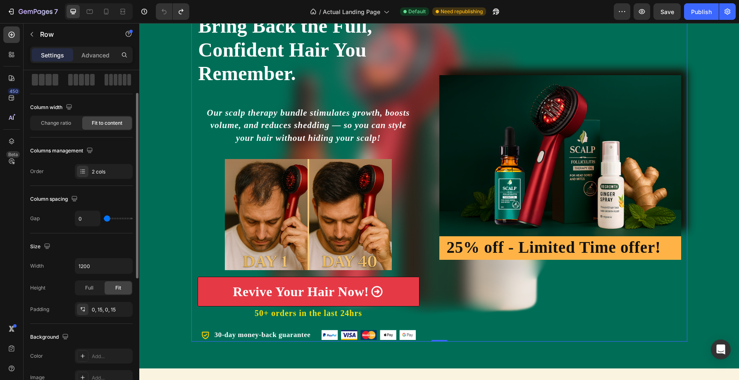
drag, startPoint x: 113, startPoint y: 219, endPoint x: 105, endPoint y: 219, distance: 8.3
type input "0"
click at [105, 219] on input "range" at bounding box center [118, 219] width 29 height 2
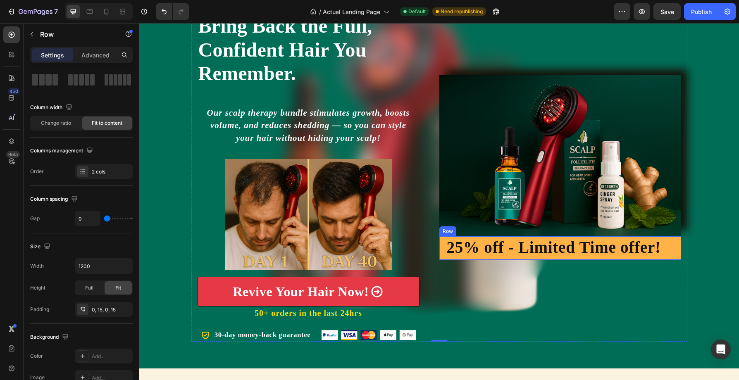
click at [443, 243] on div "25% off - Limited Time offer! Heading Row" at bounding box center [560, 248] width 242 height 24
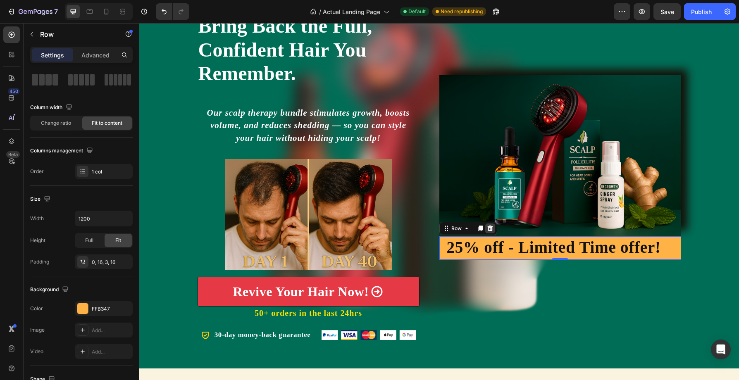
click at [492, 227] on icon at bounding box center [489, 228] width 5 height 6
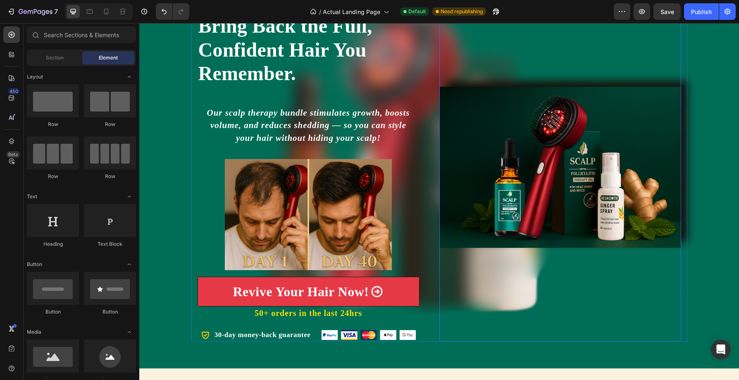
click at [488, 112] on img at bounding box center [560, 167] width 242 height 161
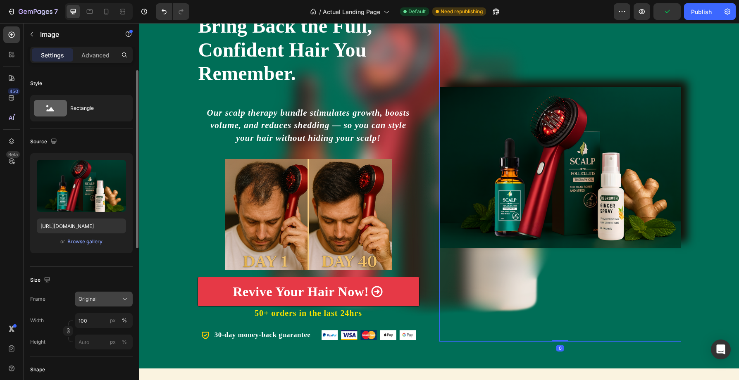
click at [124, 301] on icon at bounding box center [125, 299] width 8 height 8
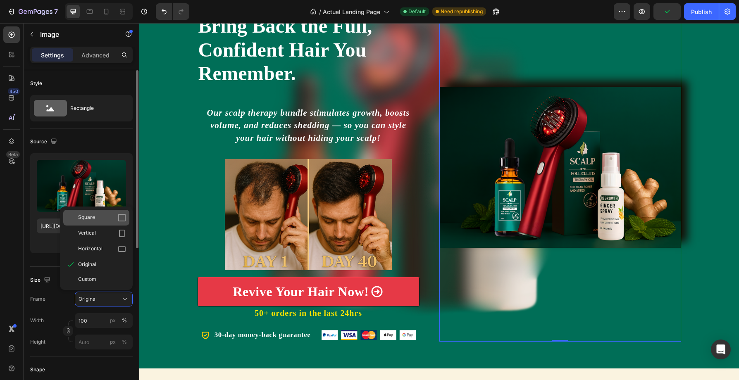
click at [114, 215] on div "Square" at bounding box center [102, 218] width 48 height 8
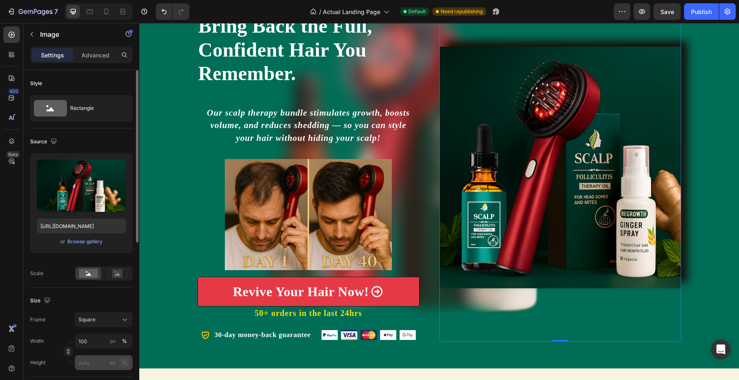
click at [128, 362] on button "%" at bounding box center [124, 363] width 10 height 10
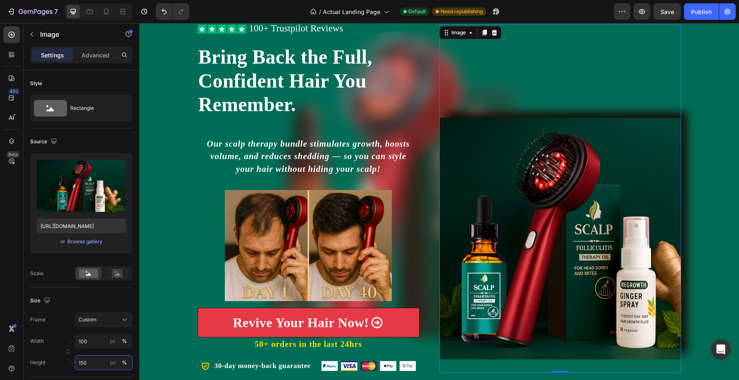
scroll to position [138, 0]
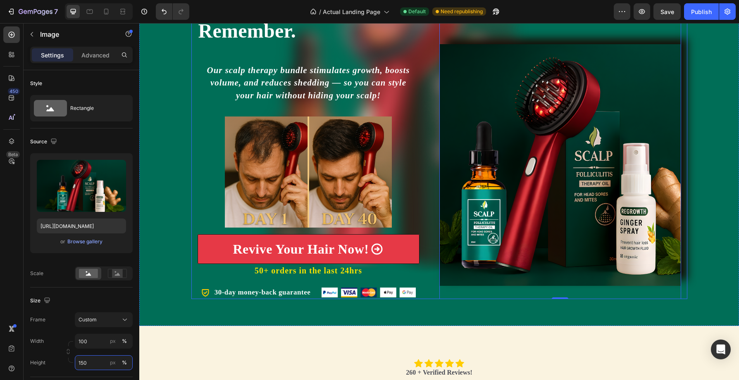
type input "150"
click at [498, 55] on img at bounding box center [560, 165] width 242 height 242
click at [89, 53] on p "Advanced" at bounding box center [95, 55] width 28 height 9
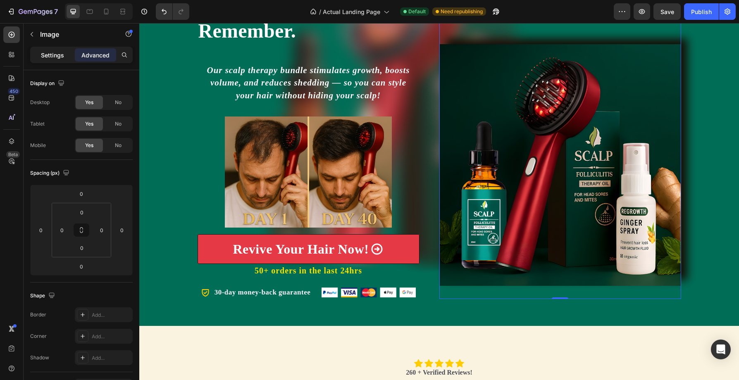
click at [53, 54] on p "Settings" at bounding box center [52, 55] width 23 height 9
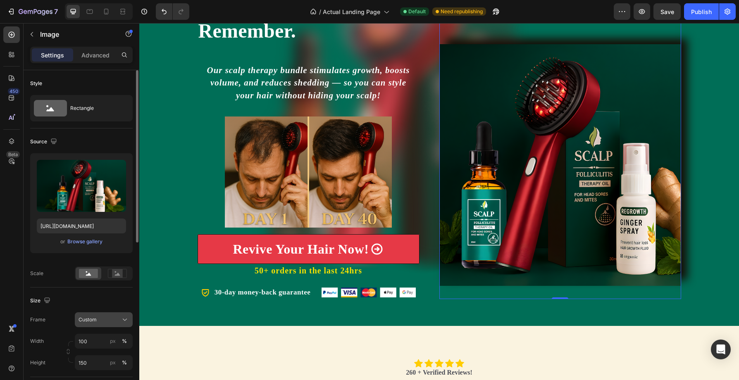
click at [126, 320] on icon at bounding box center [125, 320] width 8 height 8
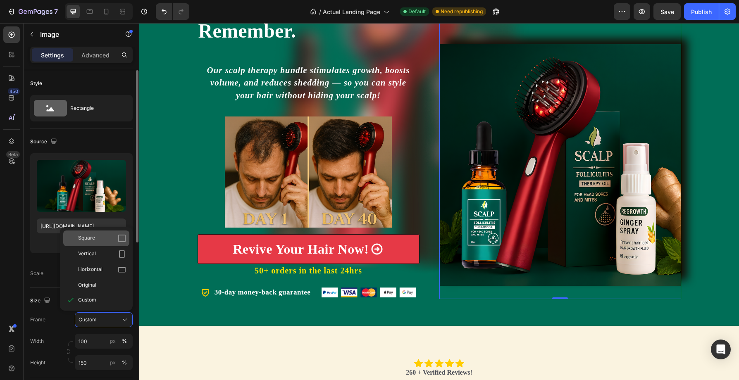
click at [126, 238] on div "Square" at bounding box center [96, 239] width 66 height 16
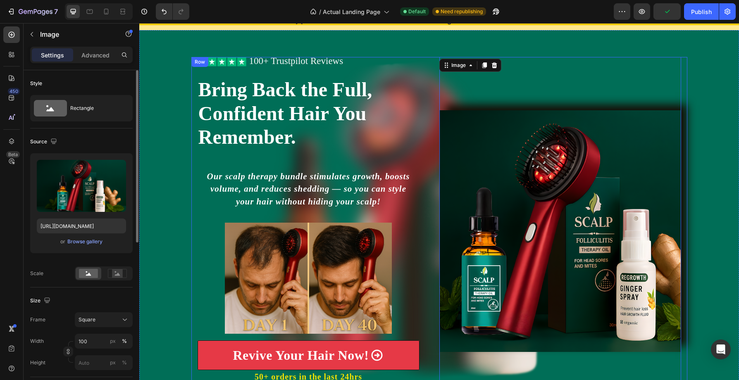
scroll to position [12, 0]
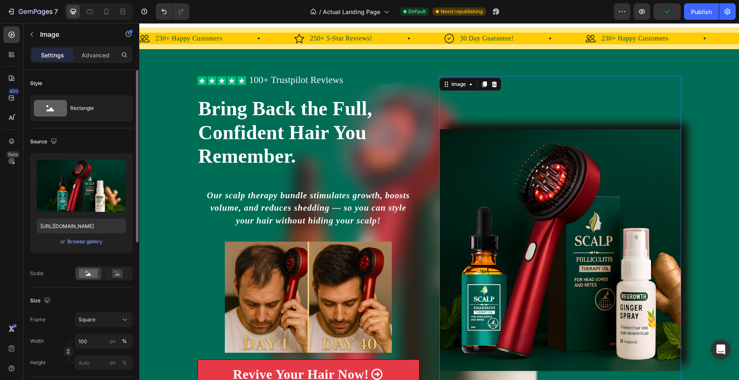
click at [501, 155] on img at bounding box center [560, 250] width 242 height 242
click at [97, 57] on p "Advanced" at bounding box center [95, 55] width 28 height 9
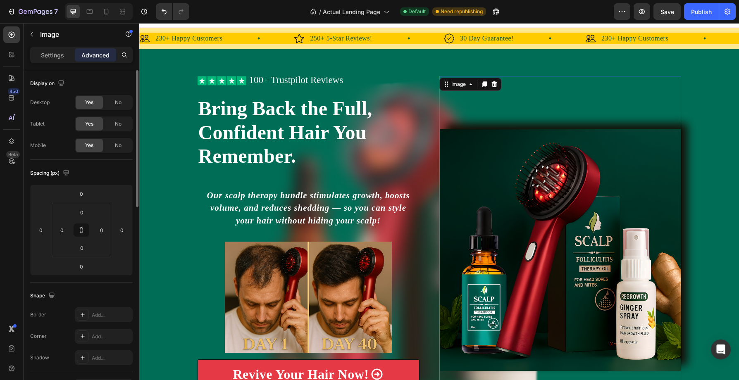
click at [477, 188] on img at bounding box center [560, 250] width 242 height 242
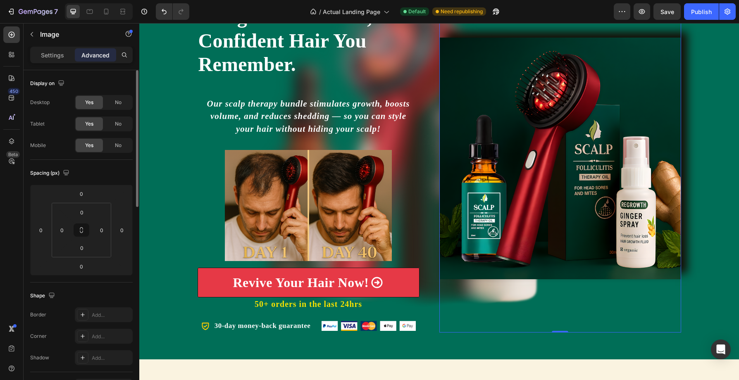
scroll to position [146, 0]
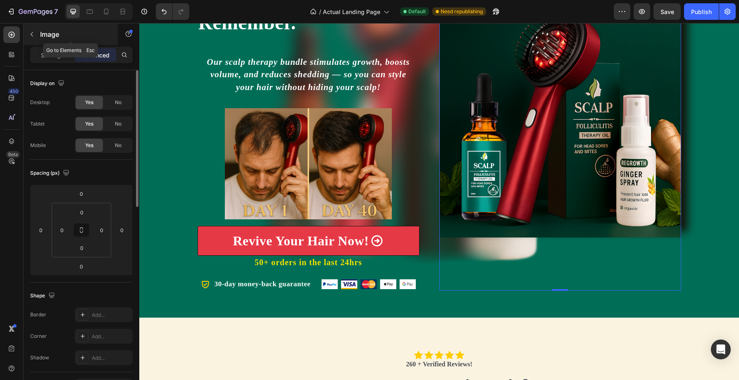
click at [32, 33] on icon "button" at bounding box center [32, 34] width 2 height 5
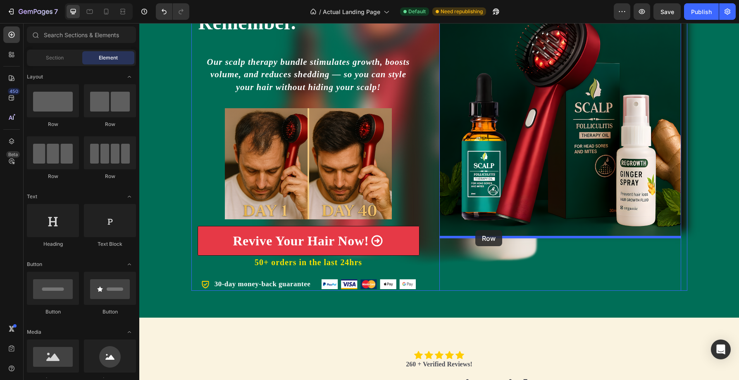
drag, startPoint x: 198, startPoint y: 124, endPoint x: 475, endPoint y: 230, distance: 296.5
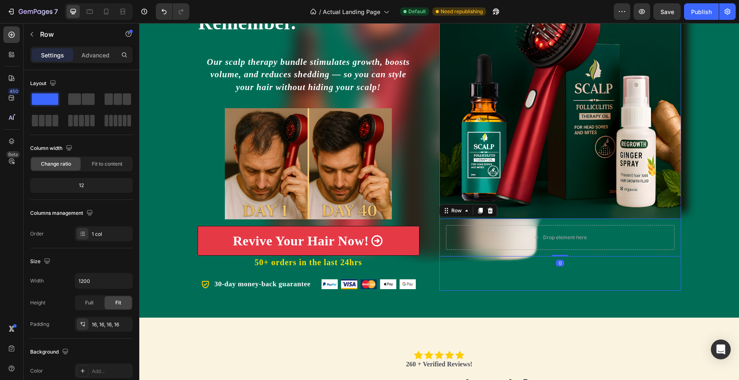
click at [442, 252] on div "Drop element here Row 0" at bounding box center [560, 238] width 242 height 38
click at [38, 32] on button "button" at bounding box center [31, 34] width 13 height 13
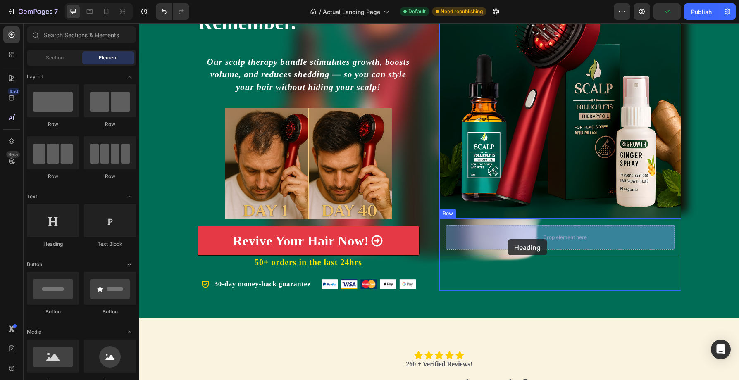
drag, startPoint x: 207, startPoint y: 244, endPoint x: 507, endPoint y: 239, distance: 300.9
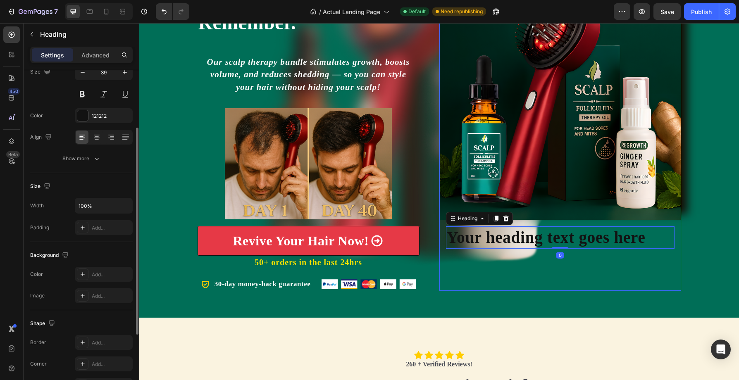
scroll to position [82, 0]
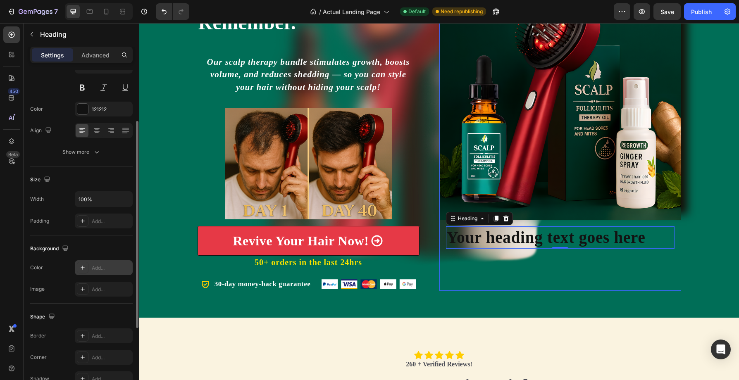
click at [100, 269] on div "Add..." at bounding box center [111, 267] width 39 height 7
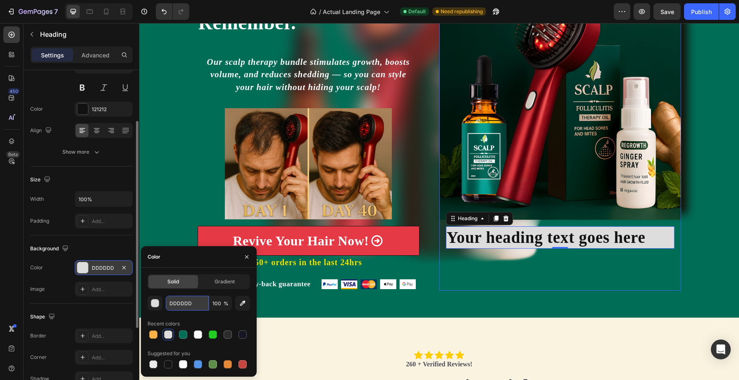
paste input "FFB347"
type input "FFB347"
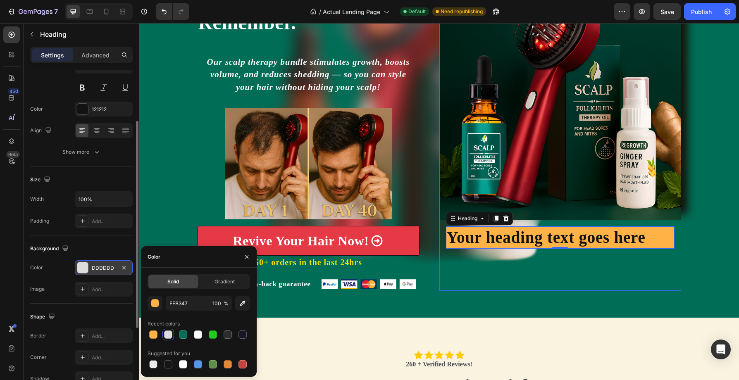
click at [450, 236] on h2 "Your heading text goes here" at bounding box center [560, 237] width 229 height 23
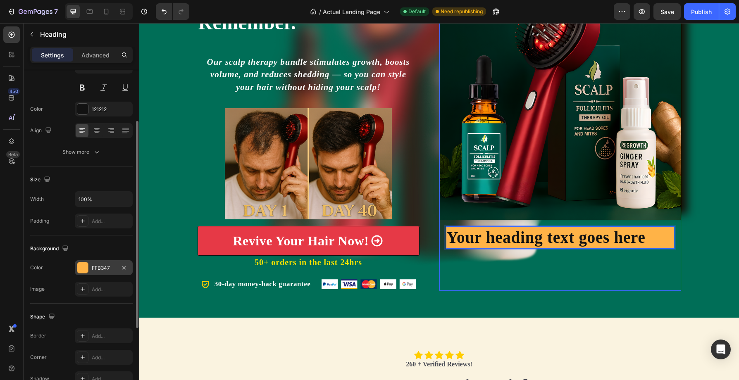
click at [648, 236] on p "Your heading text goes here" at bounding box center [560, 237] width 227 height 21
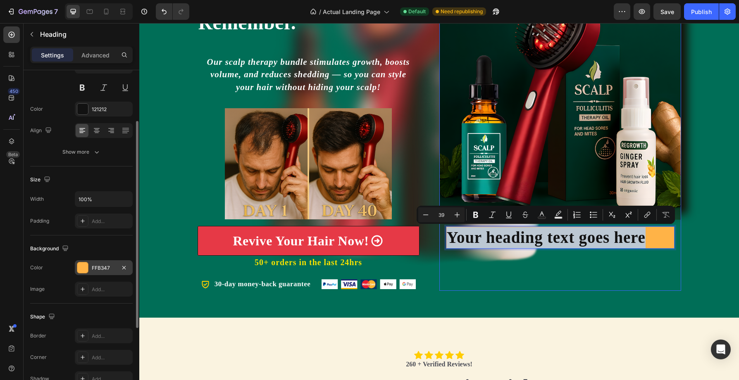
drag, startPoint x: 648, startPoint y: 236, endPoint x: 449, endPoint y: 242, distance: 198.9
click at [449, 242] on p "Your heading text goes here" at bounding box center [560, 237] width 227 height 21
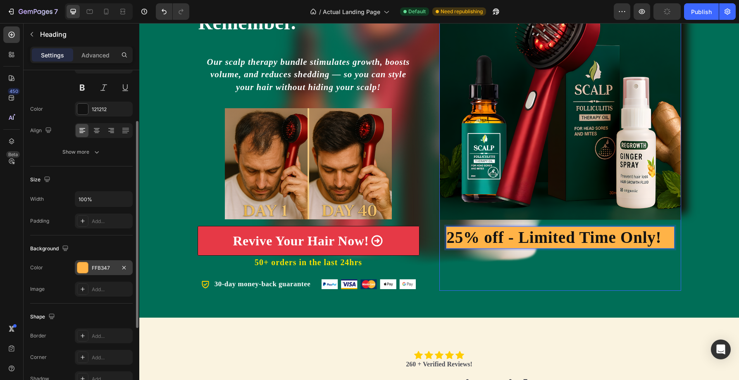
click at [450, 237] on p "25% off - Limited Time Only!" at bounding box center [560, 237] width 227 height 21
click at [105, 58] on p "Advanced" at bounding box center [95, 55] width 28 height 9
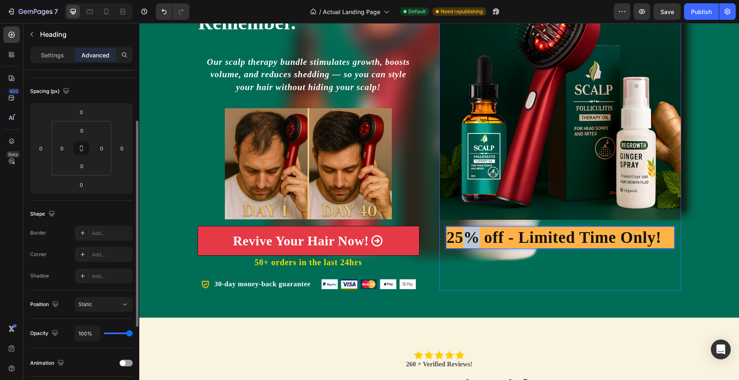
click at [461, 237] on p "25% off - Limited Time Only!" at bounding box center [560, 237] width 227 height 21
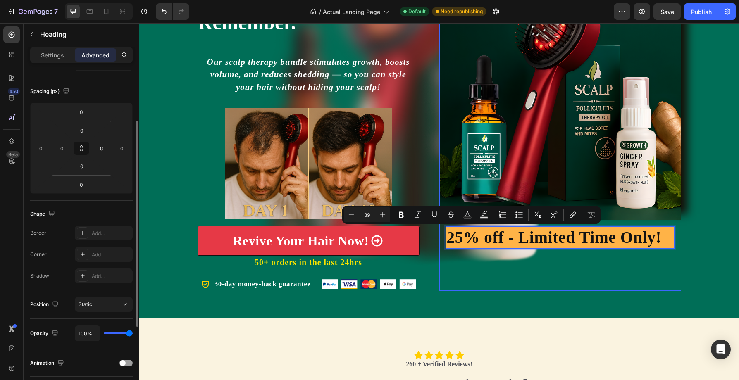
click at [447, 240] on p "25% off - Limited Time Only!" at bounding box center [560, 237] width 227 height 21
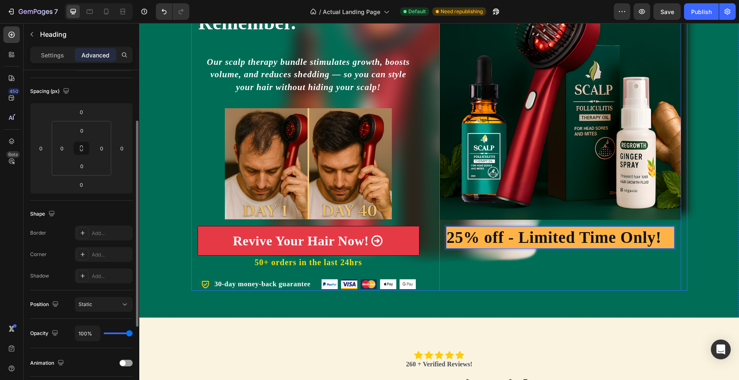
click at [532, 274] on div "Image 25% off - Limited Time Only! Heading 0 Row" at bounding box center [560, 117] width 242 height 348
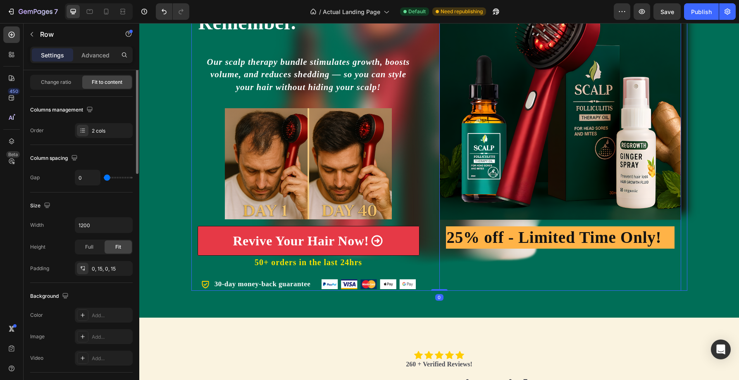
scroll to position [0, 0]
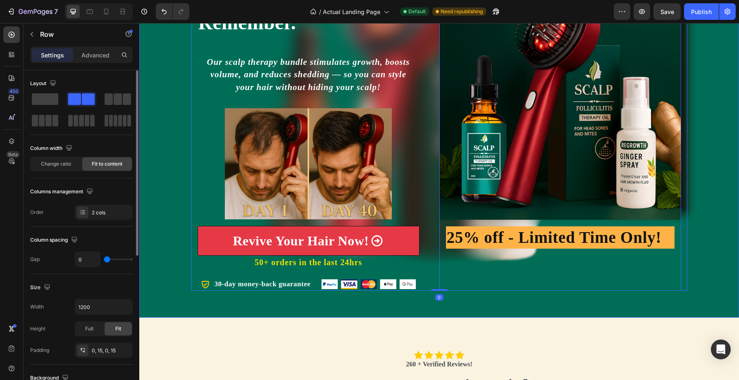
click at [704, 197] on div "Icon Icon Icon Icon Icon Icon List 100+ Trustpilot Reviews Text Block Row Icon …" at bounding box center [439, 117] width 600 height 348
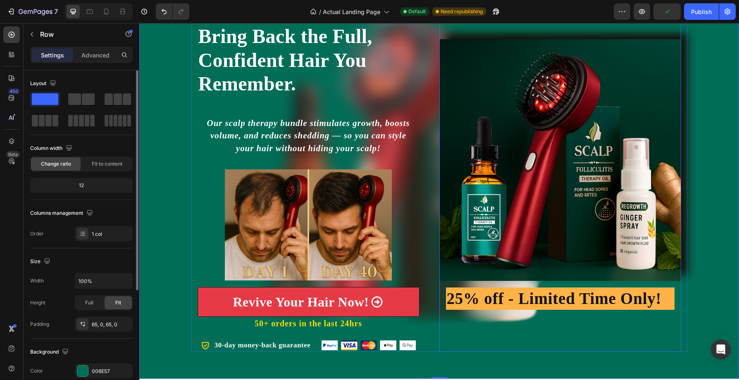
scroll to position [16, 0]
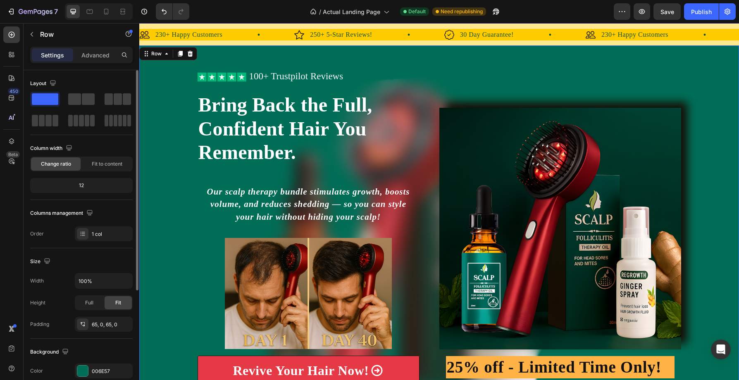
click at [717, 98] on div "Icon Icon Icon Icon Icon Icon List 100+ Trustpilot Reviews Text Block Row Icon …" at bounding box center [439, 246] width 600 height 348
click at [122, 8] on icon at bounding box center [123, 11] width 8 height 8
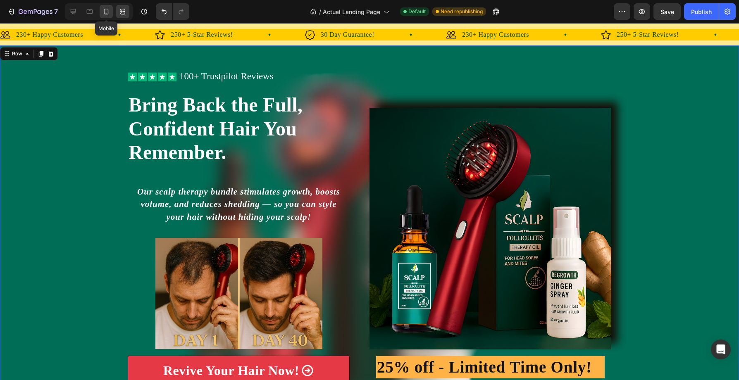
click at [107, 14] on icon at bounding box center [106, 12] width 5 height 6
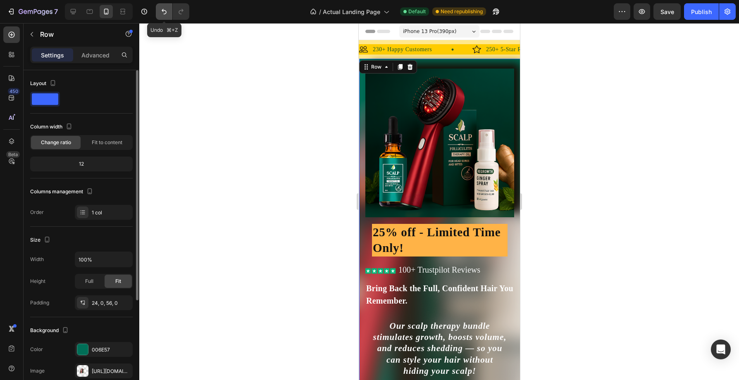
click at [164, 9] on icon "Undo/Redo" at bounding box center [164, 11] width 8 height 8
click at [181, 11] on icon "Undo/Redo" at bounding box center [181, 11] width 8 height 8
click at [160, 13] on button "Undo/Redo" at bounding box center [164, 11] width 17 height 17
click at [181, 11] on icon "Undo/Redo" at bounding box center [181, 11] width 8 height 8
click at [77, 7] on div at bounding box center [73, 11] width 13 height 13
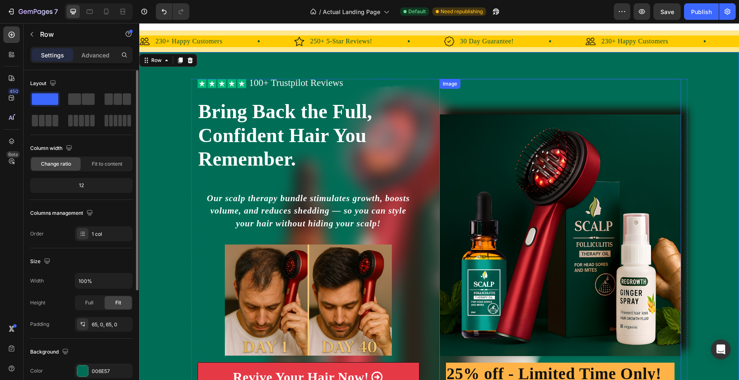
scroll to position [142, 0]
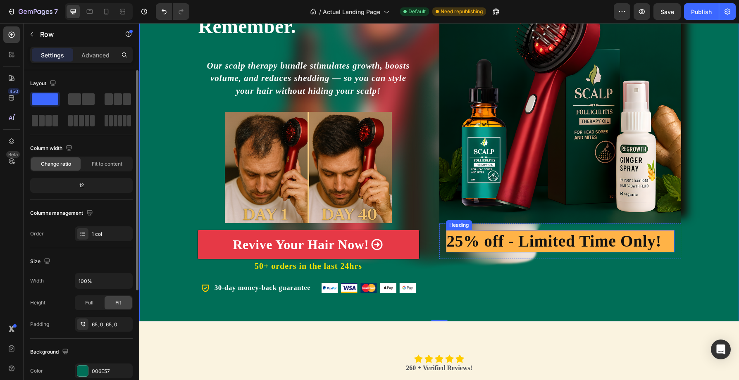
click at [483, 245] on h2 "25% off - Limited Time Only!" at bounding box center [560, 241] width 229 height 23
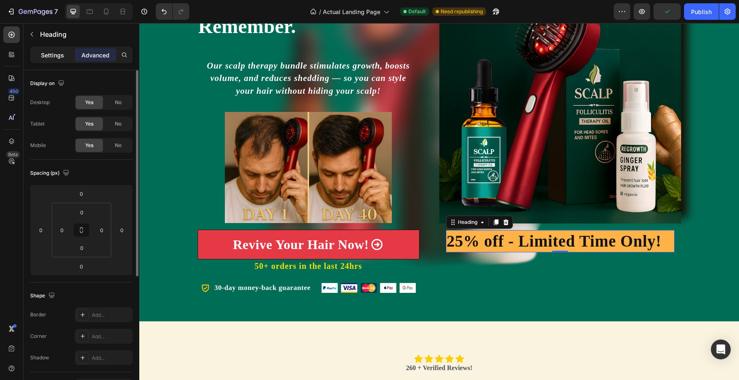
click at [49, 54] on p "Settings" at bounding box center [52, 55] width 23 height 9
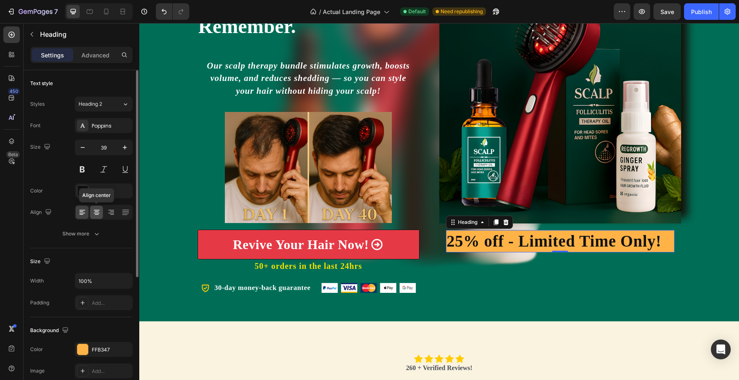
click at [98, 212] on icon at bounding box center [97, 212] width 4 height 1
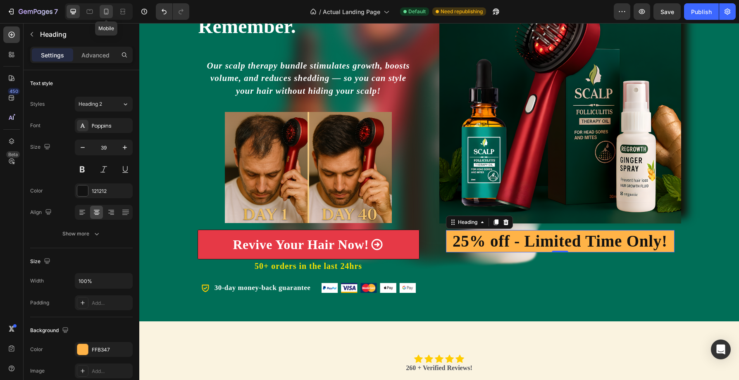
click at [107, 13] on icon at bounding box center [106, 11] width 8 height 8
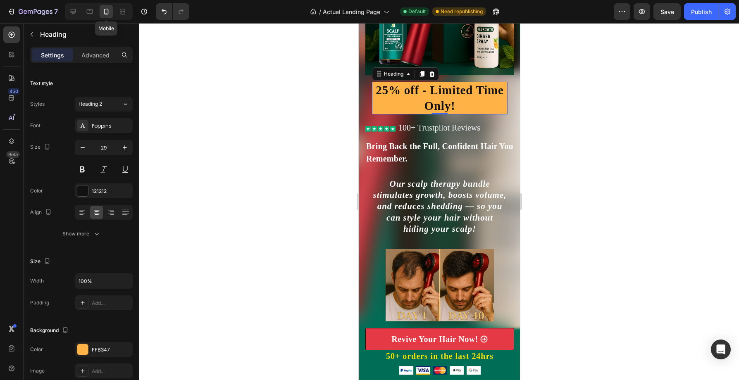
scroll to position [172, 0]
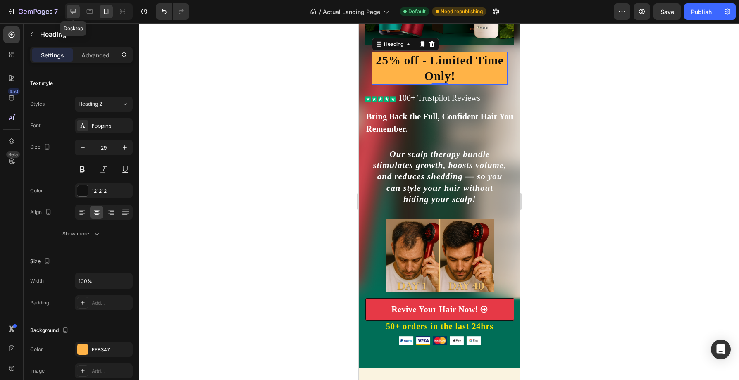
click at [72, 11] on icon at bounding box center [73, 11] width 8 height 8
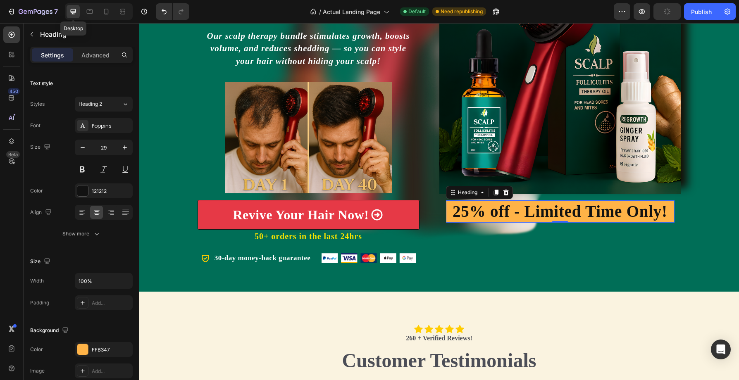
type input "39"
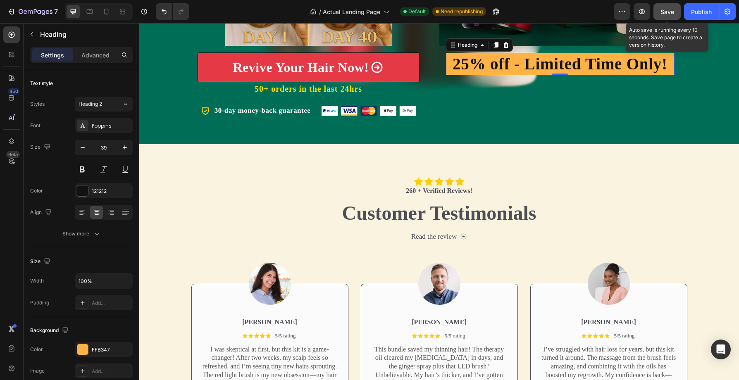
click at [667, 10] on span "Save" at bounding box center [667, 11] width 14 height 7
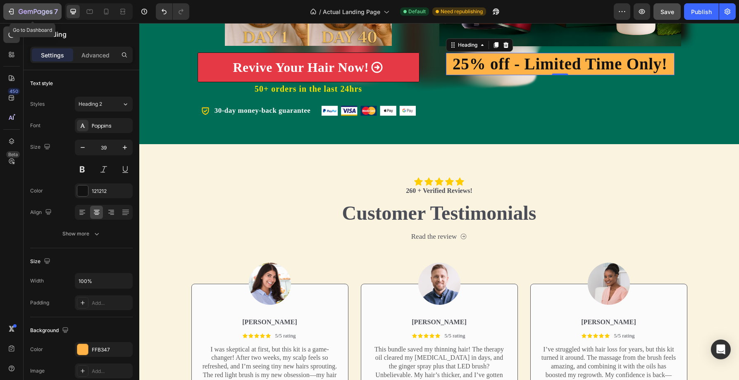
click at [10, 10] on icon "button" at bounding box center [11, 11] width 8 height 8
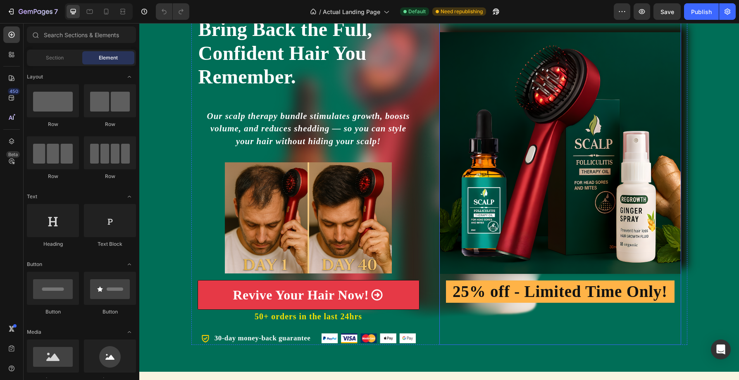
scroll to position [27, 0]
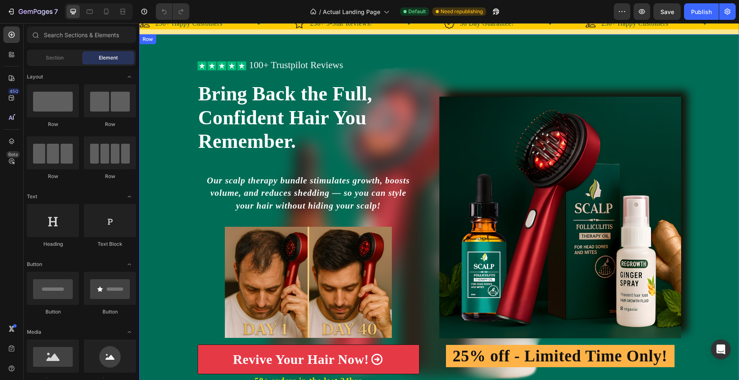
click at [732, 123] on div "Icon Icon Icon Icon Icon Icon List 100+ Trustpilot Reviews Text Block Row Icon …" at bounding box center [439, 235] width 600 height 348
